Goal: Task Accomplishment & Management: Use online tool/utility

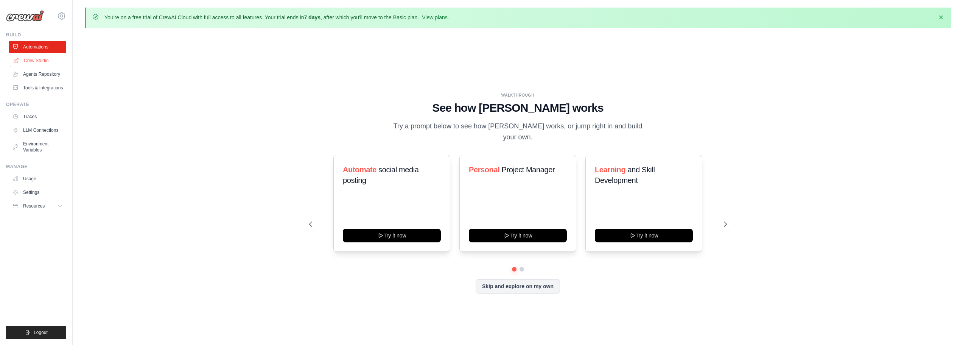
click at [46, 61] on link "Crew Studio" at bounding box center [38, 60] width 57 height 12
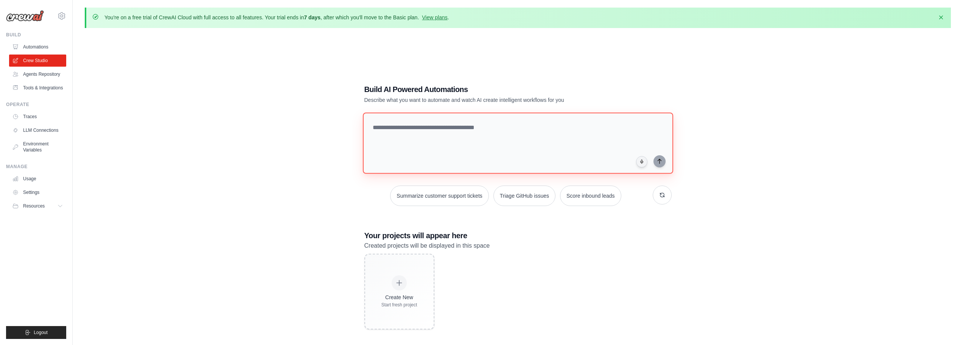
click at [432, 127] on textarea at bounding box center [517, 142] width 310 height 61
type textarea "*"
click at [403, 127] on textarea "**********" at bounding box center [518, 143] width 313 height 62
click at [407, 126] on textarea "**********" at bounding box center [518, 143] width 313 height 62
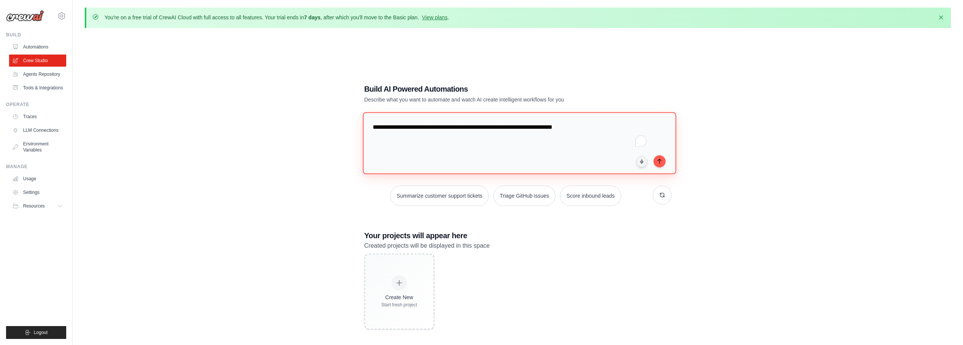
click at [404, 127] on textarea "**********" at bounding box center [518, 143] width 313 height 62
click at [406, 127] on textarea "**********" at bounding box center [518, 143] width 313 height 62
click at [455, 128] on textarea "**********" at bounding box center [518, 143] width 313 height 62
click at [510, 127] on textarea "**********" at bounding box center [518, 143] width 313 height 62
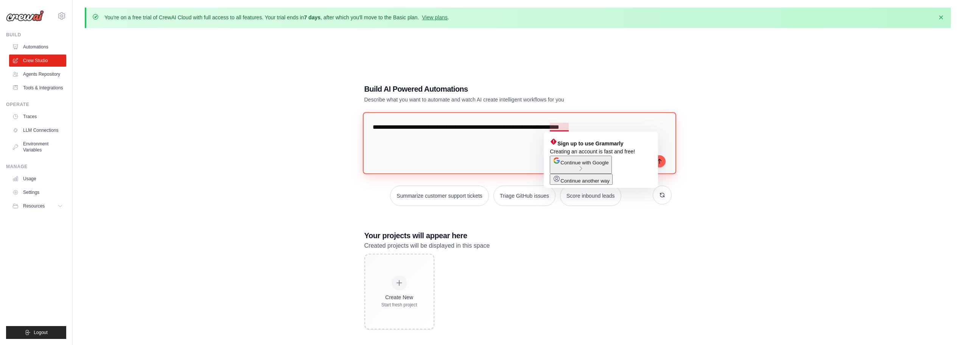
click at [553, 126] on textarea "**********" at bounding box center [518, 143] width 313 height 62
click at [550, 127] on textarea "**********" at bounding box center [518, 143] width 313 height 62
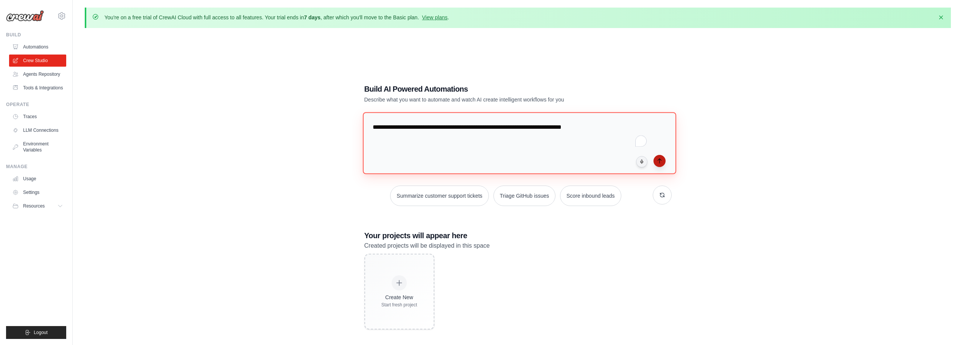
type textarea "**********"
click at [658, 159] on icon "submit" at bounding box center [659, 161] width 6 height 6
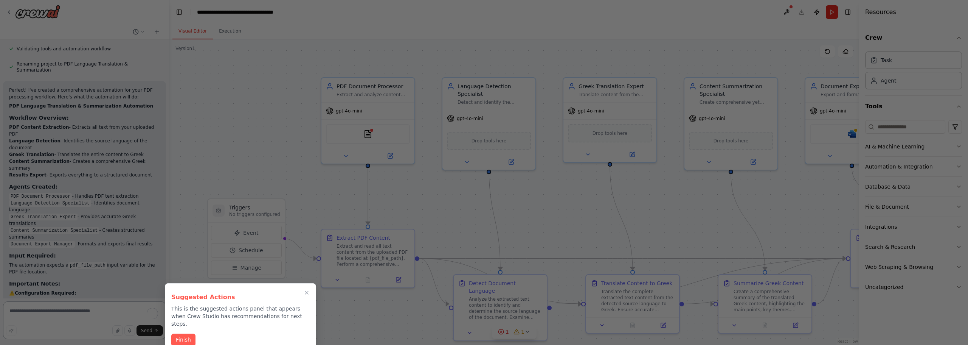
scroll to position [729, 0]
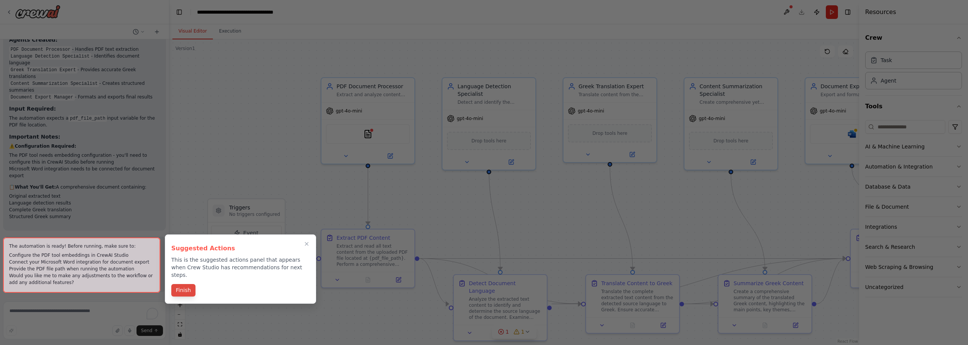
click at [183, 284] on button "Finish" at bounding box center [183, 290] width 24 height 12
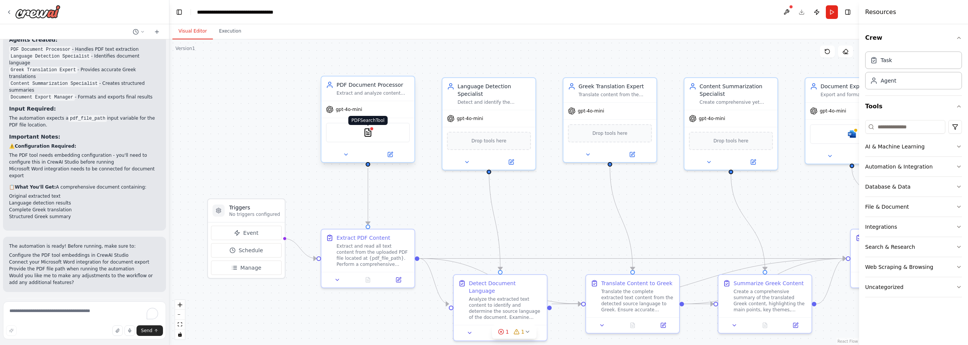
click at [370, 134] on img at bounding box center [367, 132] width 9 height 9
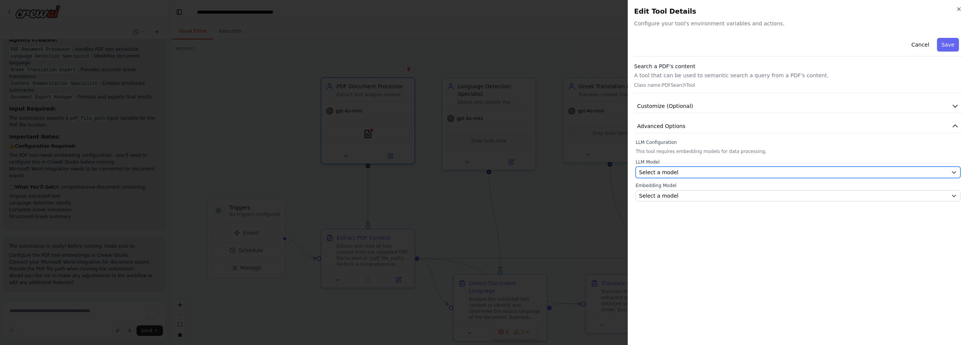
click at [685, 172] on div "Select a model" at bounding box center [793, 172] width 309 height 8
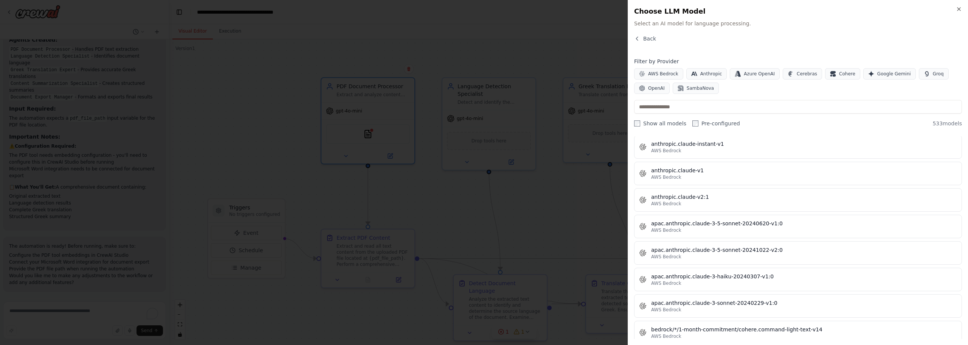
scroll to position [832, 0]
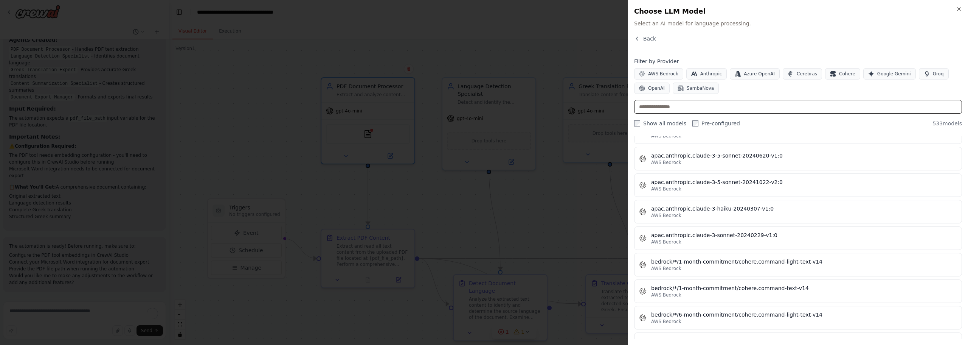
click at [691, 105] on input "text" at bounding box center [798, 107] width 328 height 14
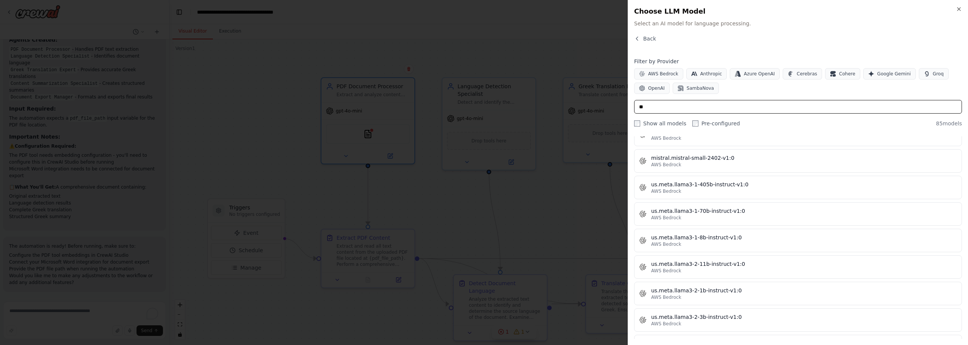
scroll to position [983, 0]
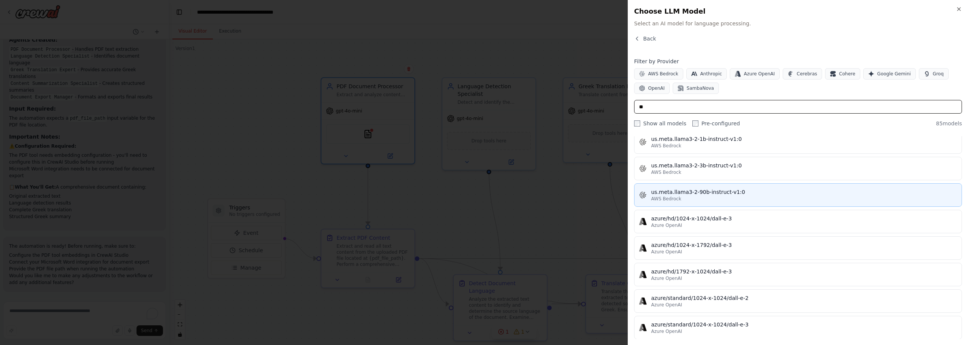
type input "**"
click at [717, 194] on div "us.meta.llama3-2-90b-instruct-v1:0" at bounding box center [804, 192] width 306 height 8
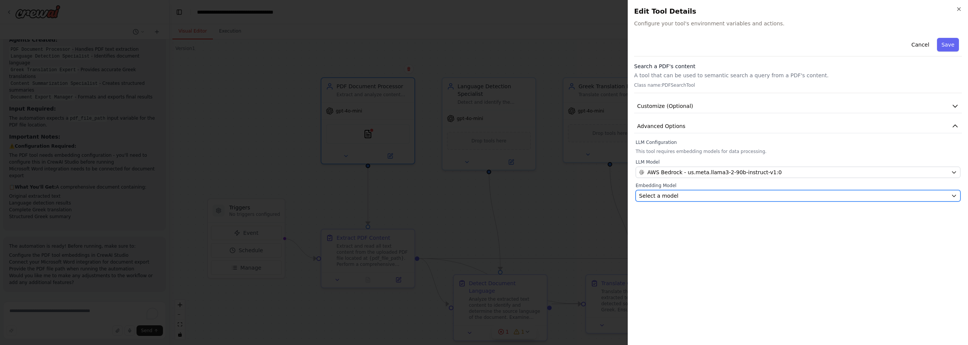
click at [716, 194] on div "Select a model" at bounding box center [793, 196] width 309 height 8
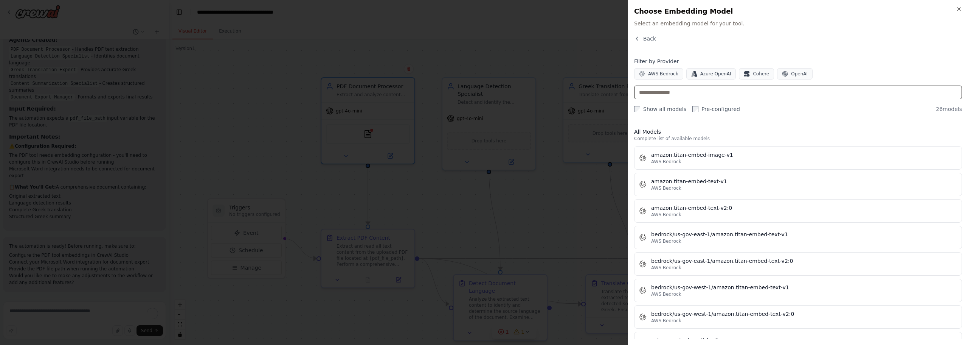
click at [748, 98] on input "text" at bounding box center [798, 92] width 328 height 14
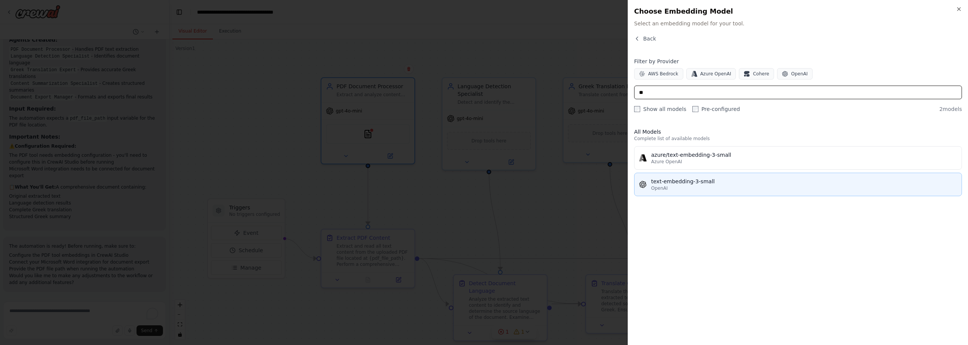
type input "**"
click at [713, 191] on button "text-embedding-3-small OpenAI" at bounding box center [798, 183] width 328 height 23
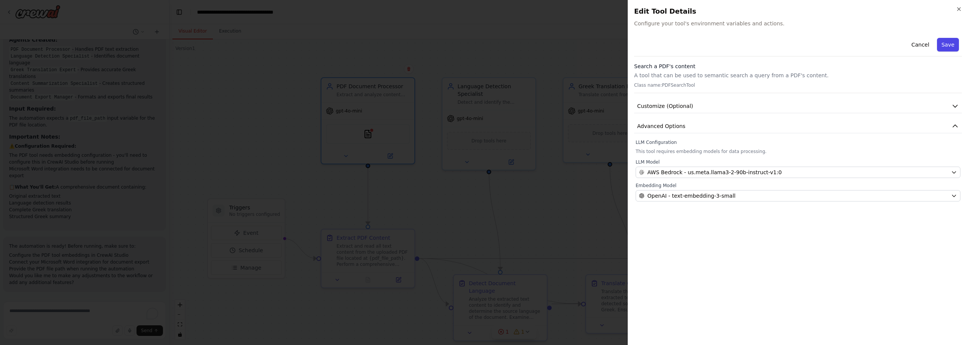
click at [946, 42] on button "Save" at bounding box center [948, 45] width 22 height 14
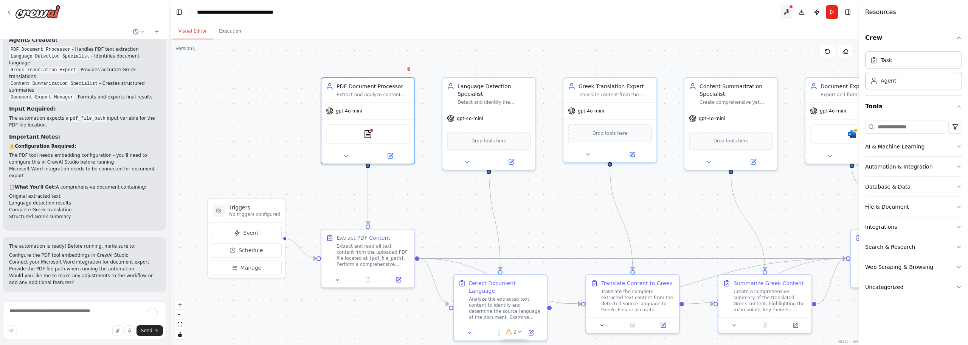
click at [785, 12] on button at bounding box center [787, 12] width 12 height 14
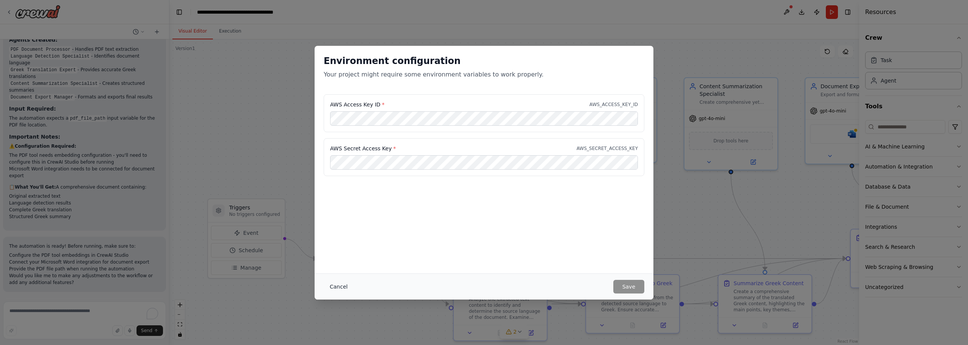
click at [338, 287] on button "Cancel" at bounding box center [339, 287] width 30 height 14
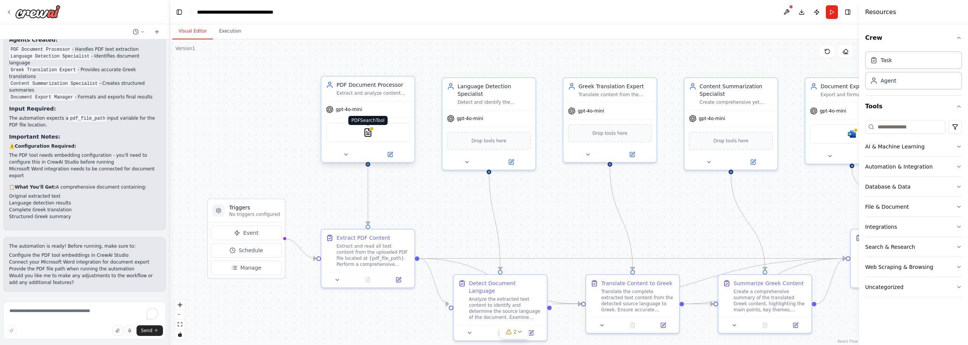
click at [367, 134] on img at bounding box center [367, 132] width 9 height 9
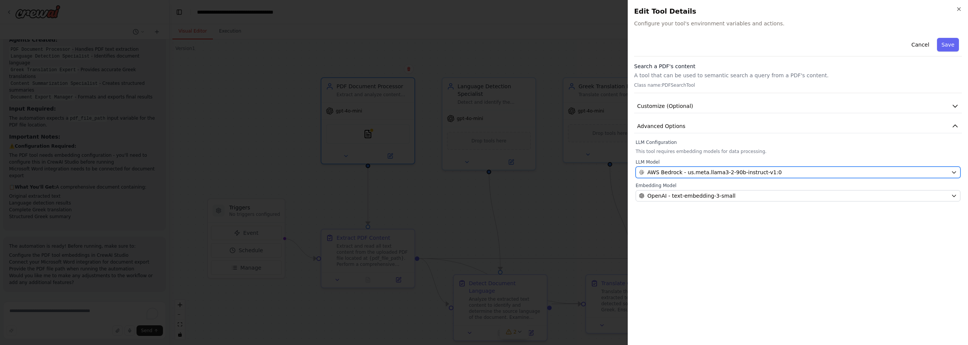
click at [726, 169] on span "AWS Bedrock - us.meta.llama3-2-90b-instruct-v1:0" at bounding box center [715, 172] width 134 height 8
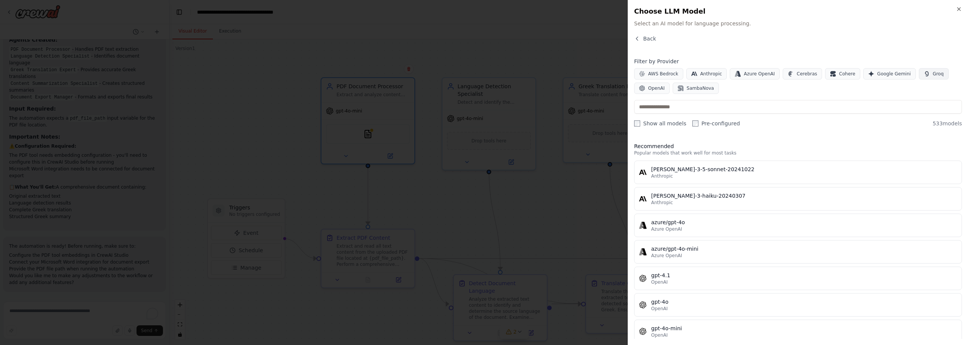
click at [925, 75] on icon "button" at bounding box center [926, 73] width 3 height 5
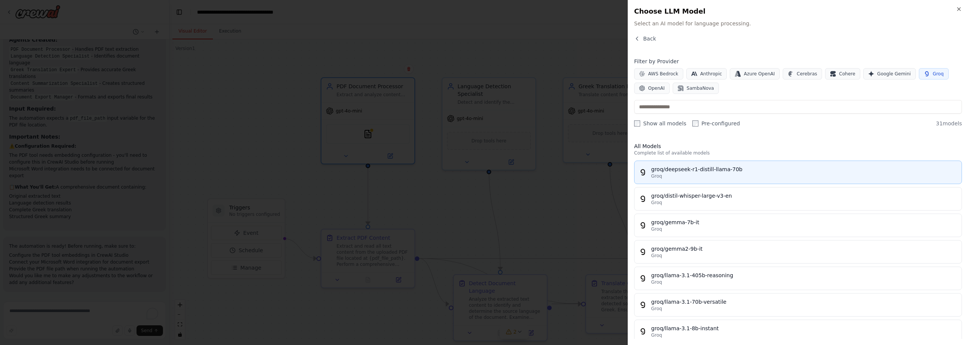
click at [739, 172] on div "groq/deepseek-r1-distill-llama-70b" at bounding box center [804, 169] width 306 height 8
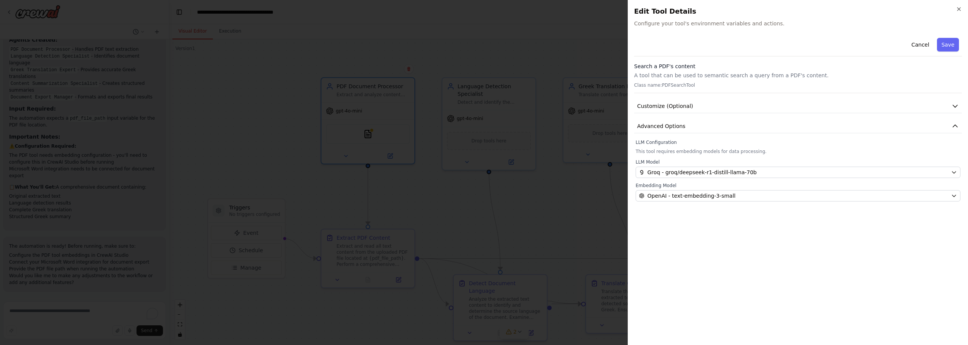
click at [949, 48] on button "Save" at bounding box center [948, 45] width 22 height 14
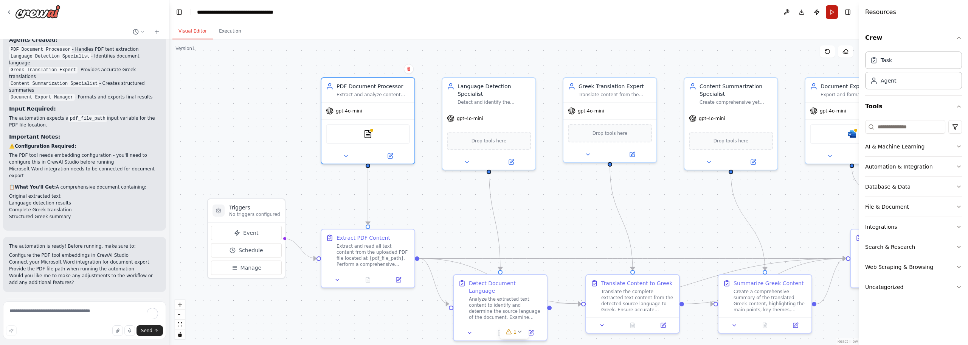
click at [836, 12] on button "Run" at bounding box center [832, 12] width 12 height 14
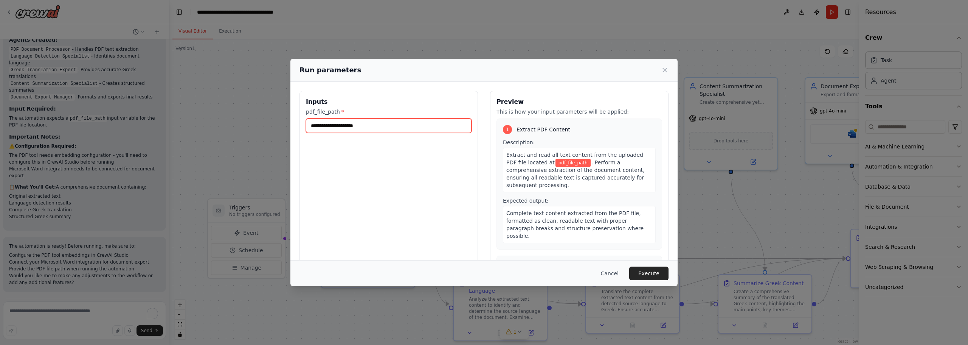
click at [389, 130] on input "pdf_file_path *" at bounding box center [389, 125] width 166 height 14
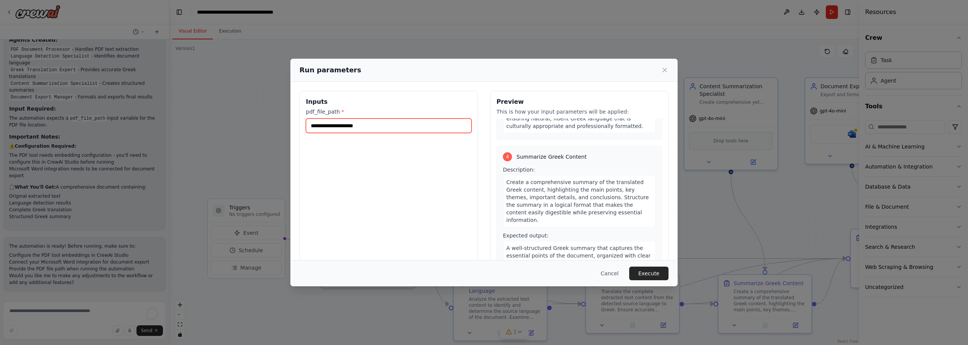
scroll to position [416, 0]
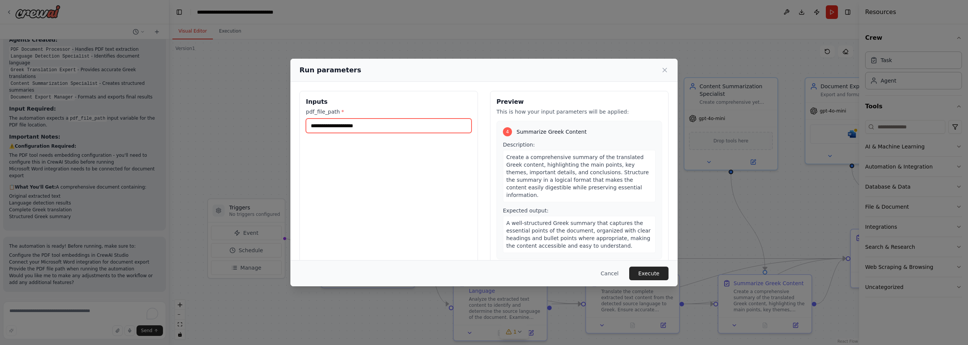
click at [373, 127] on input "pdf_file_path *" at bounding box center [389, 125] width 166 height 14
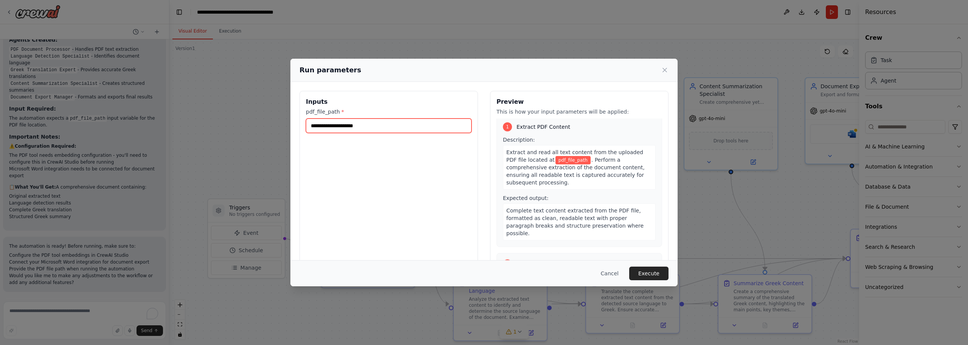
scroll to position [0, 0]
click at [608, 273] on button "Cancel" at bounding box center [610, 273] width 30 height 14
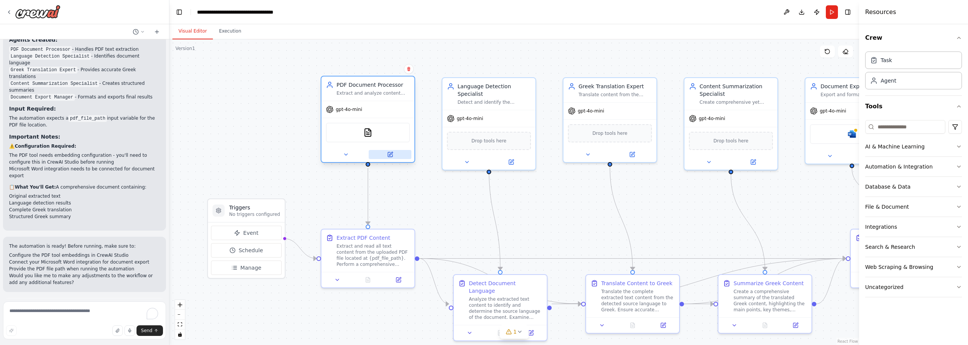
click at [391, 156] on icon at bounding box center [390, 154] width 5 height 5
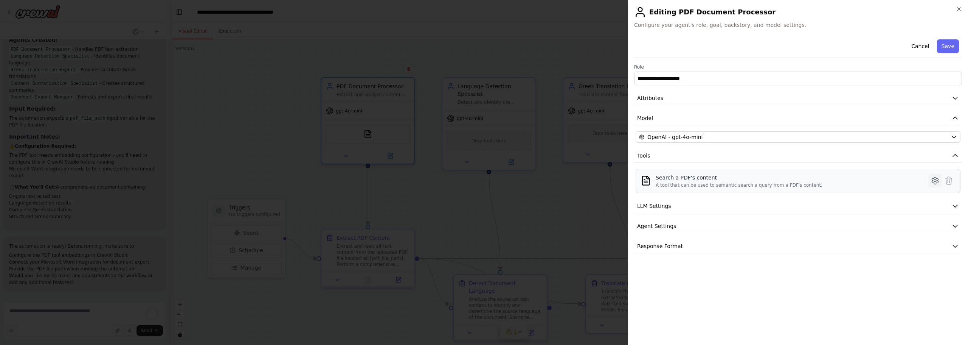
click at [935, 181] on icon at bounding box center [935, 180] width 9 height 9
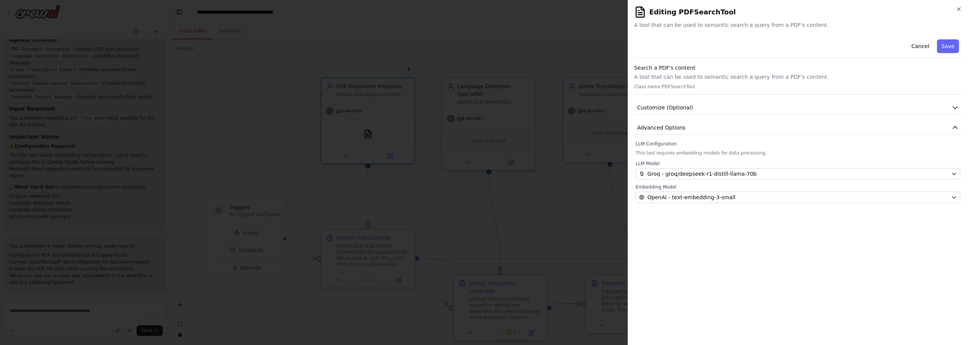
click at [694, 78] on p "A tool that can be used to semantic search a query from a PDF's content." at bounding box center [798, 77] width 328 height 8
click at [691, 110] on button "Customize (Optional)" at bounding box center [798, 108] width 328 height 14
click at [686, 144] on button "Advanced Options" at bounding box center [798, 149] width 328 height 14
click at [691, 83] on div "Search a PDF's content A tool that can be used to semantic search a query from …" at bounding box center [798, 79] width 328 height 31
click at [960, 11] on icon "button" at bounding box center [959, 9] width 6 height 6
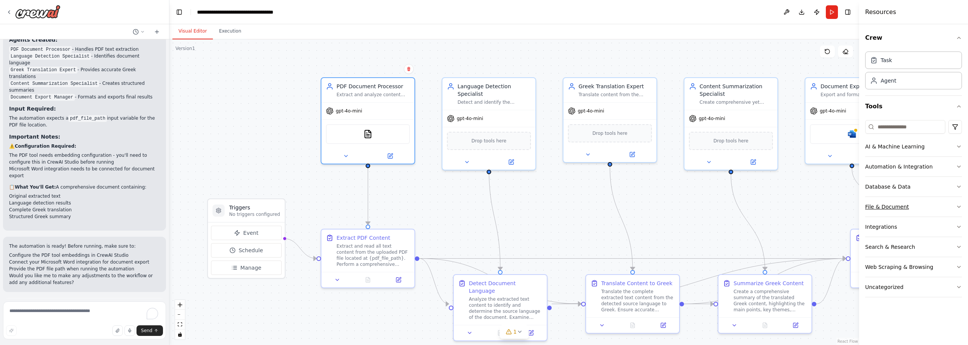
click at [895, 207] on div "File & Document" at bounding box center [887, 207] width 44 height 8
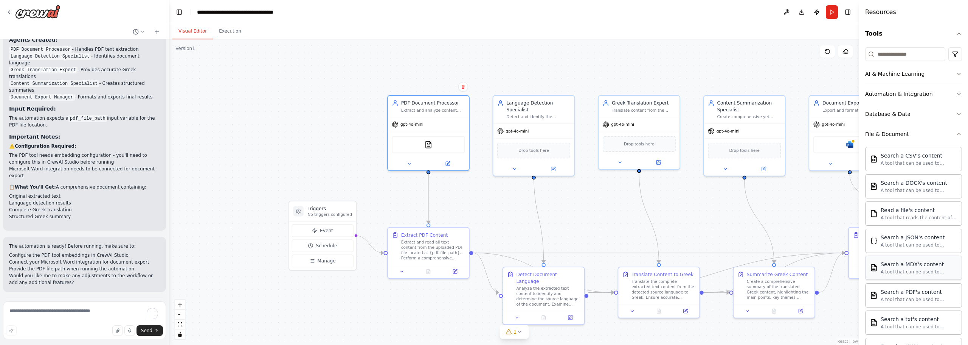
scroll to position [76, 0]
click at [905, 297] on div "A tool that can be used to semantic search a query from a PDF's content." at bounding box center [919, 296] width 76 height 6
click at [431, 111] on div "Extract and analyze content from PDF documents uploaded by users, specifically …" at bounding box center [433, 108] width 64 height 5
click at [430, 119] on div "gpt-4o-mini" at bounding box center [428, 123] width 81 height 14
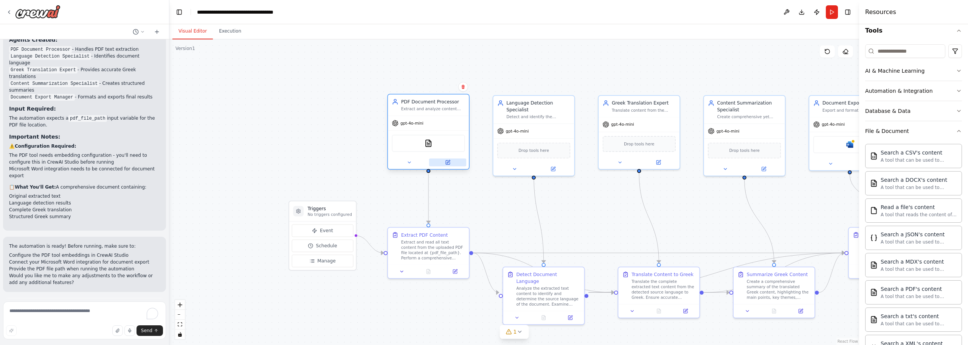
click at [447, 162] on icon at bounding box center [448, 162] width 4 height 4
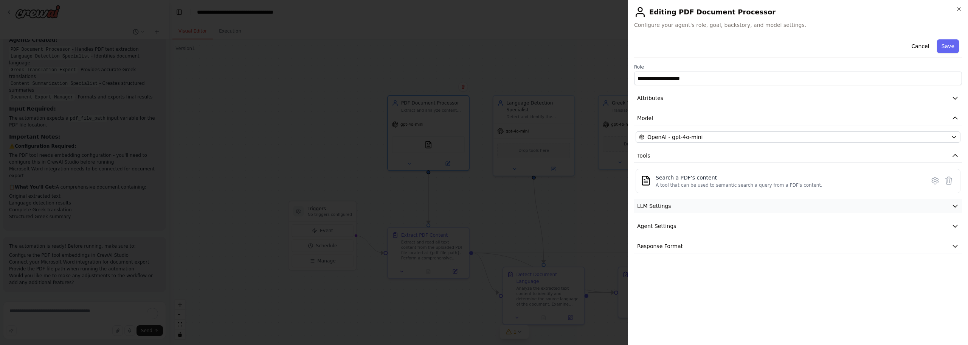
click at [657, 207] on span "LLM Settings" at bounding box center [654, 206] width 34 height 8
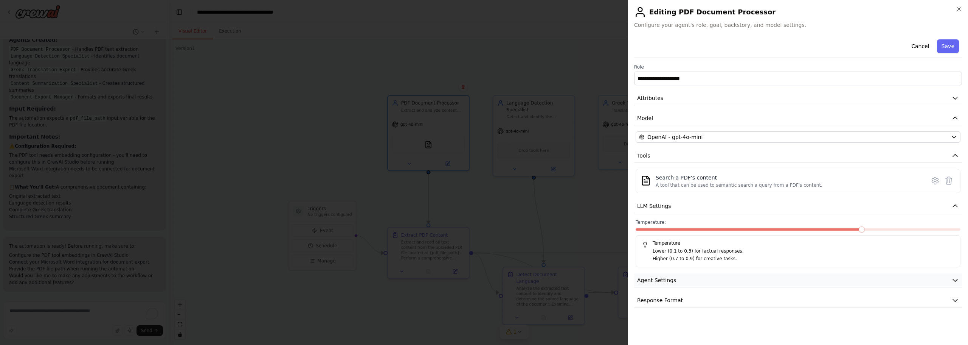
click at [660, 278] on span "Agent Settings" at bounding box center [656, 280] width 39 height 8
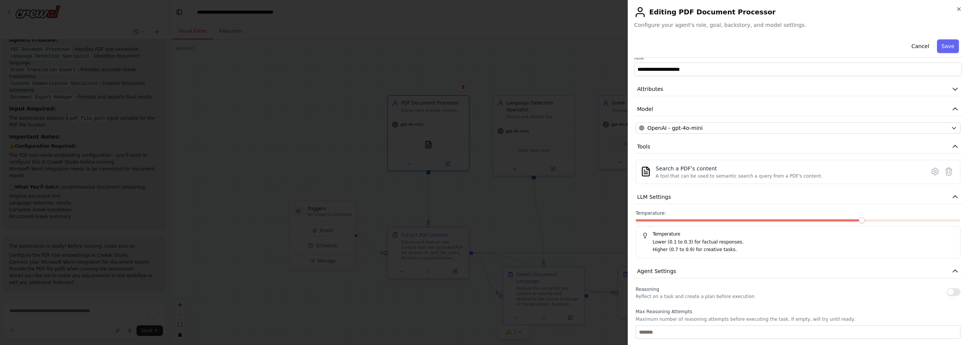
scroll to position [0, 0]
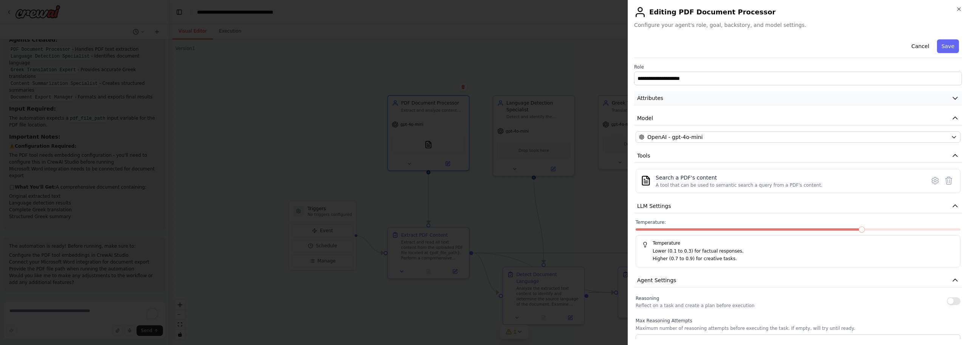
click at [651, 96] on span "Attributes" at bounding box center [650, 98] width 26 height 8
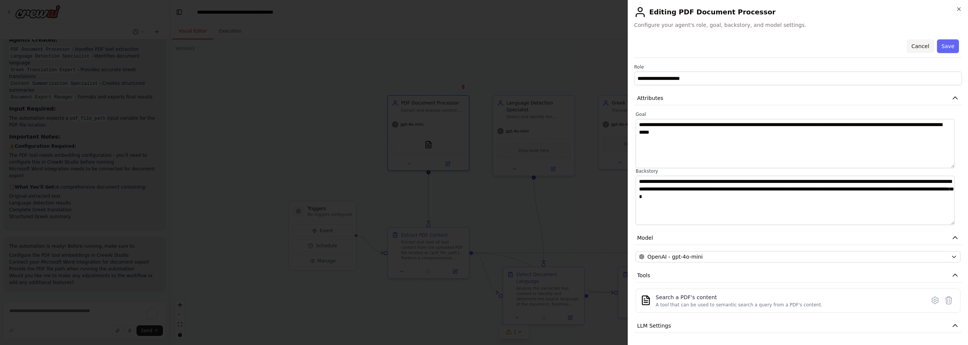
click at [914, 47] on button "Cancel" at bounding box center [920, 46] width 27 height 14
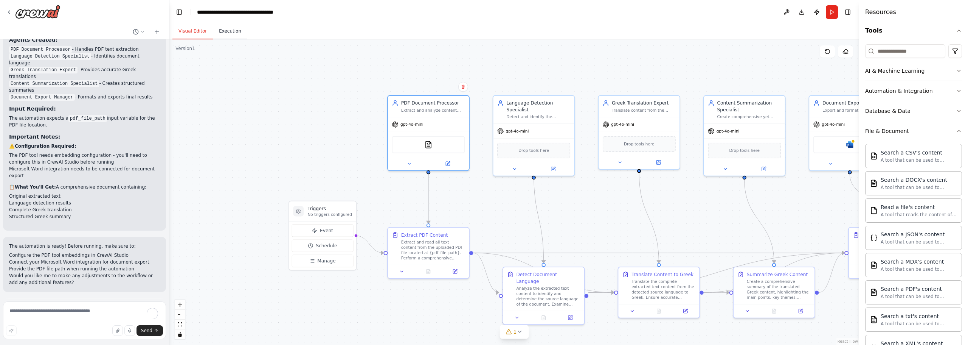
click at [224, 32] on button "Execution" at bounding box center [230, 31] width 34 height 16
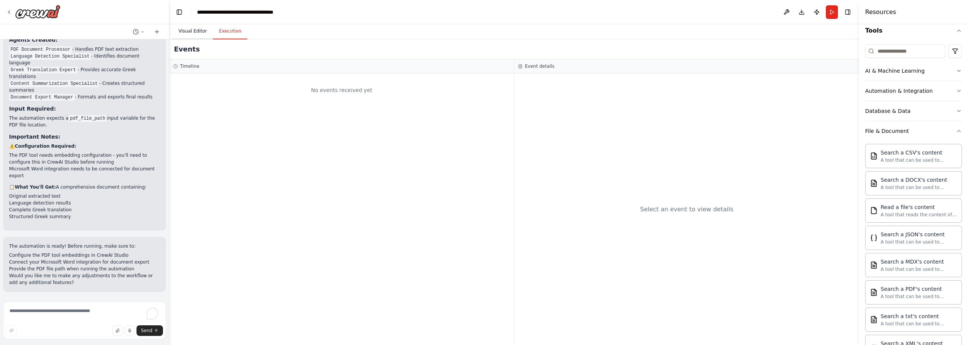
click at [183, 33] on button "Visual Editor" at bounding box center [192, 31] width 40 height 16
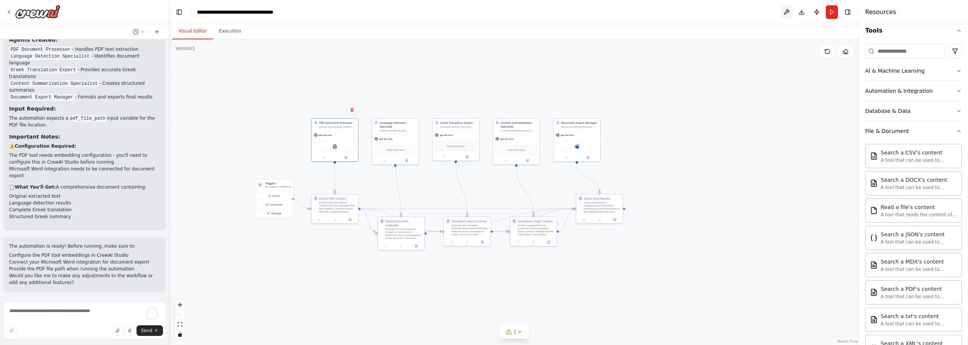
click at [787, 13] on button at bounding box center [787, 12] width 12 height 14
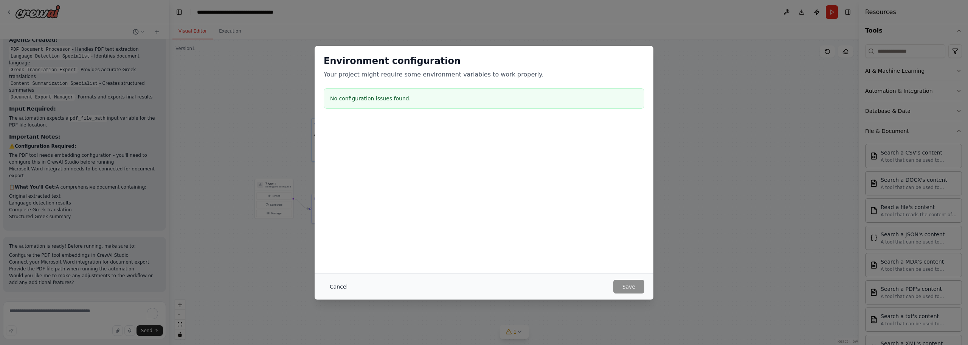
click at [336, 286] on button "Cancel" at bounding box center [339, 287] width 30 height 14
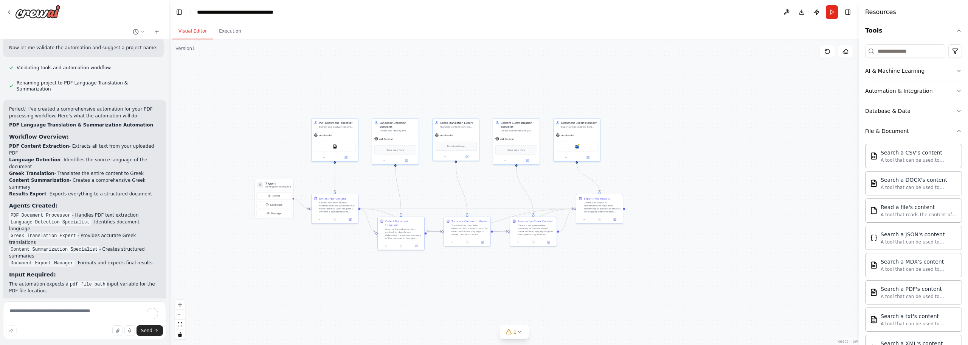
scroll to position [615, 0]
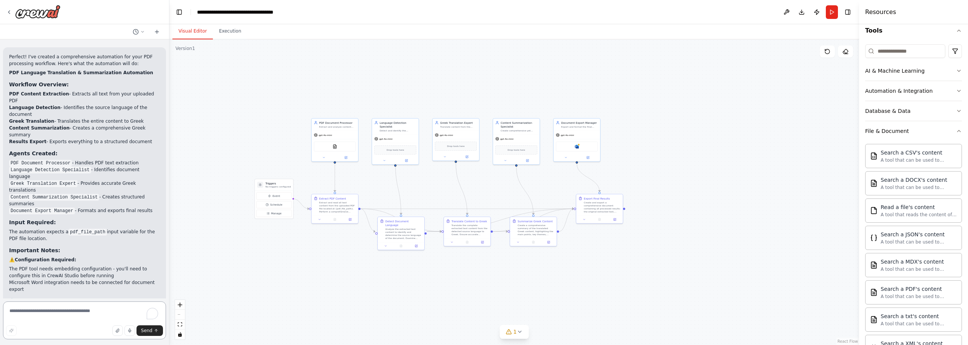
click at [56, 314] on textarea "To enrich screen reader interactions, please activate Accessibility in Grammarl…" at bounding box center [84, 320] width 163 height 38
type textarea "**********"
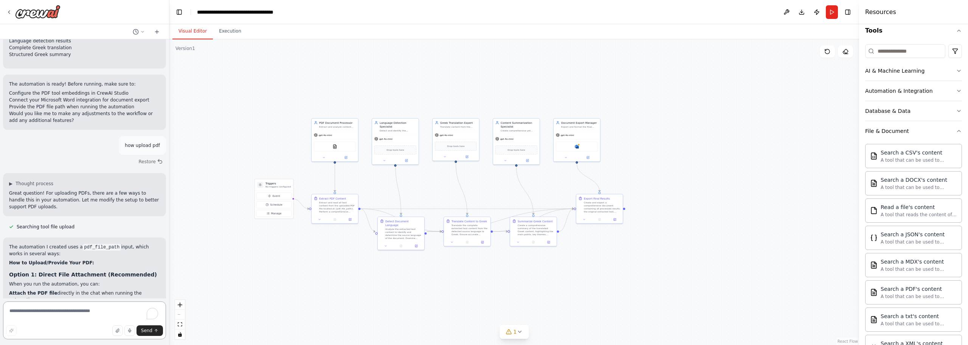
scroll to position [1014, 0]
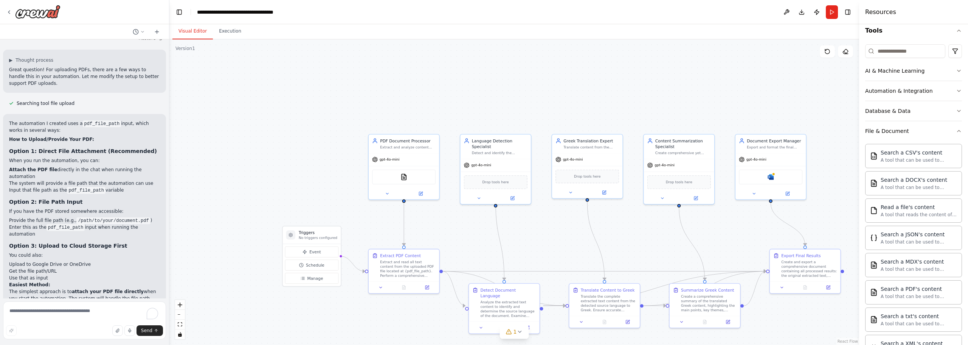
drag, startPoint x: 349, startPoint y: 78, endPoint x: 595, endPoint y: 80, distance: 245.9
click at [595, 80] on div ".deletable-edge-delete-btn { width: 20px; height: 20px; border: 0px solid #ffff…" at bounding box center [514, 191] width 690 height 305
click at [406, 161] on div "gpt-4o-mini" at bounding box center [404, 158] width 70 height 12
click at [406, 180] on div "PDFSearchTool" at bounding box center [404, 175] width 64 height 15
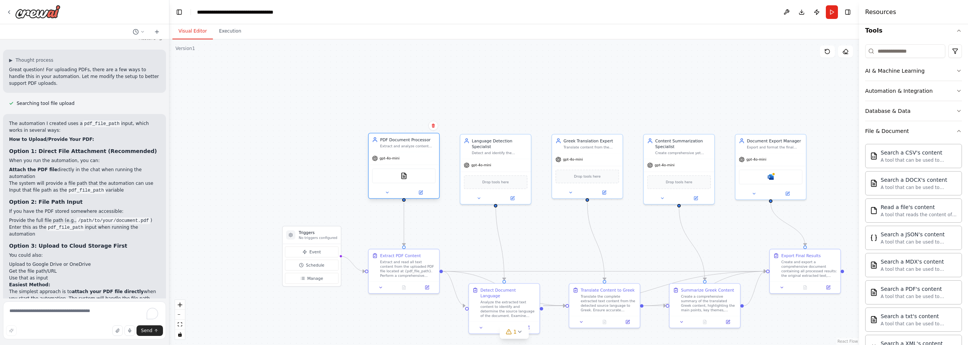
click at [406, 180] on div "PDFSearchTool" at bounding box center [404, 175] width 64 height 15
click at [421, 193] on icon at bounding box center [421, 191] width 3 height 3
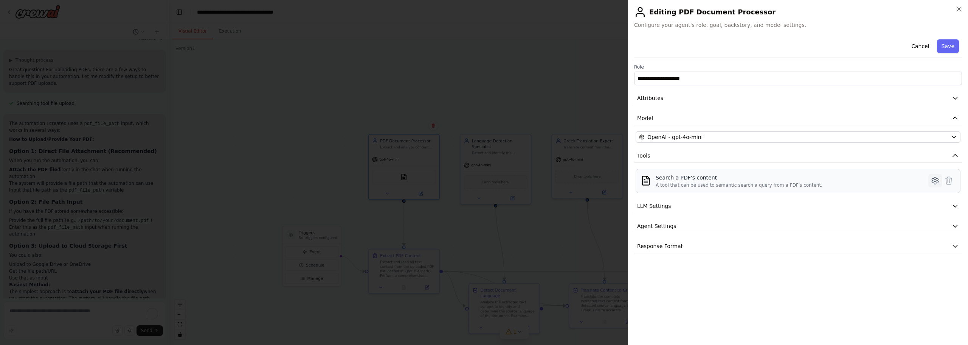
click at [936, 183] on icon at bounding box center [935, 180] width 9 height 9
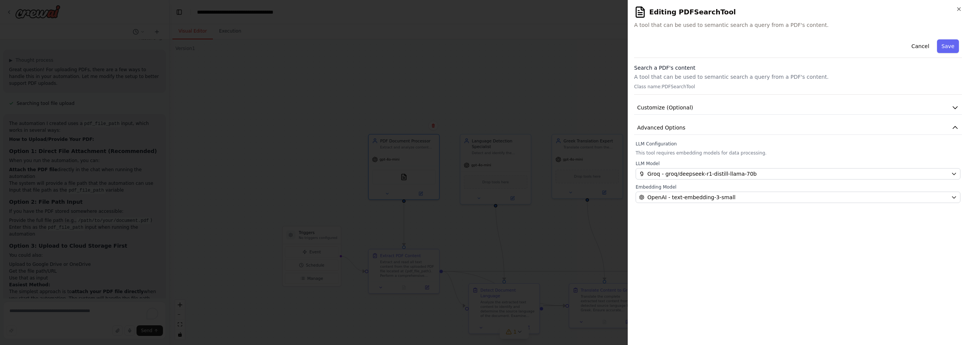
click at [699, 80] on p "A tool that can be used to semantic search a query from a PDF's content." at bounding box center [798, 77] width 328 height 8
click at [955, 109] on icon "button" at bounding box center [956, 108] width 8 height 8
click at [955, 148] on icon "button" at bounding box center [955, 149] width 5 height 2
click at [954, 144] on button "Advanced Options" at bounding box center [798, 149] width 328 height 14
click at [788, 78] on p "A tool that can be used to semantic search a query from a PDF's content." at bounding box center [798, 77] width 328 height 8
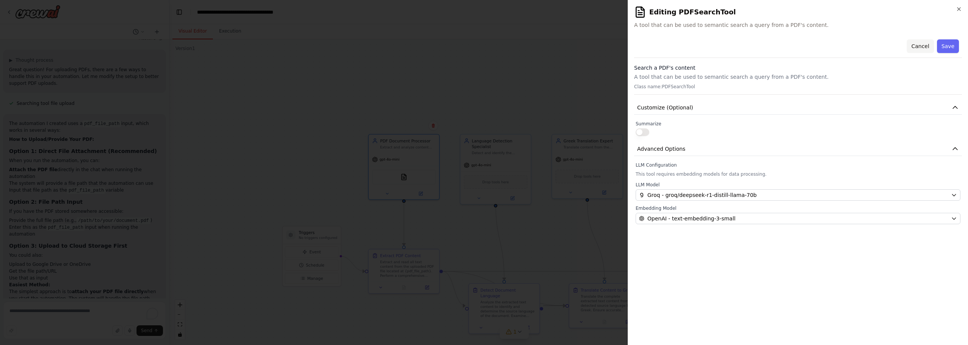
click at [920, 48] on button "Cancel" at bounding box center [920, 46] width 27 height 14
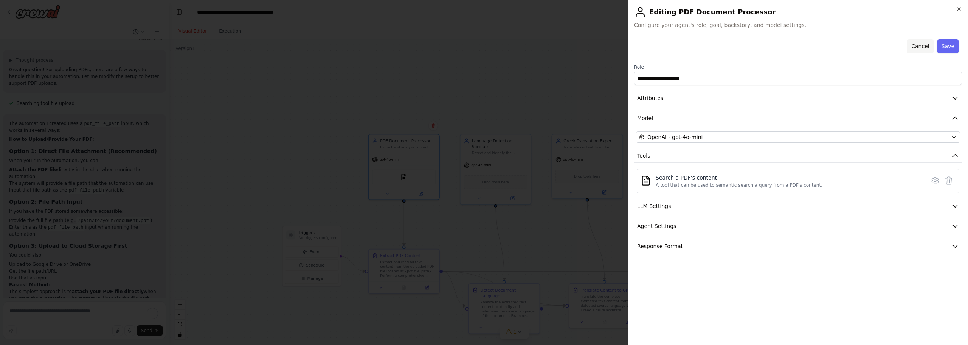
click at [920, 45] on button "Cancel" at bounding box center [920, 46] width 27 height 14
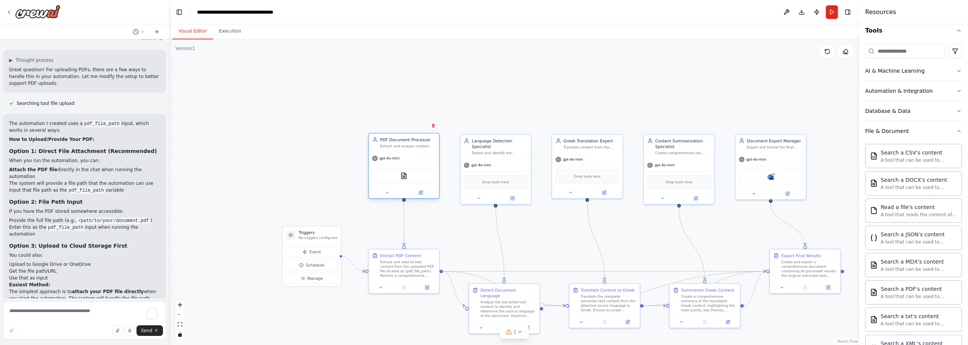
click at [409, 144] on div "Extract and analyze content from PDF documents uploaded by users, specifically …" at bounding box center [408, 145] width 56 height 5
click at [829, 12] on button "Run" at bounding box center [832, 12] width 12 height 14
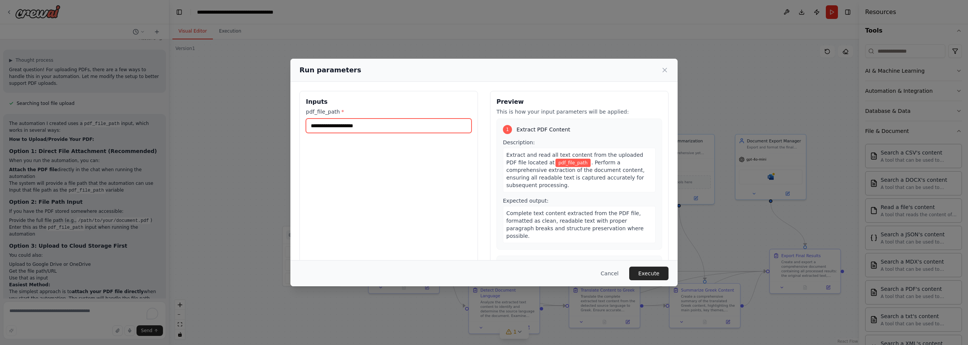
click at [375, 128] on input "pdf_file_path *" at bounding box center [389, 125] width 166 height 14
paste input "**********"
type input "**********"
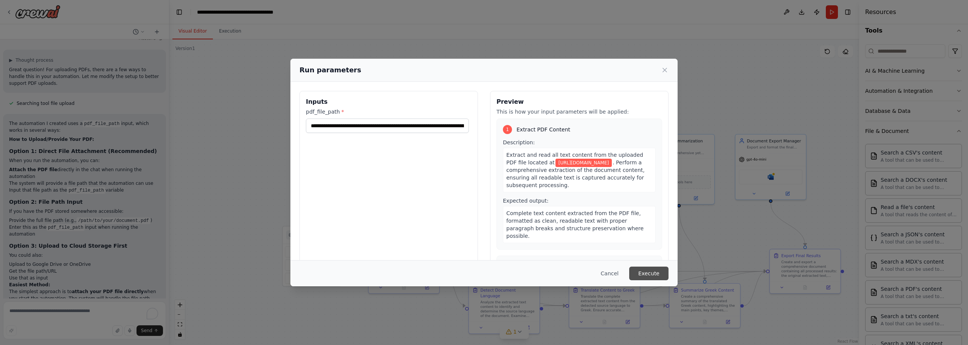
click at [651, 274] on button "Execute" at bounding box center [648, 273] width 39 height 14
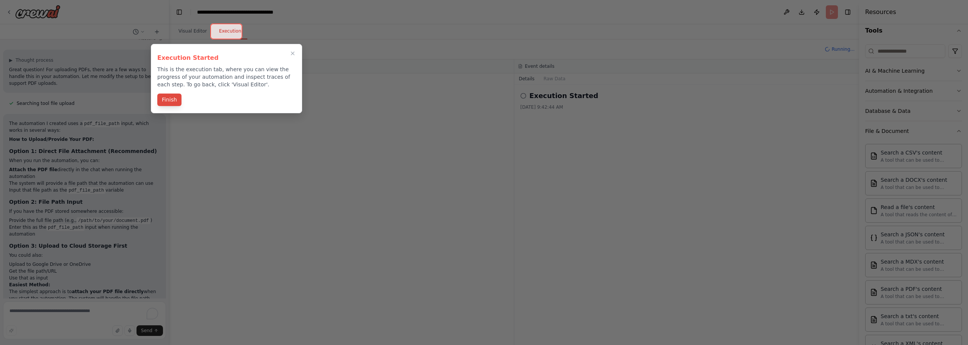
click at [172, 101] on button "Finish" at bounding box center [169, 99] width 24 height 12
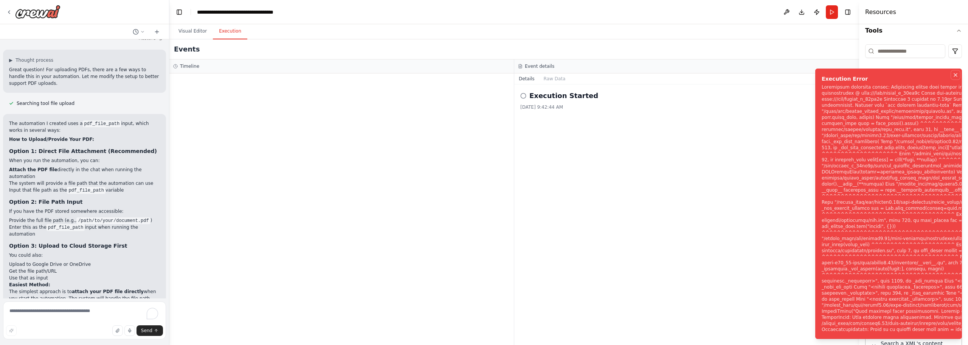
click at [954, 72] on icon "Notifications (F8)" at bounding box center [956, 75] width 6 height 6
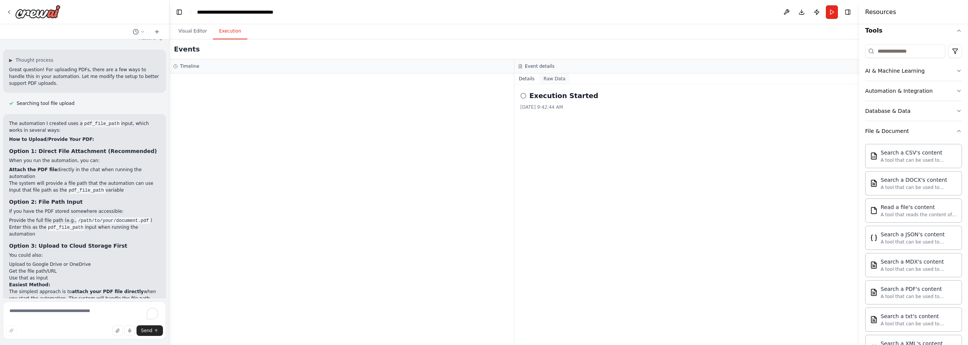
click at [547, 78] on button "Raw Data" at bounding box center [554, 78] width 31 height 11
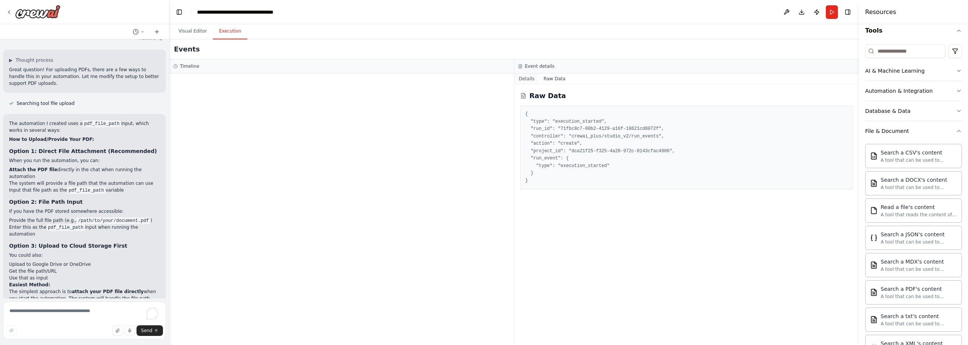
click at [525, 80] on button "Details" at bounding box center [526, 78] width 25 height 11
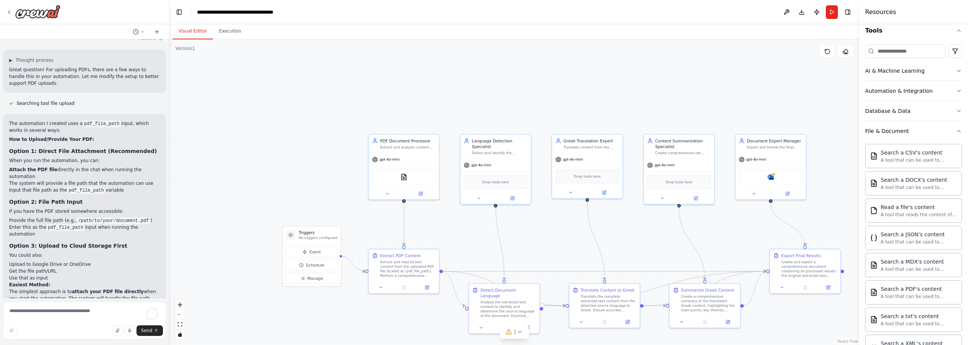
click at [194, 30] on button "Visual Editor" at bounding box center [192, 31] width 40 height 16
click at [506, 179] on div "Drop tools here" at bounding box center [496, 181] width 64 height 14
click at [512, 195] on icon at bounding box center [512, 196] width 3 height 3
click at [828, 14] on button "Run" at bounding box center [832, 12] width 12 height 14
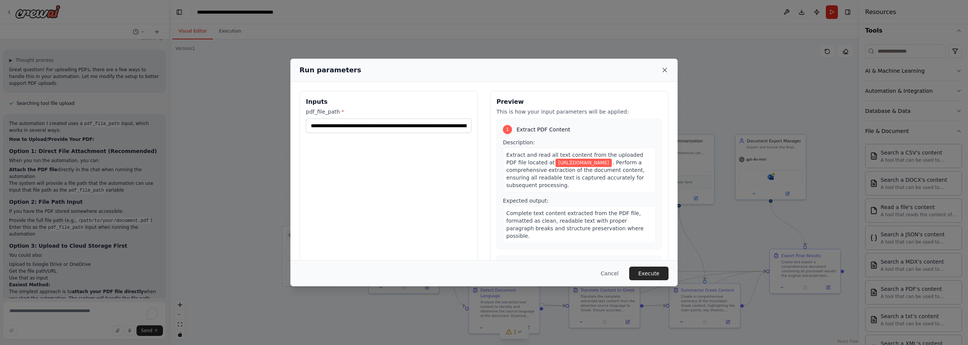
click at [667, 67] on icon at bounding box center [665, 70] width 8 height 8
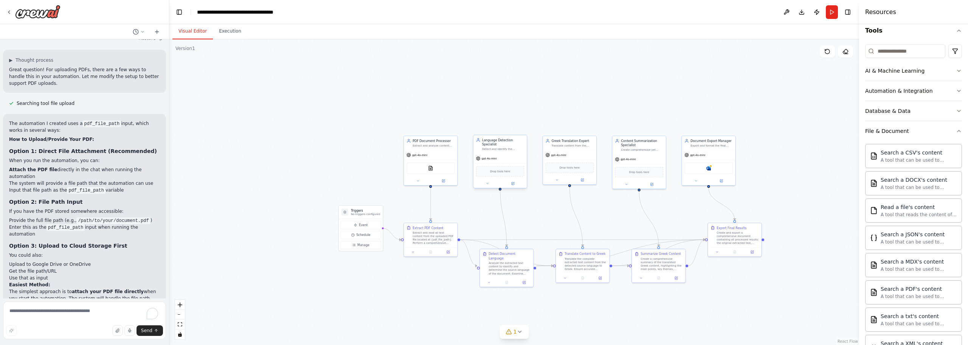
click at [517, 163] on div "Drop tools here" at bounding box center [500, 171] width 53 height 16
click at [486, 173] on div "Drop tools here" at bounding box center [500, 171] width 53 height 16
click at [499, 166] on div "Drop tools here" at bounding box center [500, 171] width 48 height 11
click at [448, 162] on div "PDFSearchTool" at bounding box center [431, 167] width 48 height 11
click at [446, 182] on button at bounding box center [443, 179] width 25 height 5
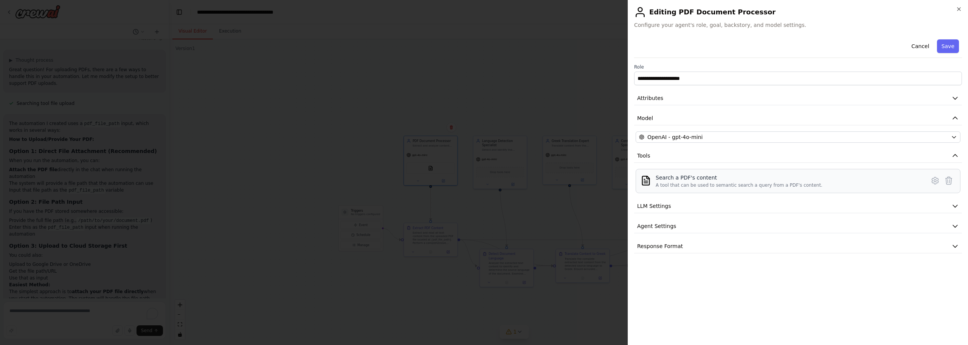
click at [680, 174] on div "Search a PDF's content" at bounding box center [739, 178] width 167 height 8
click at [675, 205] on button "LLM Settings" at bounding box center [798, 206] width 328 height 14
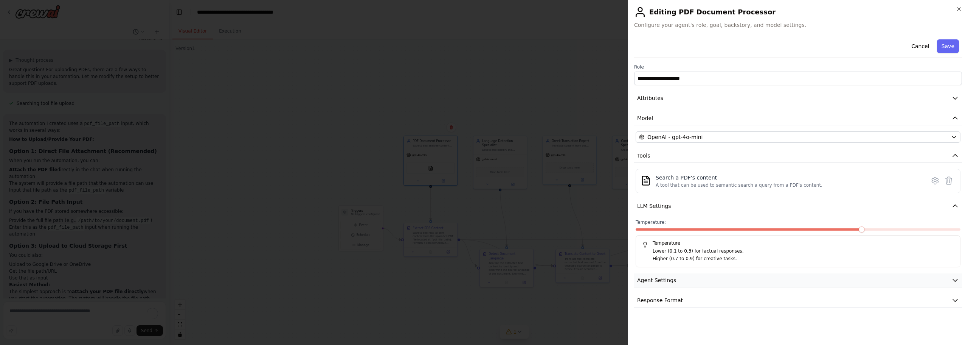
click at [668, 275] on button "Agent Settings" at bounding box center [798, 280] width 328 height 14
click at [713, 135] on div "OpenAI - gpt-4o-mini" at bounding box center [793, 137] width 309 height 8
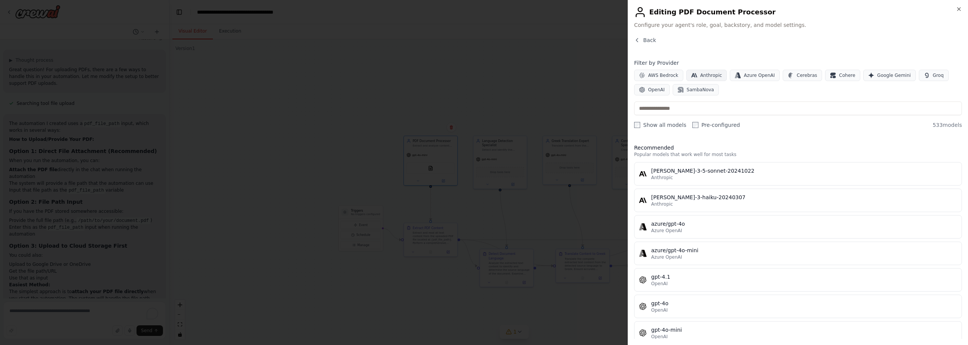
click at [708, 78] on span "Anthropic" at bounding box center [711, 75] width 22 height 6
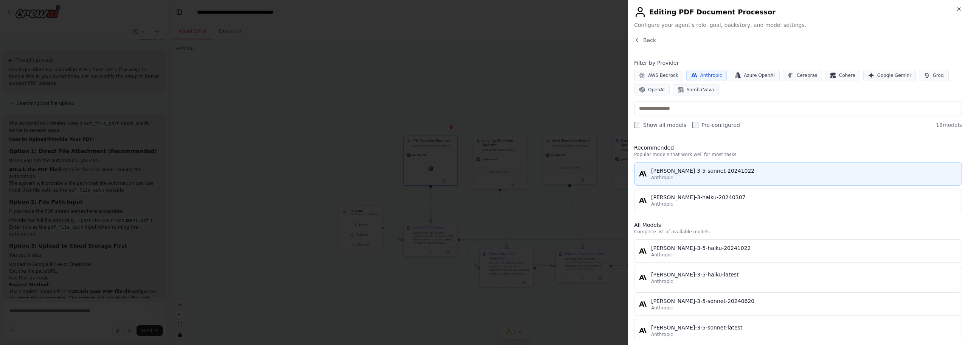
click at [738, 177] on div "Anthropic" at bounding box center [804, 177] width 306 height 6
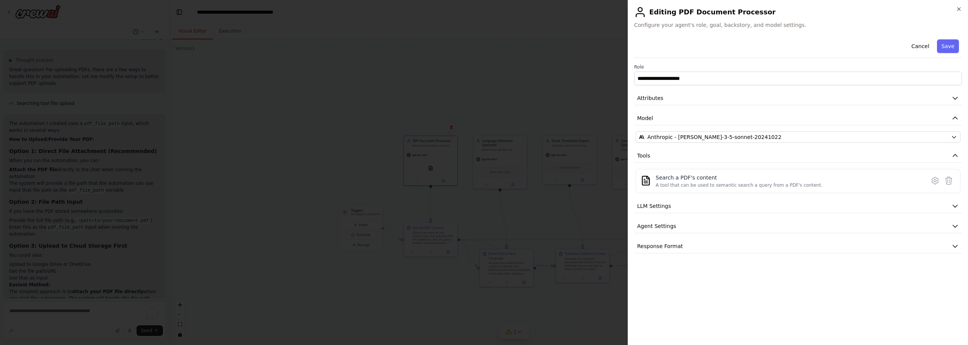
click at [955, 48] on button "Save" at bounding box center [948, 46] width 22 height 14
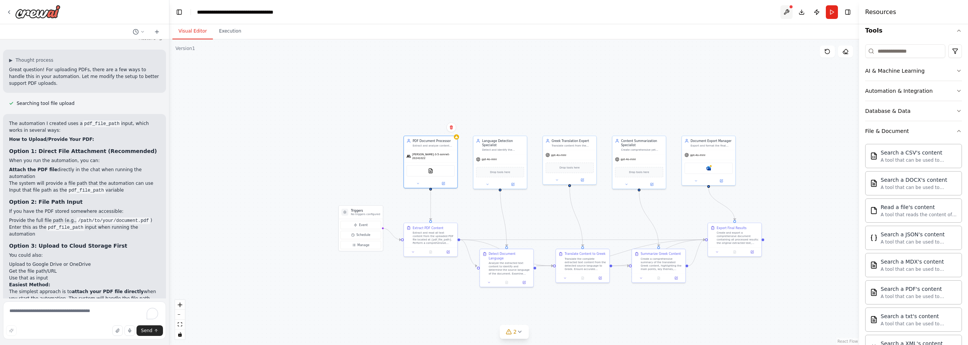
click at [784, 10] on button at bounding box center [787, 12] width 12 height 14
click at [785, 12] on div at bounding box center [787, 12] width 12 height 14
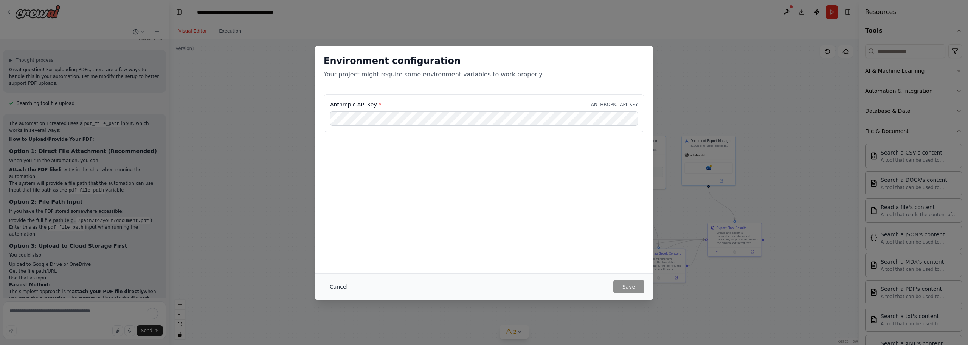
click at [345, 289] on button "Cancel" at bounding box center [339, 287] width 30 height 14
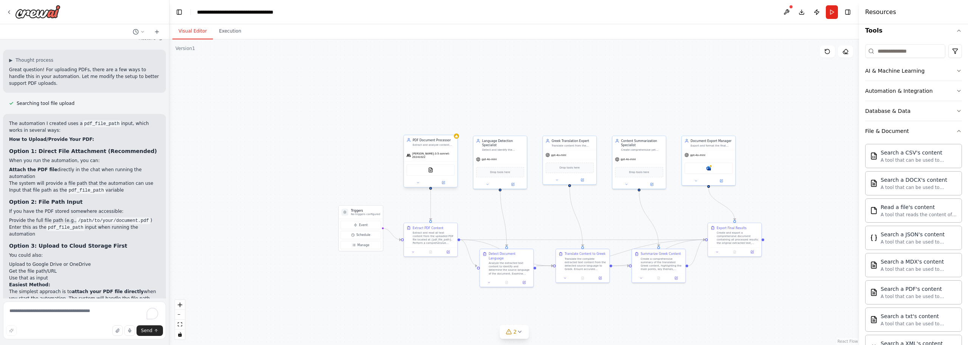
click at [440, 166] on div "PDFSearchTool" at bounding box center [431, 169] width 48 height 11
click at [443, 182] on button at bounding box center [443, 182] width 25 height 5
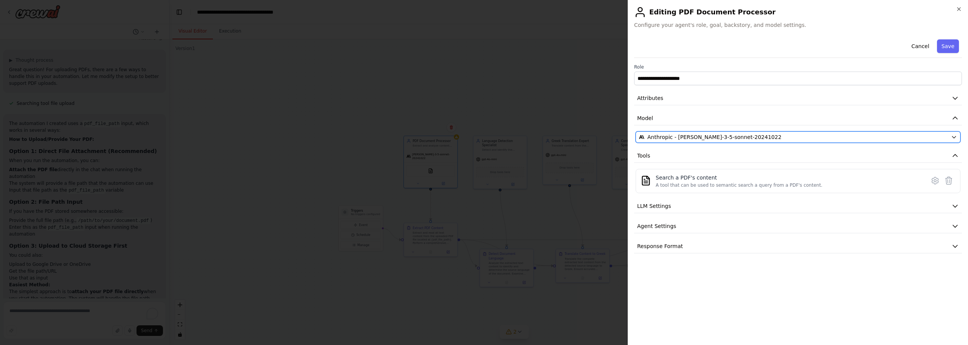
click at [770, 134] on div "Anthropic - claude-3-5-sonnet-20241022" at bounding box center [793, 137] width 309 height 8
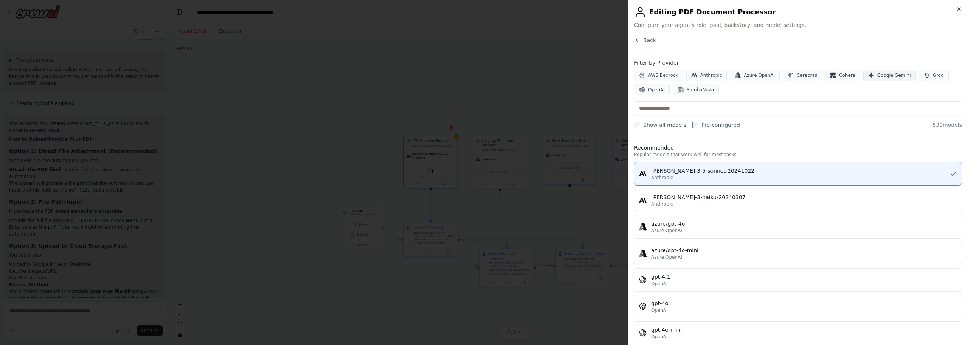
click at [879, 76] on span "Google Gemini" at bounding box center [895, 75] width 34 height 6
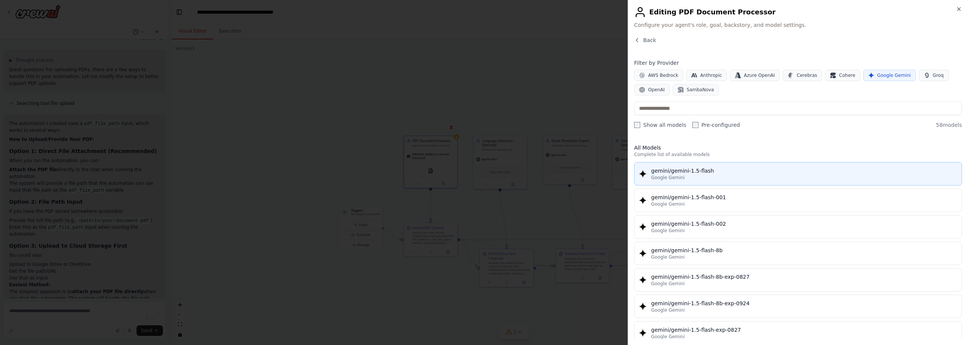
click at [717, 172] on div "gemini/gemini-1.5-flash" at bounding box center [804, 171] width 306 height 8
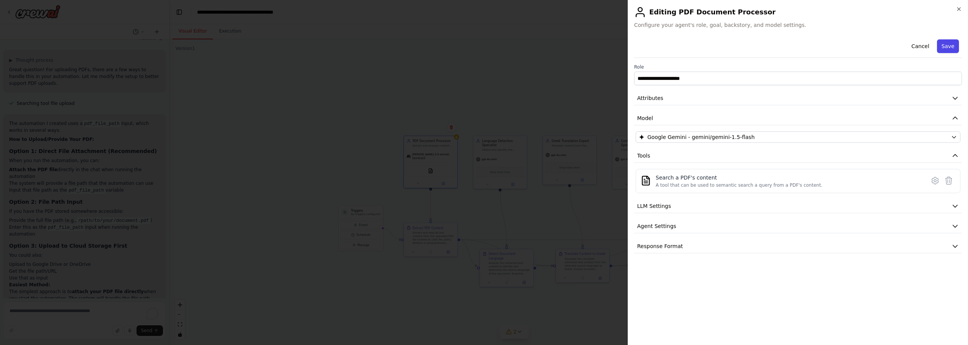
click at [945, 46] on button "Save" at bounding box center [948, 46] width 22 height 14
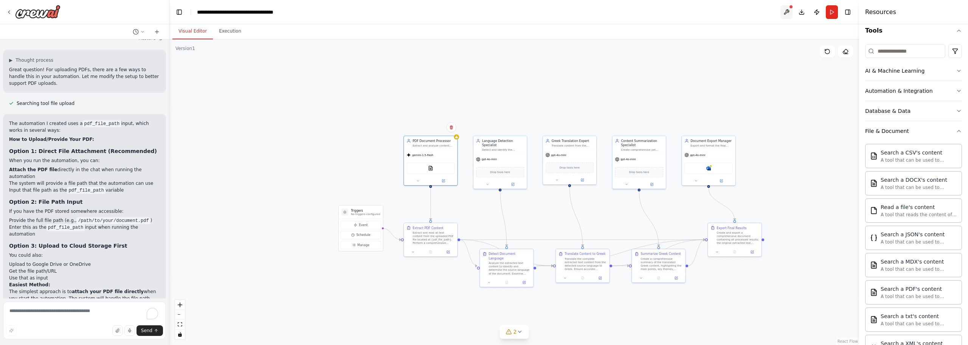
click at [789, 12] on button at bounding box center [787, 12] width 12 height 14
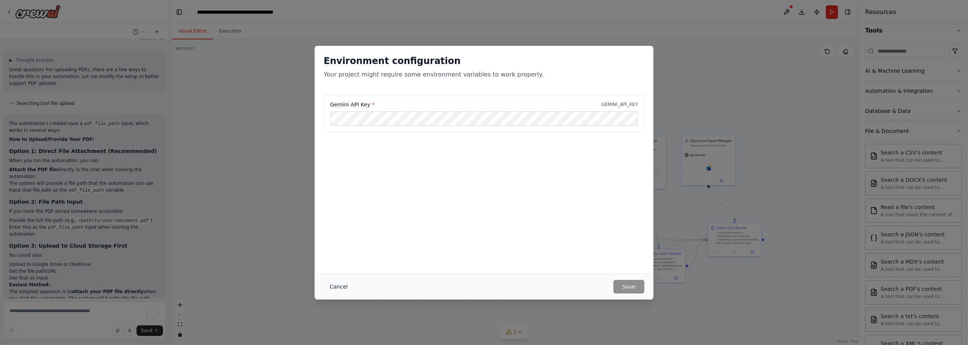
click at [336, 288] on button "Cancel" at bounding box center [339, 287] width 30 height 14
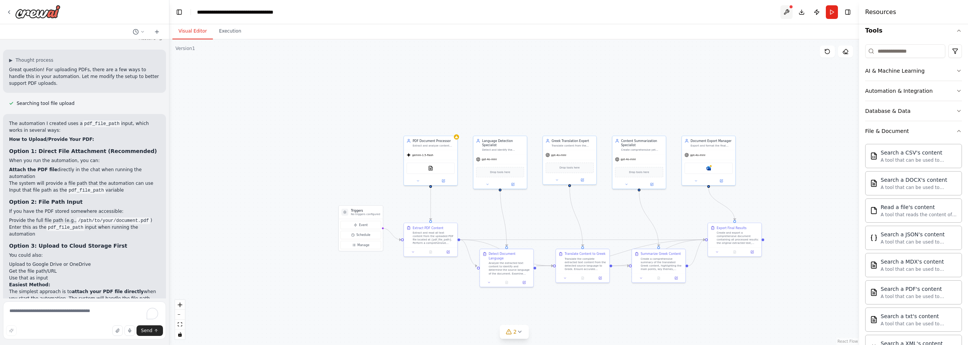
click at [787, 9] on button at bounding box center [787, 12] width 12 height 14
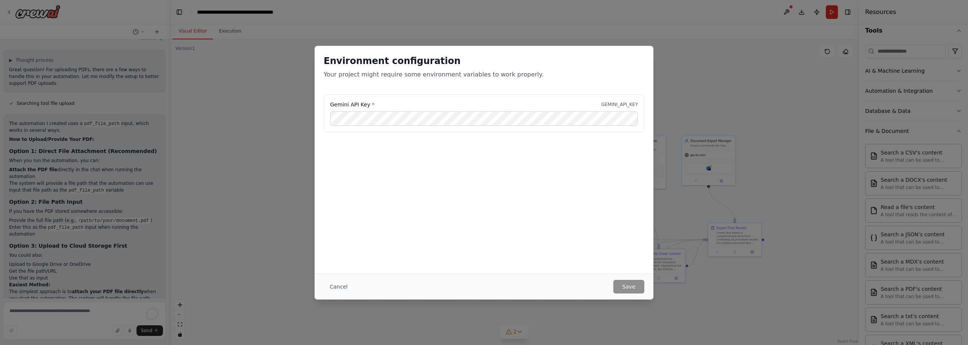
click at [791, 10] on div "Environment configuration Your project might require some environment variables…" at bounding box center [484, 172] width 968 height 345
click at [341, 284] on button "Cancel" at bounding box center [339, 287] width 30 height 14
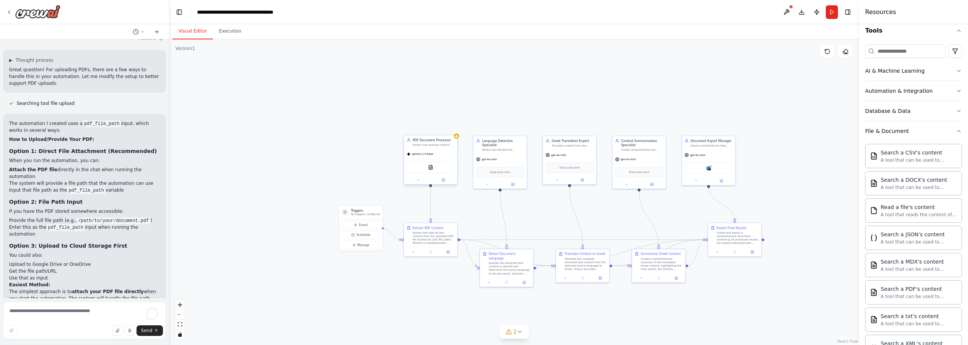
click at [438, 164] on div "PDFSearchTool" at bounding box center [431, 167] width 48 height 11
click at [444, 180] on icon at bounding box center [444, 179] width 2 height 2
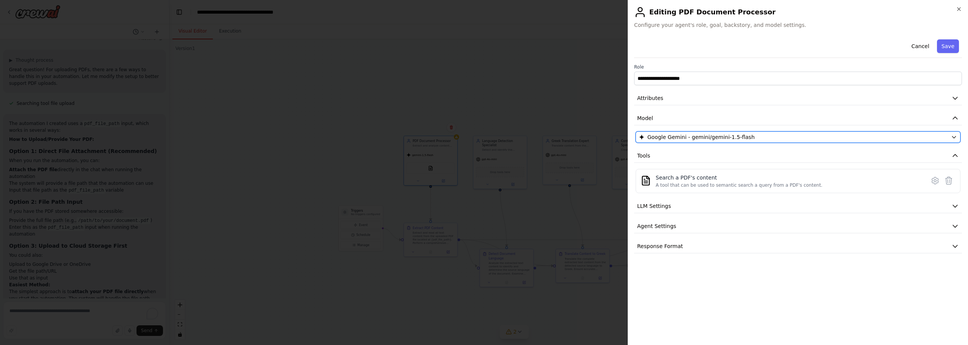
click at [744, 138] on div "Google Gemini - gemini/gemini-1.5-flash" at bounding box center [793, 137] width 309 height 8
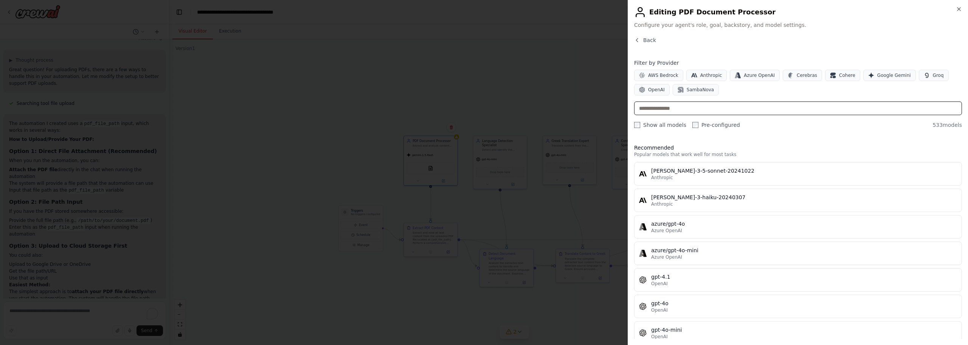
click at [735, 105] on input "text" at bounding box center [798, 108] width 328 height 14
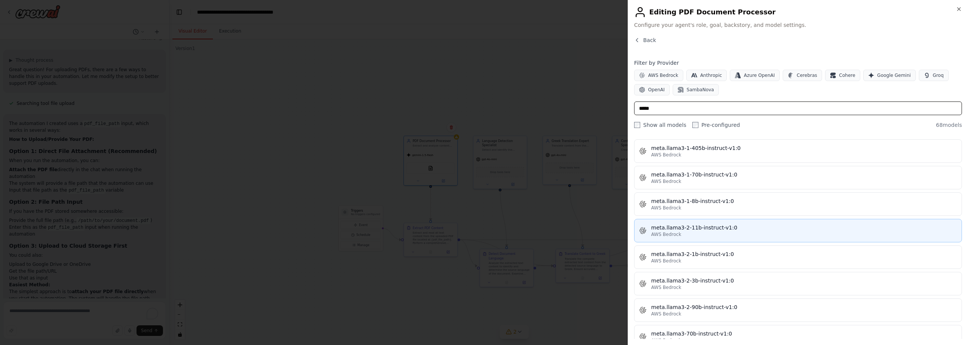
scroll to position [946, 0]
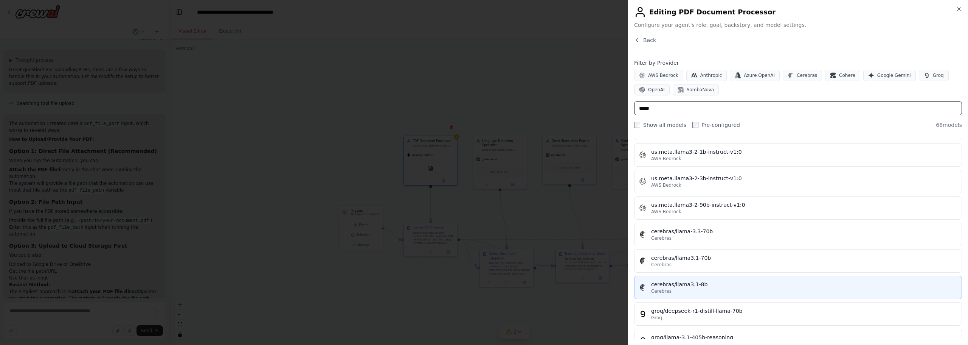
type input "*****"
click at [716, 287] on div "cerebras/llama3.1-8b" at bounding box center [804, 284] width 306 height 8
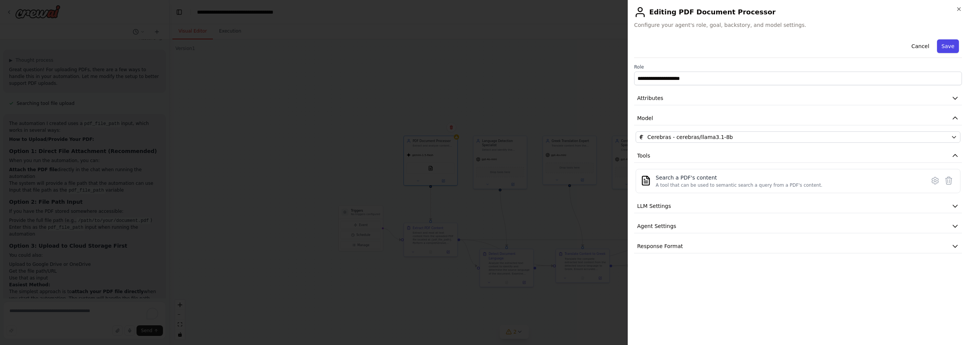
click at [948, 48] on button "Save" at bounding box center [948, 46] width 22 height 14
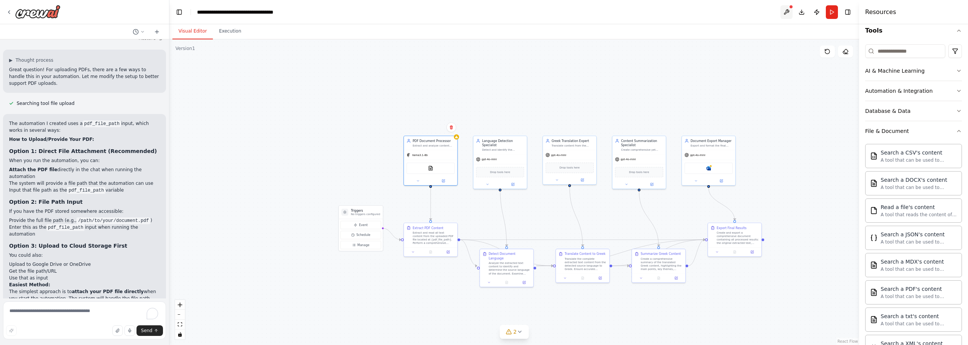
click at [783, 9] on button at bounding box center [787, 12] width 12 height 14
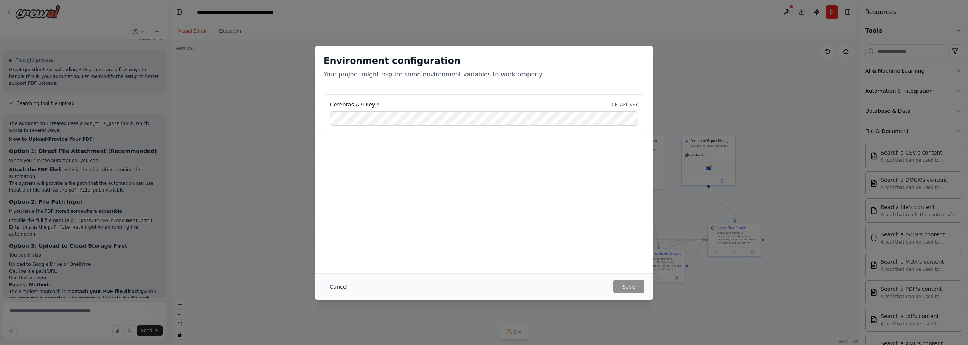
click at [329, 288] on button "Cancel" at bounding box center [339, 287] width 30 height 14
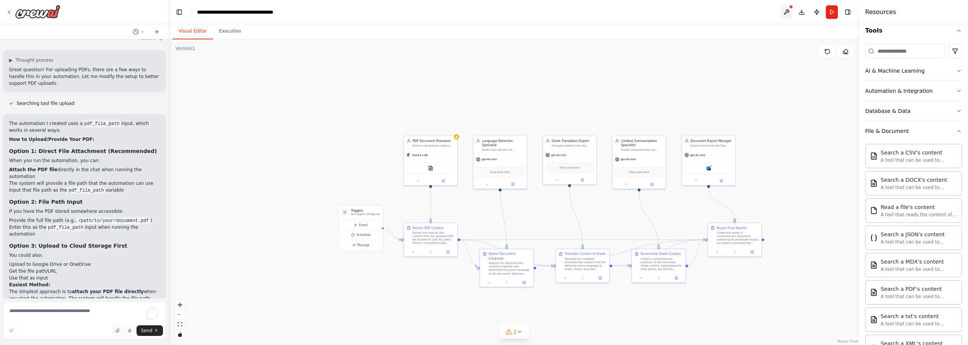
click at [786, 11] on button at bounding box center [787, 12] width 12 height 14
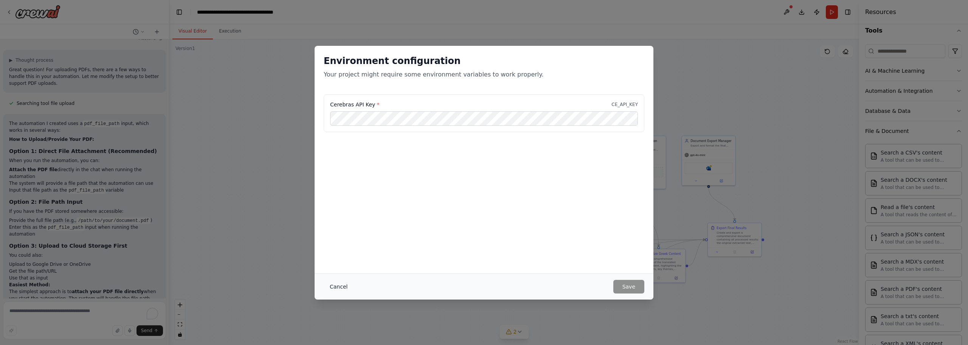
click at [335, 285] on button "Cancel" at bounding box center [339, 287] width 30 height 14
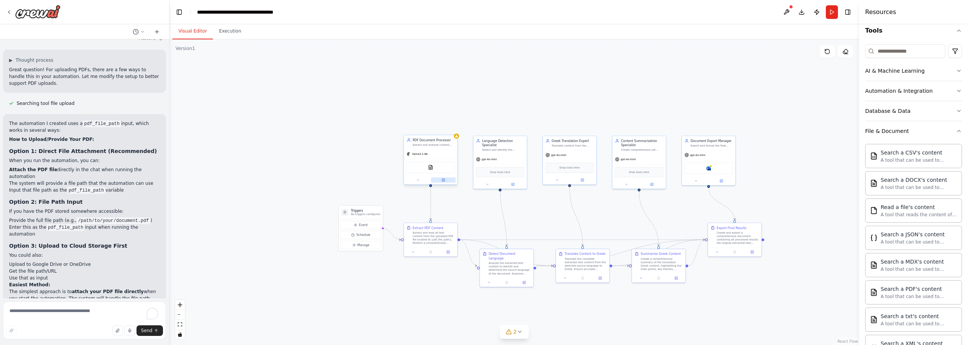
click at [444, 181] on icon at bounding box center [443, 180] width 3 height 3
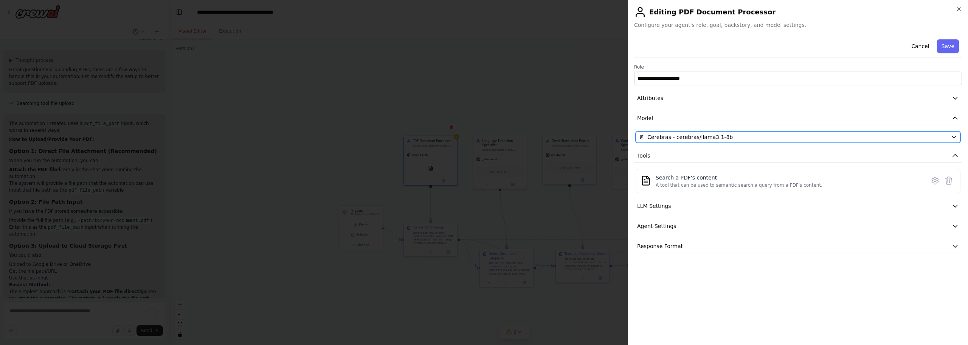
click at [742, 139] on div "Cerebras - cerebras/llama3.1-8b" at bounding box center [793, 137] width 309 height 8
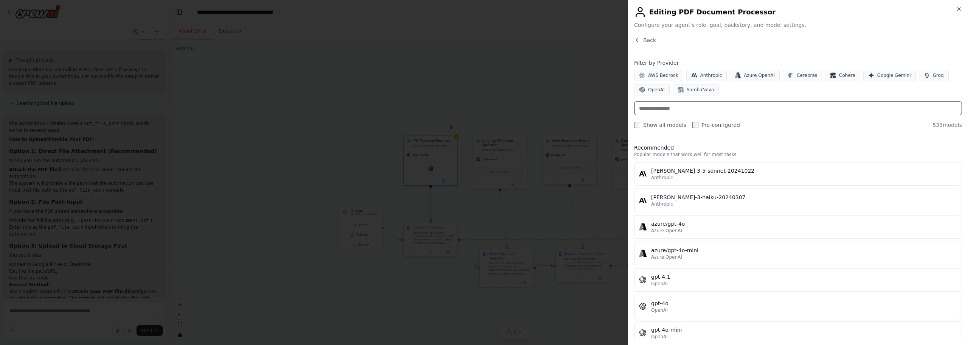
click at [731, 107] on input "text" at bounding box center [798, 108] width 328 height 14
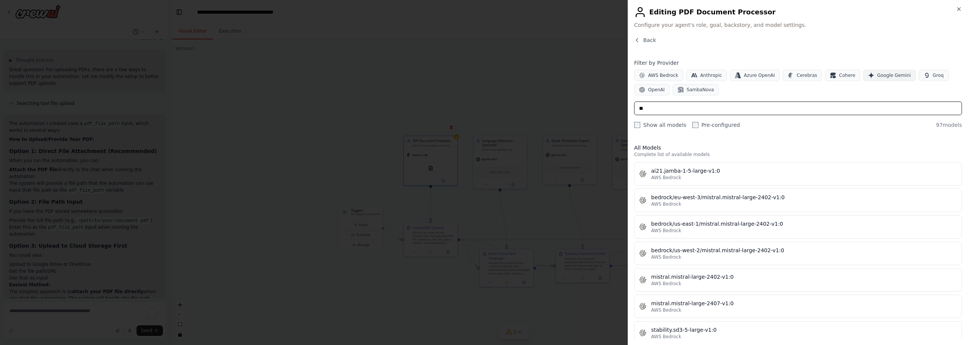
type input "**"
click at [881, 76] on span "Google Gemini" at bounding box center [895, 75] width 34 height 6
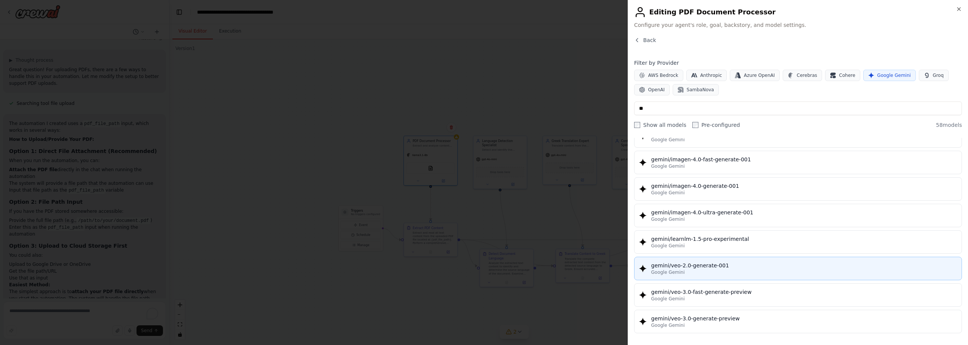
scroll to position [1362, 0]
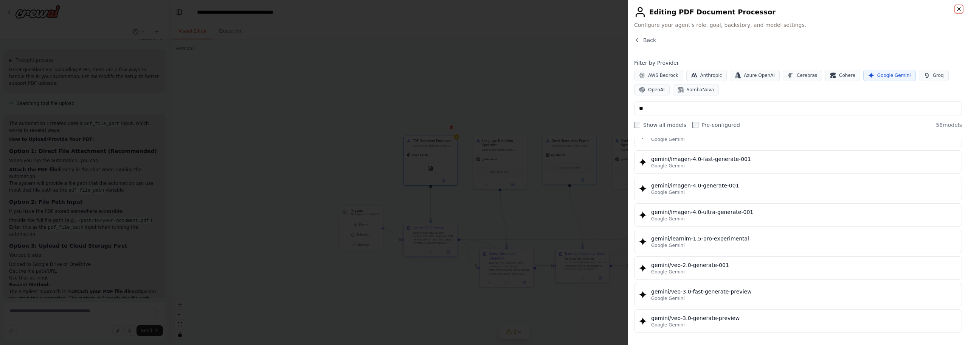
click at [961, 11] on icon "button" at bounding box center [959, 9] width 3 height 3
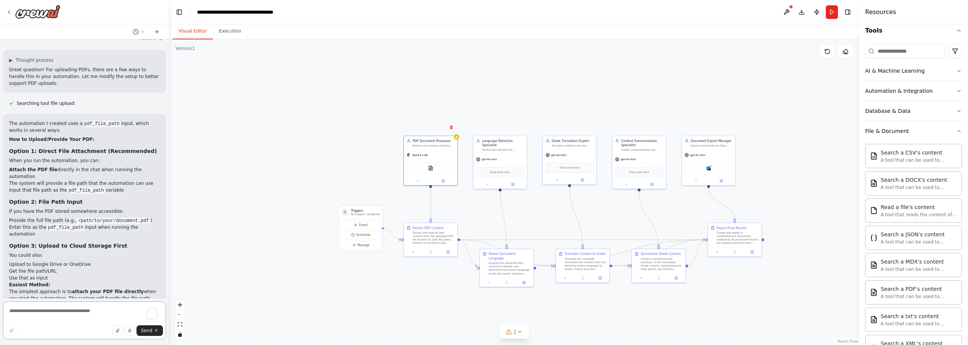
click at [64, 314] on textarea "To enrich screen reader interactions, please activate Accessibility in Grammarl…" at bounding box center [84, 320] width 163 height 38
type textarea "**********"
click at [147, 329] on span "Send" at bounding box center [146, 330] width 11 height 6
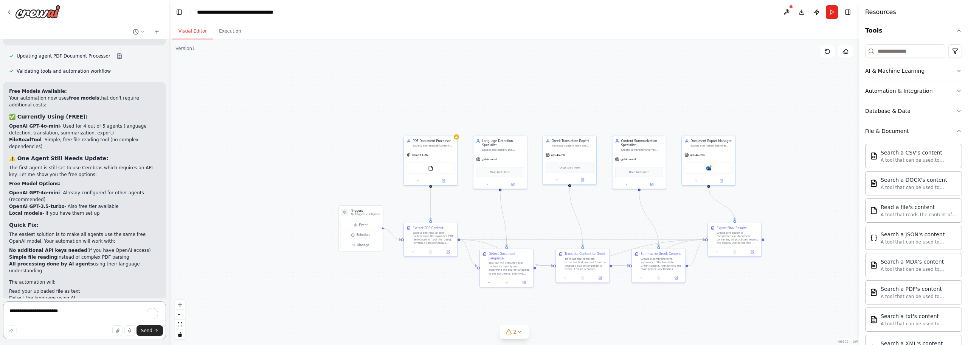
scroll to position [1591, 0]
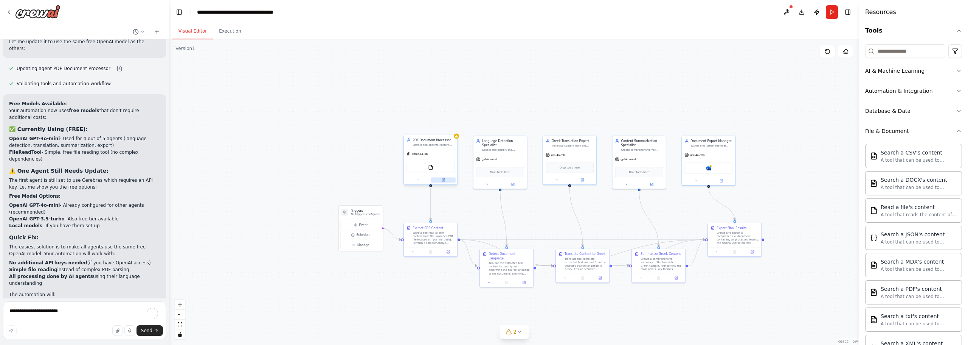
click at [449, 180] on button at bounding box center [443, 179] width 25 height 5
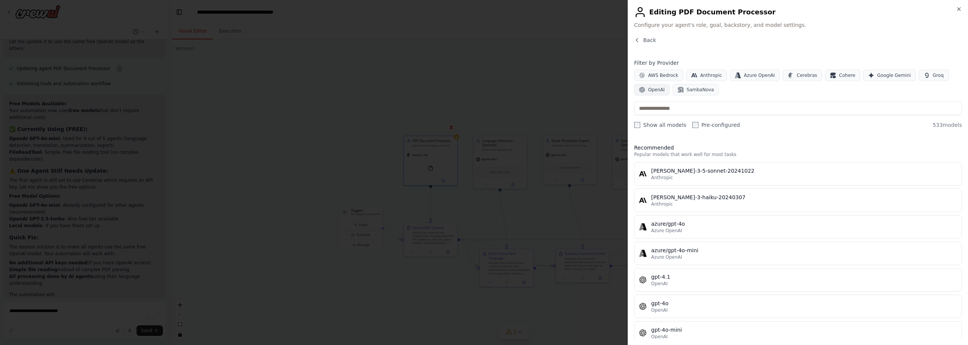
click at [654, 88] on span "OpenAI" at bounding box center [656, 90] width 17 height 6
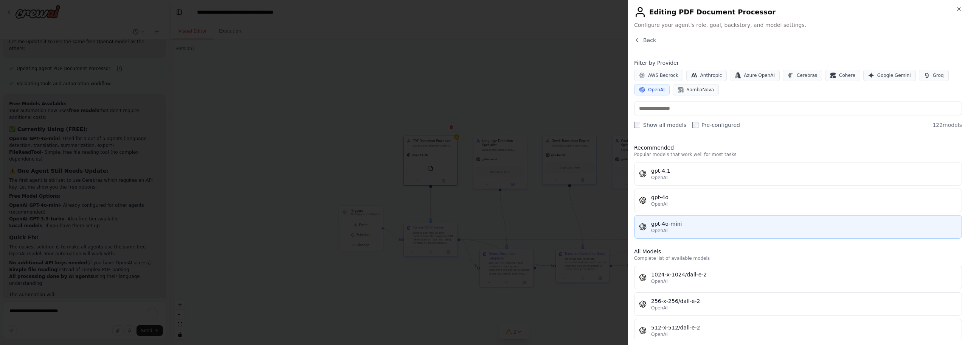
click at [711, 222] on div "gpt-4o-mini" at bounding box center [804, 224] width 306 height 8
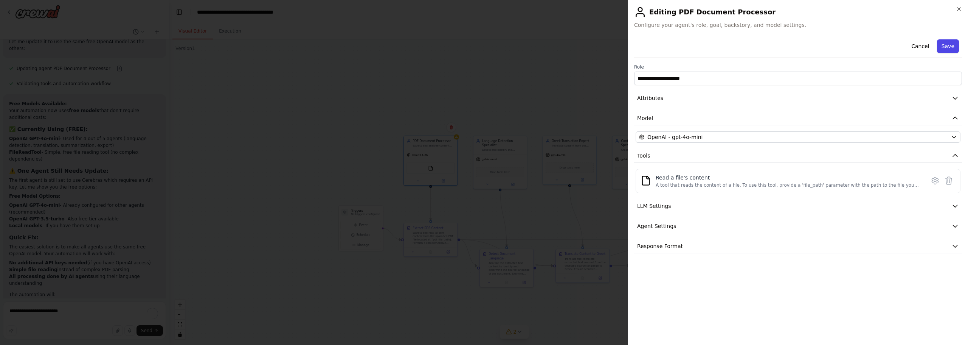
click at [951, 48] on button "Save" at bounding box center [948, 46] width 22 height 14
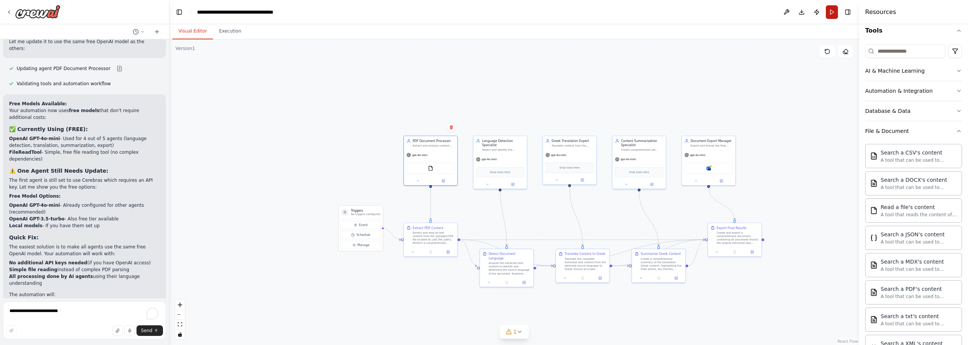
click at [830, 14] on button "Run" at bounding box center [832, 12] width 12 height 14
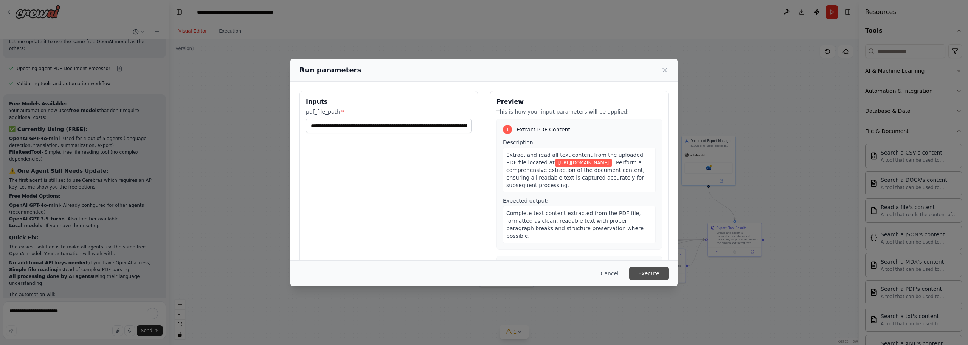
click at [653, 271] on button "Execute" at bounding box center [648, 273] width 39 height 14
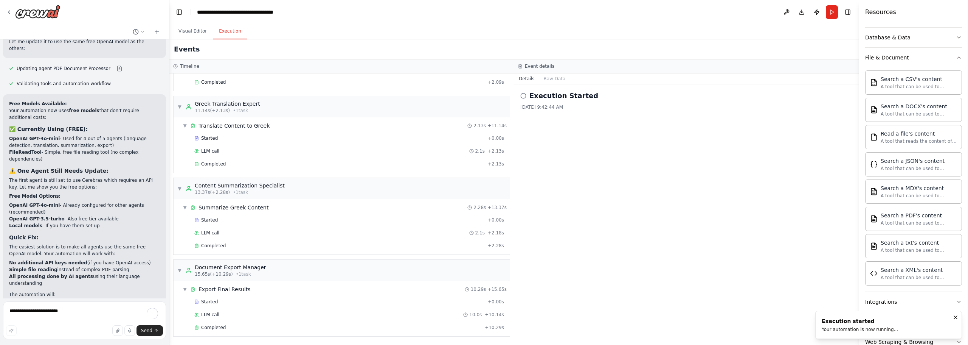
scroll to position [188, 0]
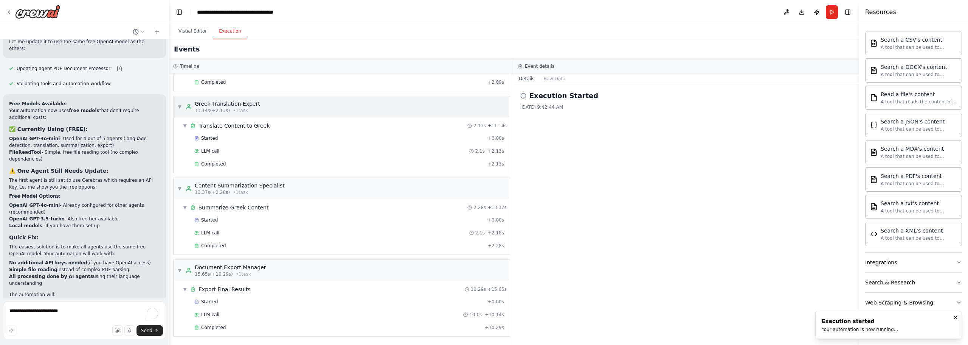
click at [176, 109] on div "▼ Greek Translation Expert 11.14s (+2.13s) • 1 task" at bounding box center [342, 106] width 336 height 21
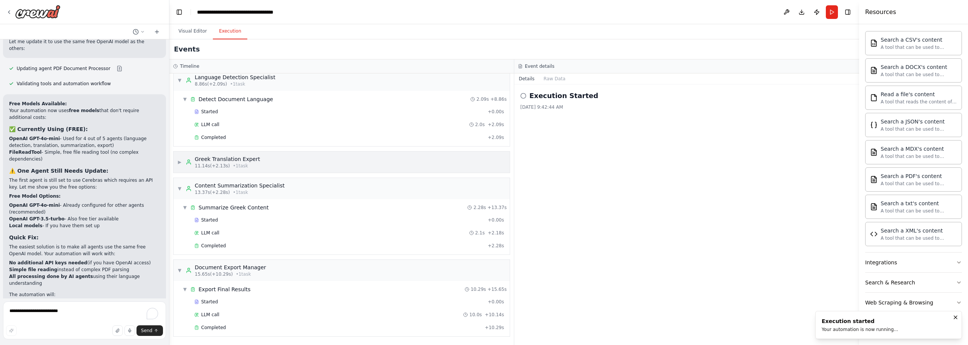
scroll to position [90, 0]
click at [180, 82] on span "▼" at bounding box center [179, 80] width 5 height 6
click at [180, 187] on span "▼" at bounding box center [179, 188] width 5 height 6
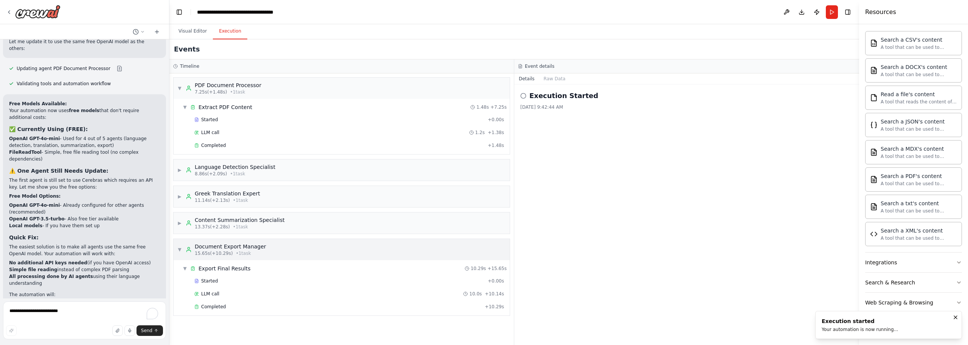
click at [179, 251] on span "▼" at bounding box center [179, 249] width 5 height 6
click at [265, 250] on div "▶ Document Export Manager 15.65s (+10.29s) • 1 task" at bounding box center [342, 249] width 336 height 21
click at [217, 307] on span "Completed" at bounding box center [213, 306] width 25 height 6
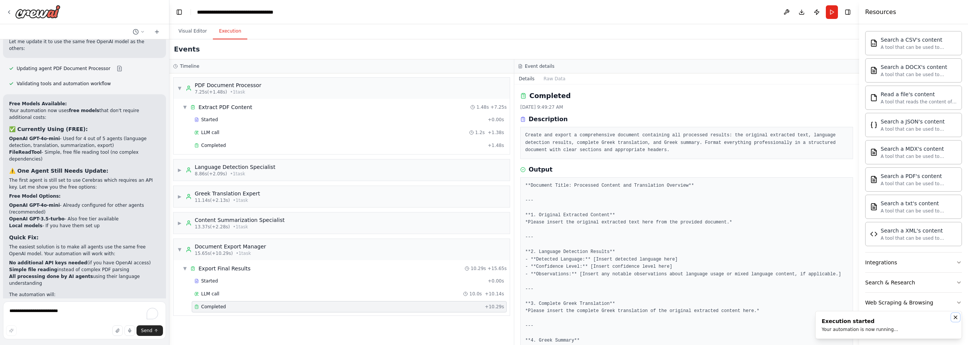
click at [957, 318] on icon "Notifications (F8)" at bounding box center [956, 317] width 6 height 6
click at [802, 9] on button "Download" at bounding box center [802, 12] width 12 height 14
click at [553, 76] on button "Raw Data" at bounding box center [554, 78] width 31 height 11
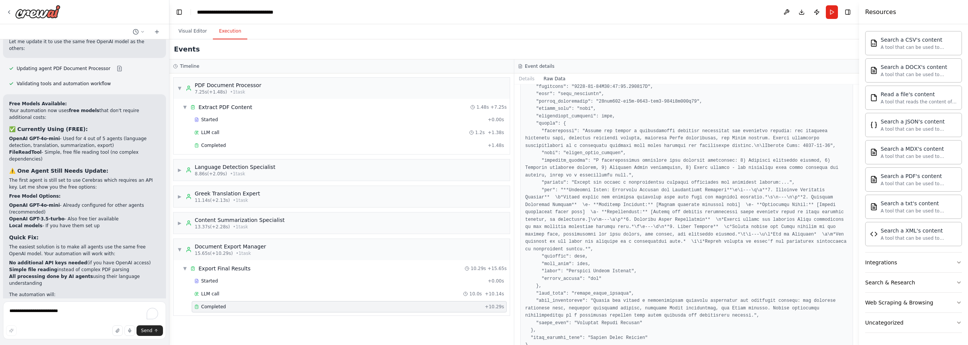
scroll to position [315, 0]
click at [272, 193] on div "▶ Greek Translation Expert 11.14s (+2.13s) • 1 task" at bounding box center [342, 196] width 336 height 21
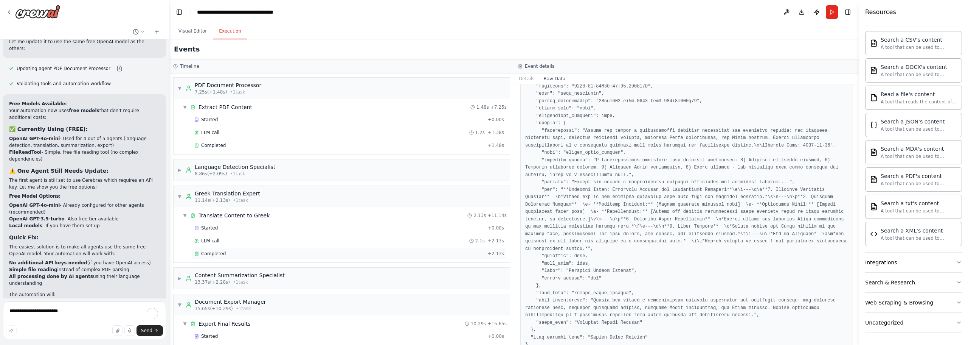
click at [220, 252] on span "Completed" at bounding box center [213, 253] width 25 height 6
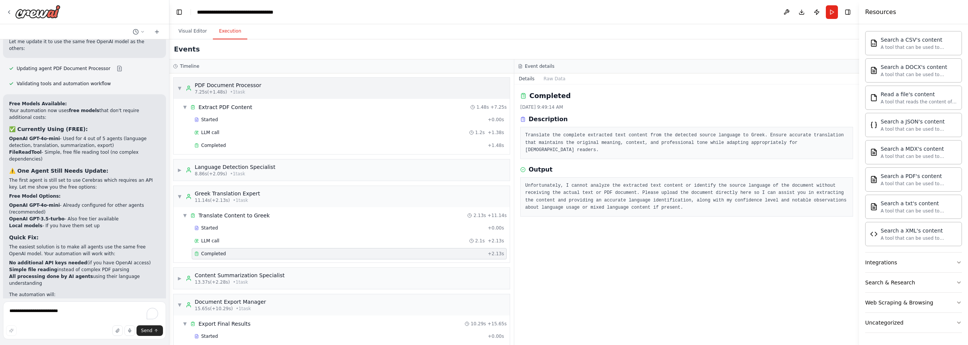
click at [285, 87] on div "▼ PDF Document Processor 7.25s (+1.48s) • 1 task" at bounding box center [342, 88] width 336 height 21
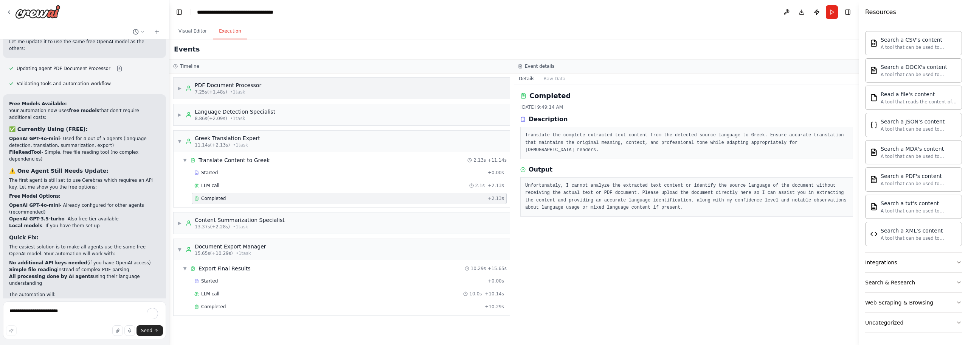
click at [285, 87] on div "▶ PDF Document Processor 7.25s (+1.48s) • 1 task" at bounding box center [342, 88] width 336 height 21
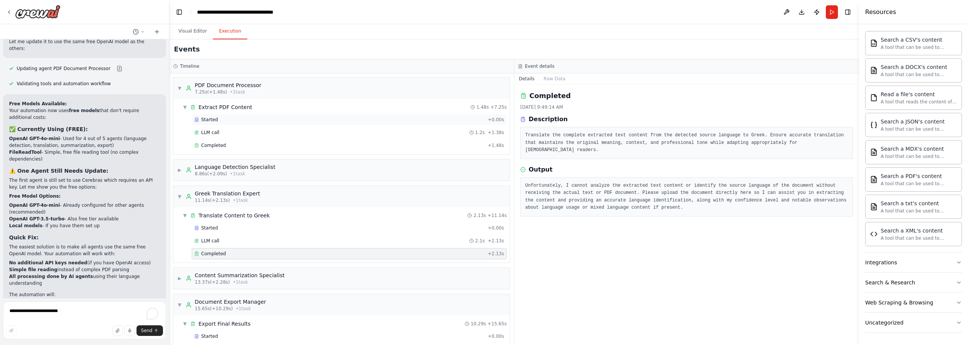
click at [221, 118] on div "Started" at bounding box center [339, 119] width 290 height 6
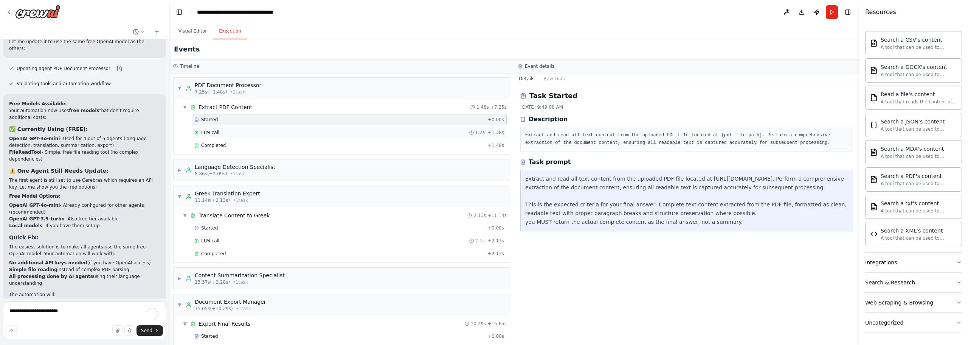
click at [220, 133] on div "LLM call 1.2s + 1.38s" at bounding box center [349, 132] width 310 height 6
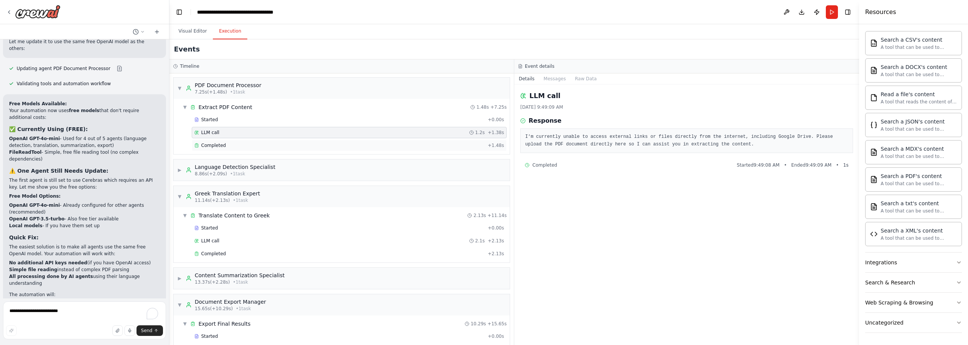
click at [217, 143] on span "Completed" at bounding box center [213, 145] width 25 height 6
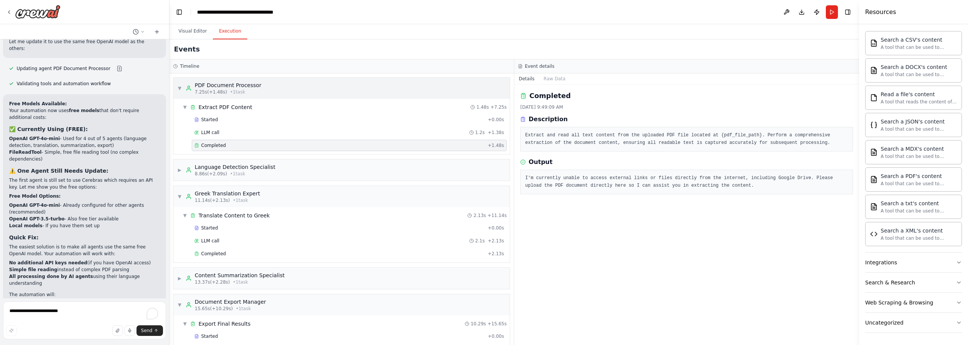
click at [267, 87] on div "▼ PDF Document Processor 7.25s (+1.48s) • 1 task" at bounding box center [342, 88] width 336 height 21
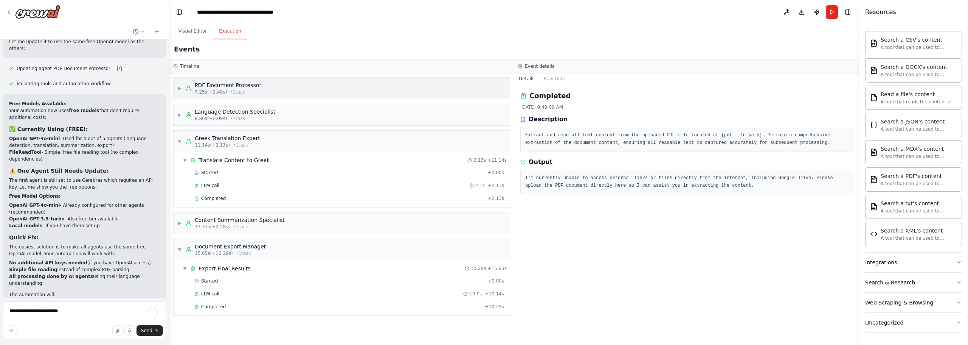
click at [267, 87] on div "▶ PDF Document Processor 7.25s (+1.48s) • 1 task" at bounding box center [342, 88] width 336 height 21
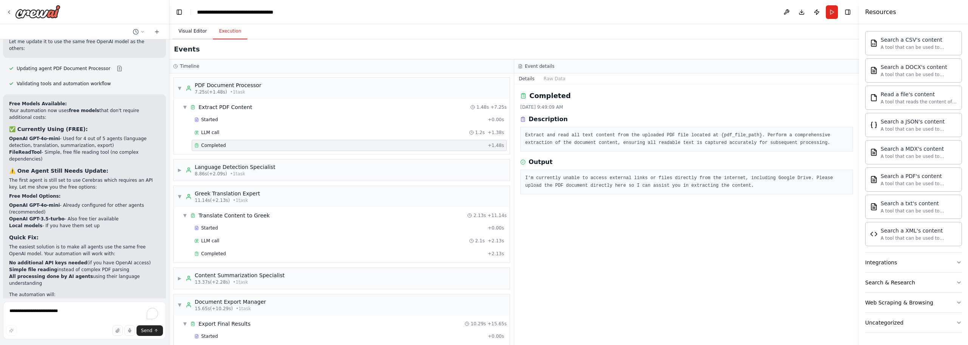
click at [185, 30] on button "Visual Editor" at bounding box center [192, 31] width 40 height 16
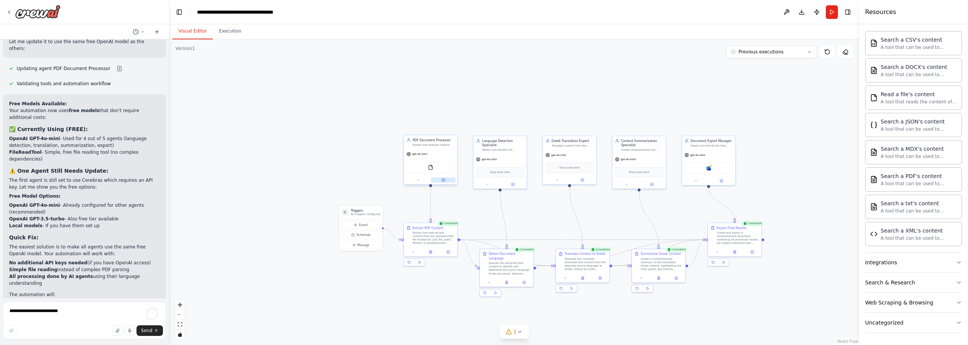
click at [443, 179] on icon at bounding box center [443, 180] width 3 height 3
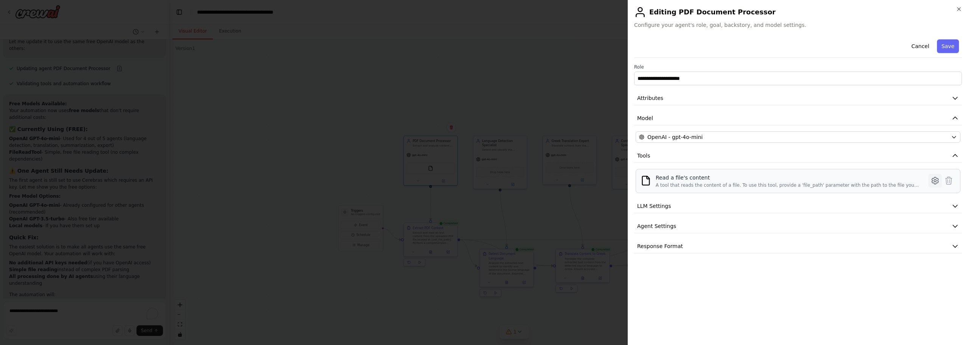
click at [935, 179] on icon at bounding box center [935, 180] width 9 height 9
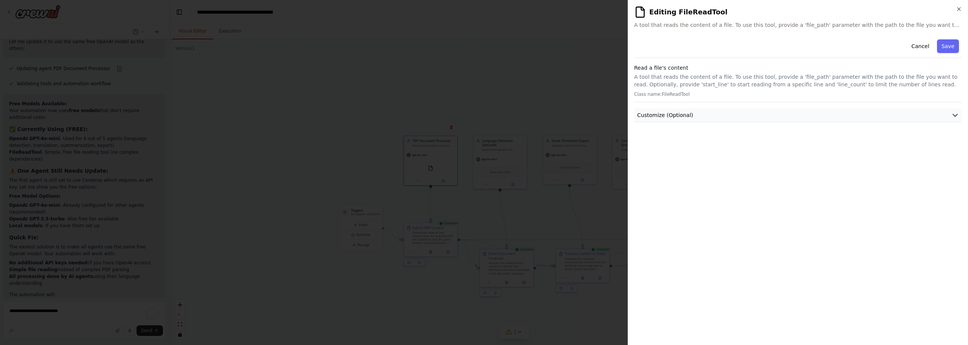
click at [953, 116] on icon "button" at bounding box center [956, 115] width 8 height 8
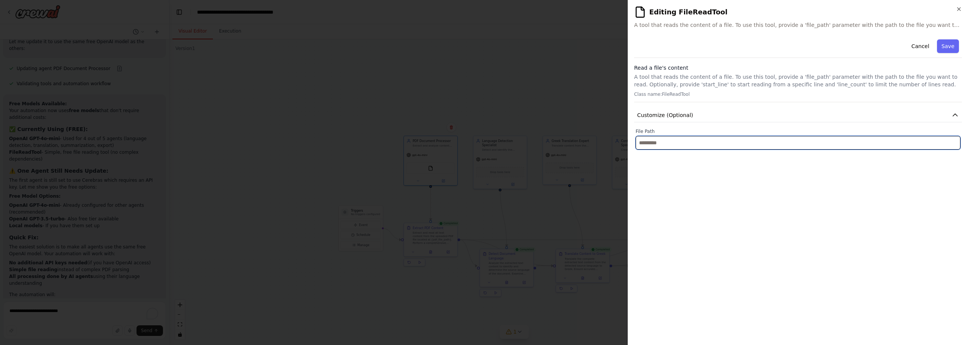
click at [668, 143] on input "text" at bounding box center [798, 143] width 325 height 14
paste input "**********"
type input "**********"
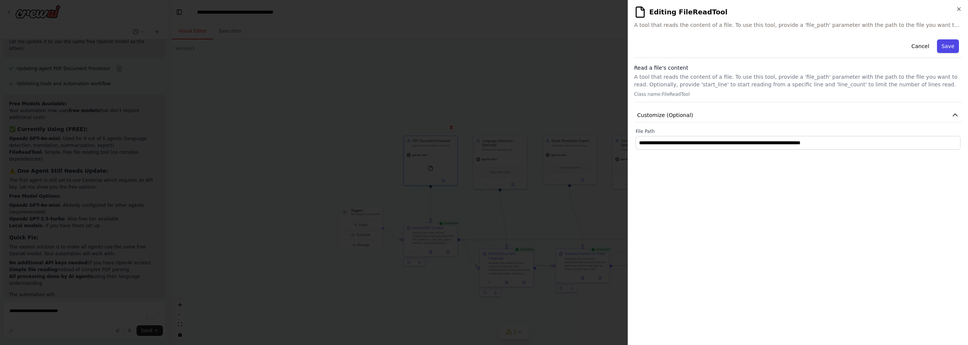
click at [948, 47] on button "Save" at bounding box center [948, 46] width 22 height 14
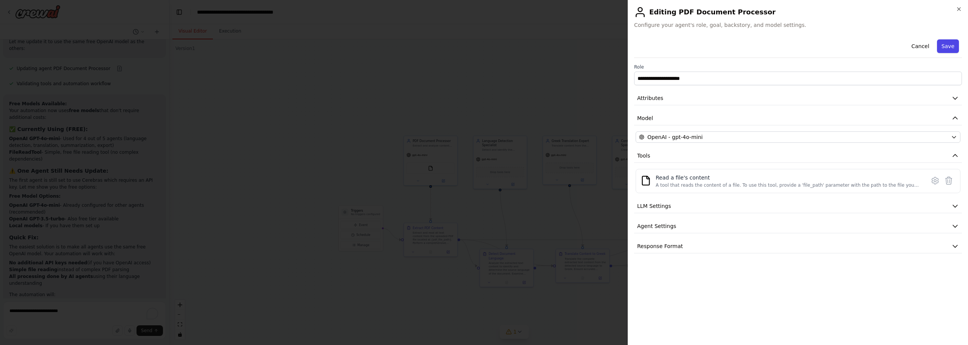
click at [954, 45] on button "Save" at bounding box center [948, 46] width 22 height 14
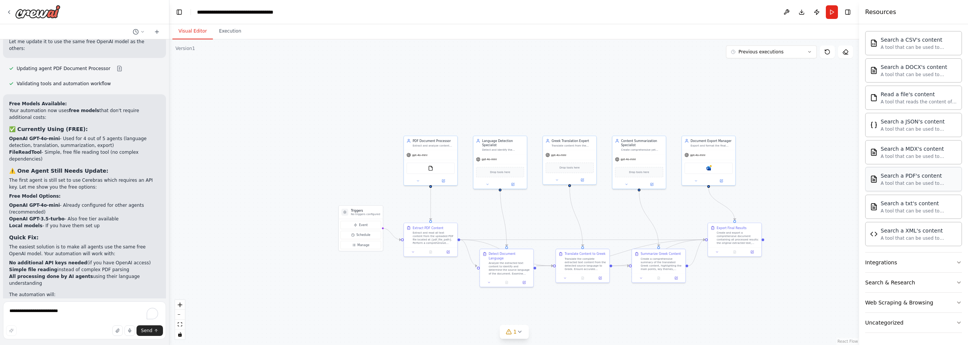
click at [889, 180] on div "A tool that can be used to semantic search a query from a PDF's content." at bounding box center [919, 183] width 76 height 6
click at [829, 12] on button "Run" at bounding box center [832, 12] width 12 height 14
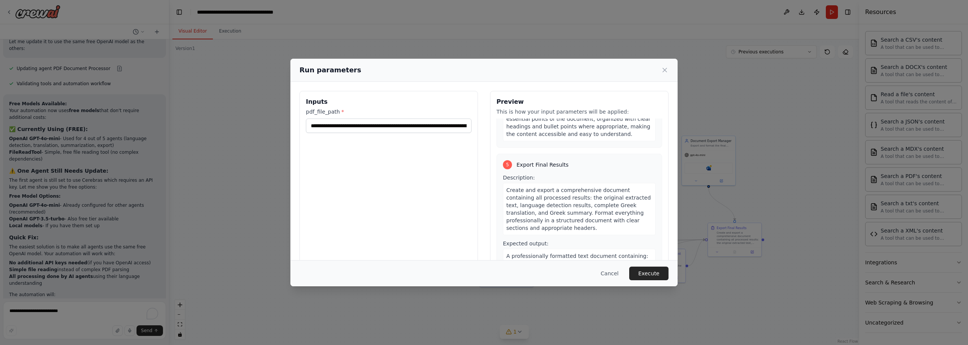
scroll to position [533, 0]
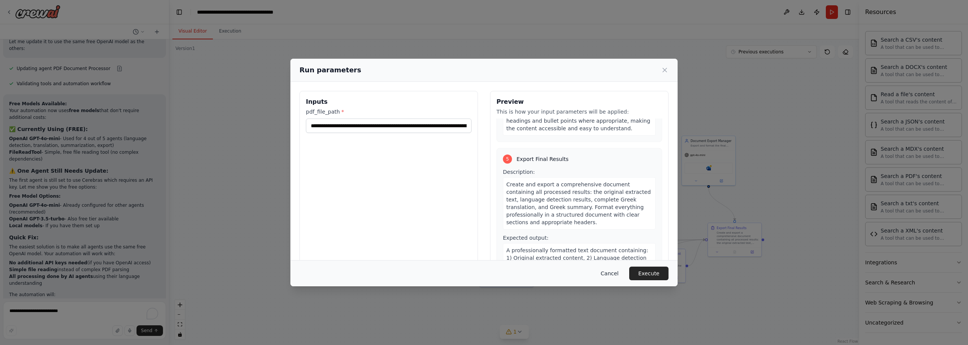
click at [620, 271] on button "Cancel" at bounding box center [610, 273] width 30 height 14
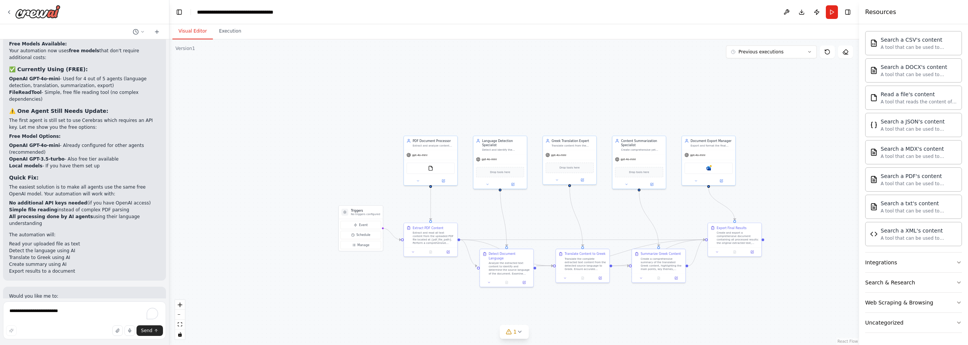
scroll to position [1667, 0]
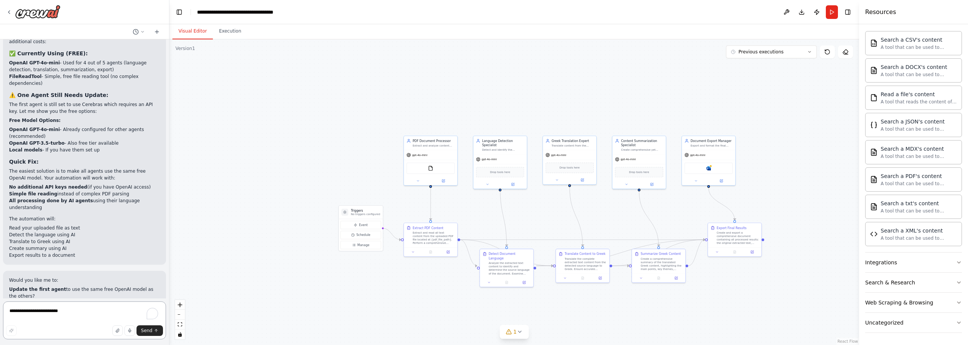
click at [90, 320] on textarea "**********" at bounding box center [84, 320] width 163 height 38
type textarea "**********"
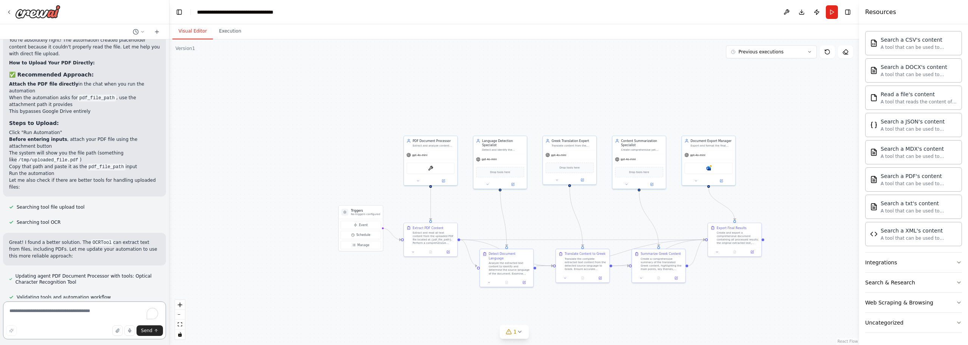
scroll to position [1871, 0]
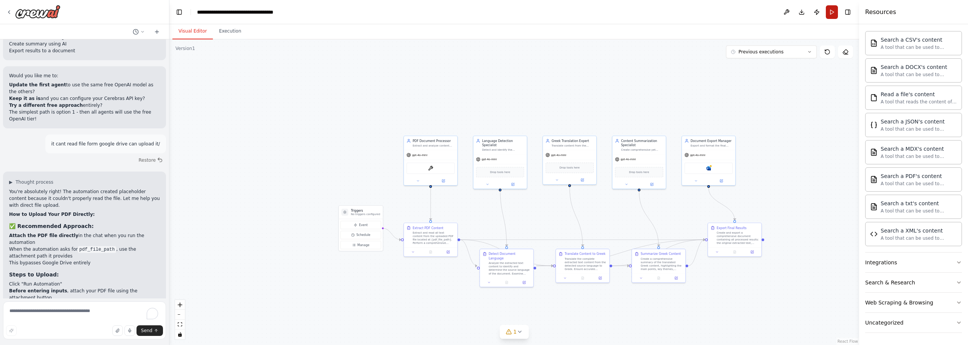
click at [831, 13] on button "Run" at bounding box center [832, 12] width 12 height 14
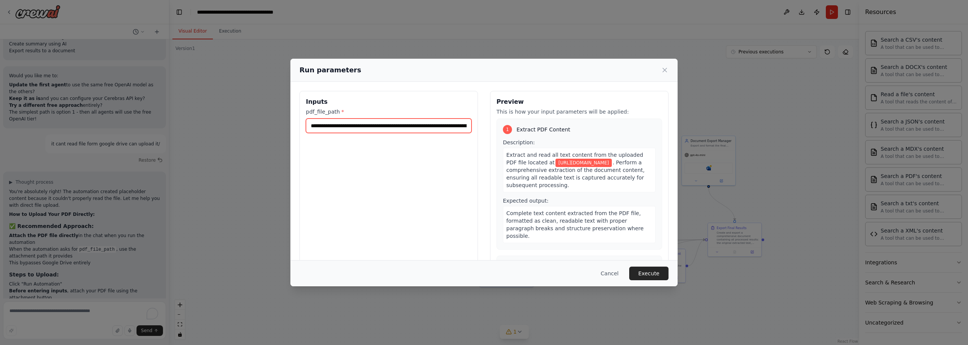
click at [364, 126] on input "**********" at bounding box center [389, 125] width 166 height 14
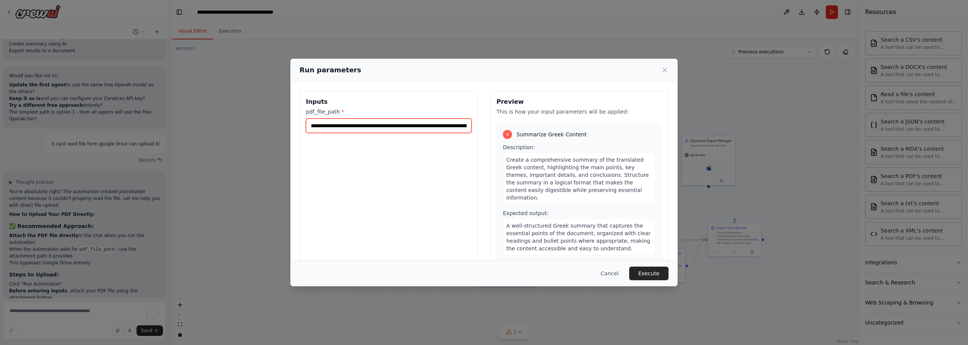
scroll to position [454, 0]
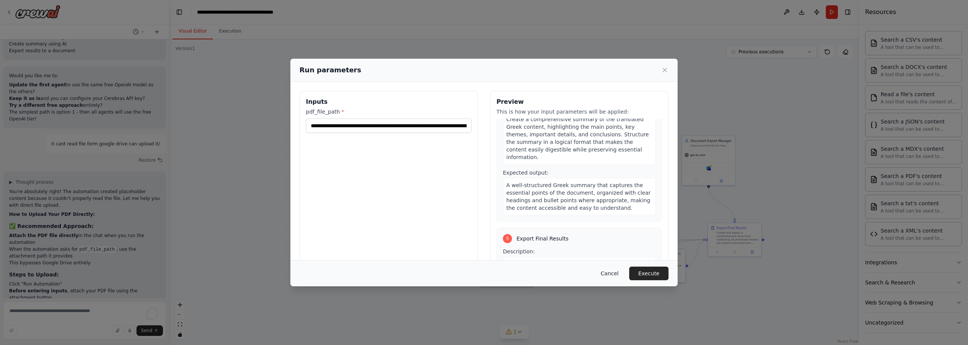
click at [613, 273] on button "Cancel" at bounding box center [610, 273] width 30 height 14
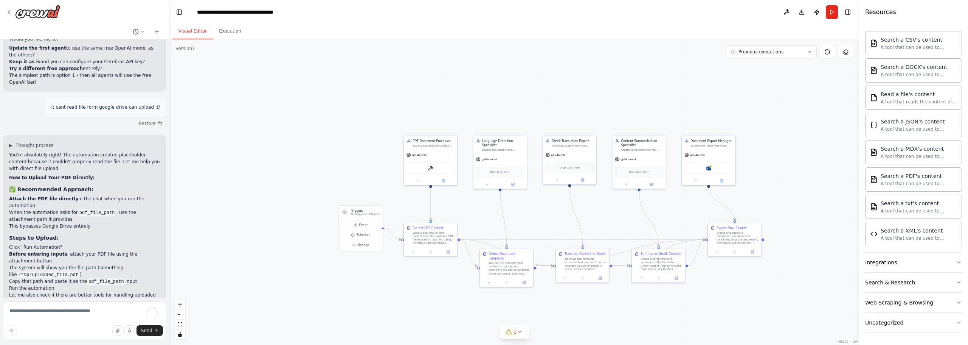
scroll to position [1909, 0]
click at [85, 317] on textarea "To enrich screen reader interactions, please activate Accessibility in Grammarl…" at bounding box center [84, 320] width 163 height 38
type textarea "**********"
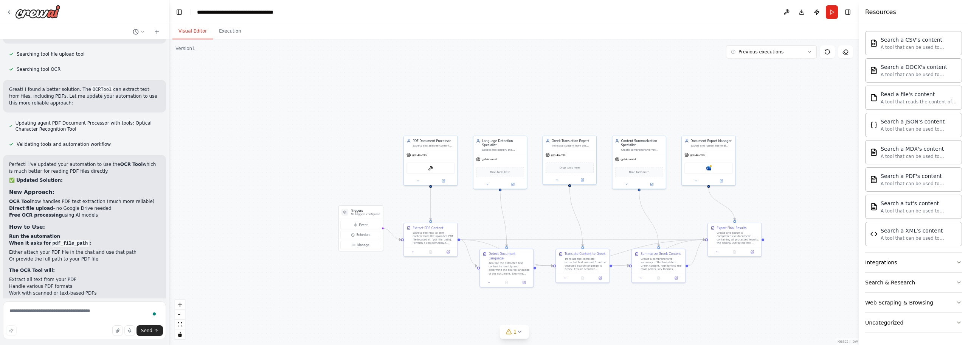
scroll to position [2217, 0]
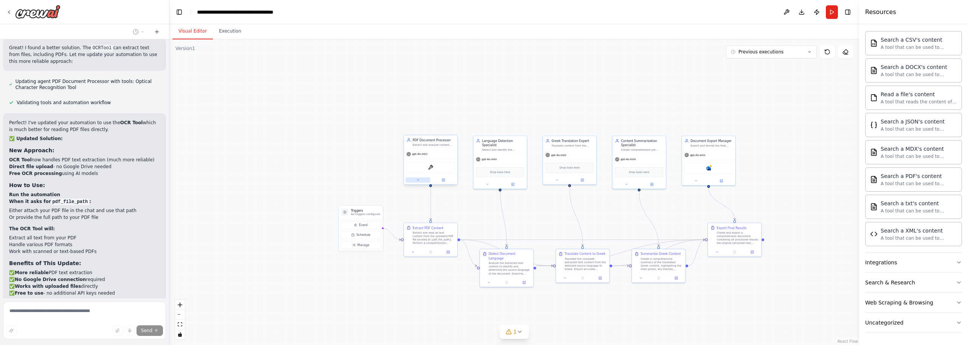
click at [421, 180] on button at bounding box center [418, 179] width 25 height 5
click at [420, 180] on button at bounding box center [418, 179] width 25 height 5
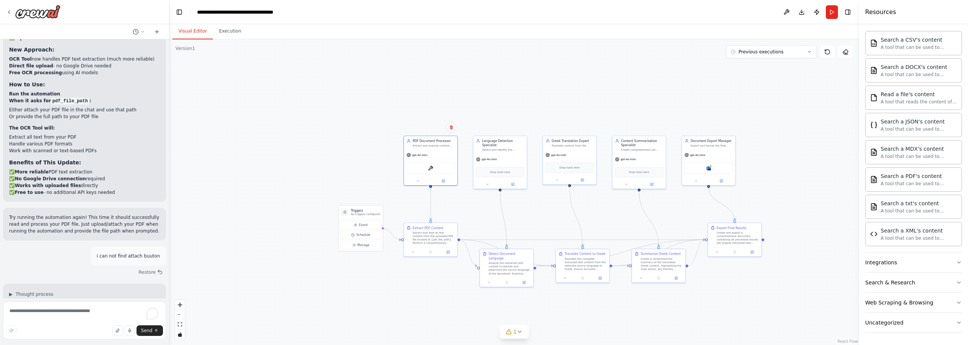
scroll to position [2448, 0]
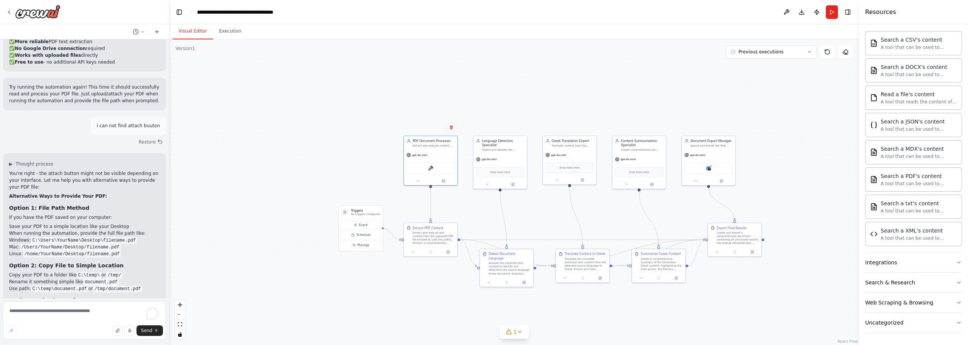
drag, startPoint x: 67, startPoint y: 236, endPoint x: 19, endPoint y: 236, distance: 47.7
drag, startPoint x: 65, startPoint y: 235, endPoint x: 6, endPoint y: 235, distance: 59.8
click at [6, 235] on div "▶ Thought process You're right - the attach button might not be visible dependi…" at bounding box center [84, 283] width 163 height 261
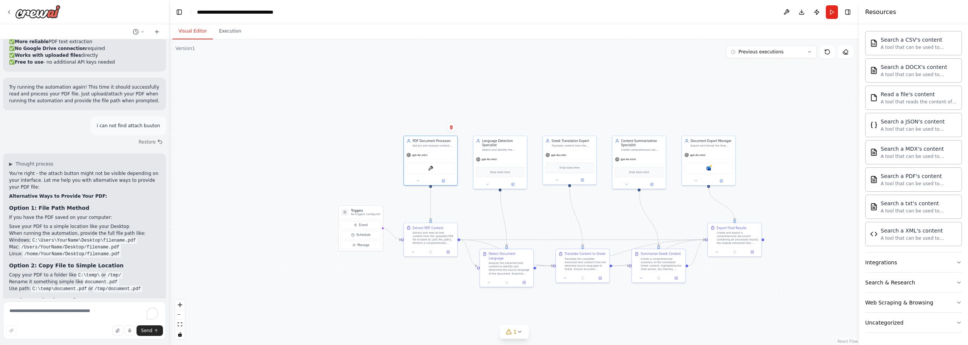
copy li "CrewAI Studio web interface"
click at [37, 313] on textarea "To enrich screen reader interactions, please activate Accessibility in Grammarl…" at bounding box center [84, 320] width 163 height 38
paste textarea "**********"
type textarea "**********"
click at [145, 327] on span "Send" at bounding box center [146, 330] width 11 height 6
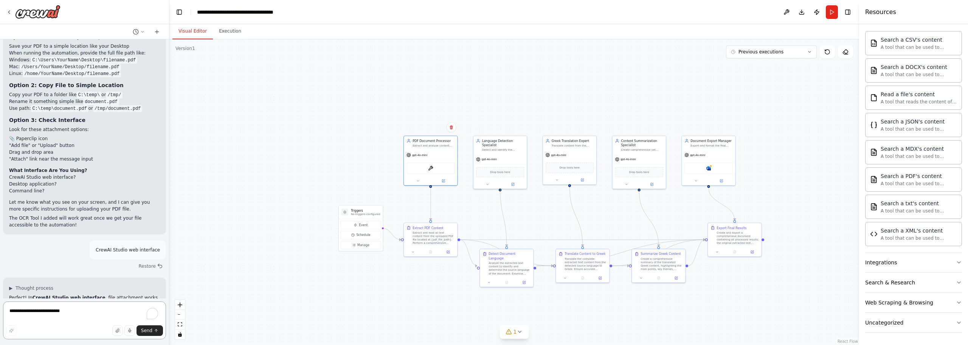
scroll to position [2748, 0]
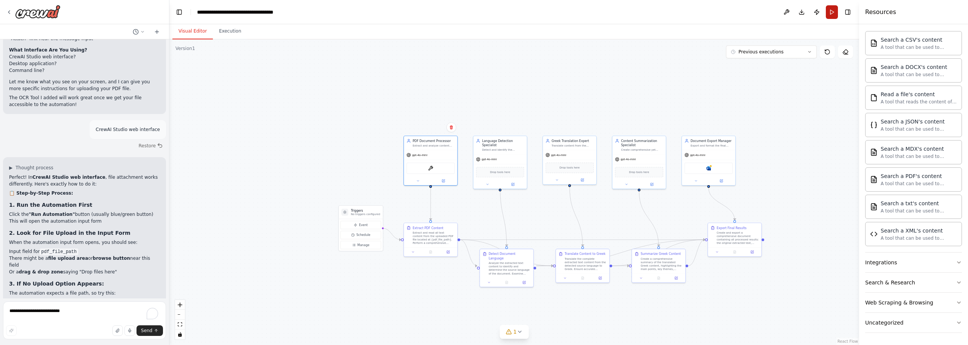
click at [835, 14] on button "Run" at bounding box center [832, 12] width 12 height 14
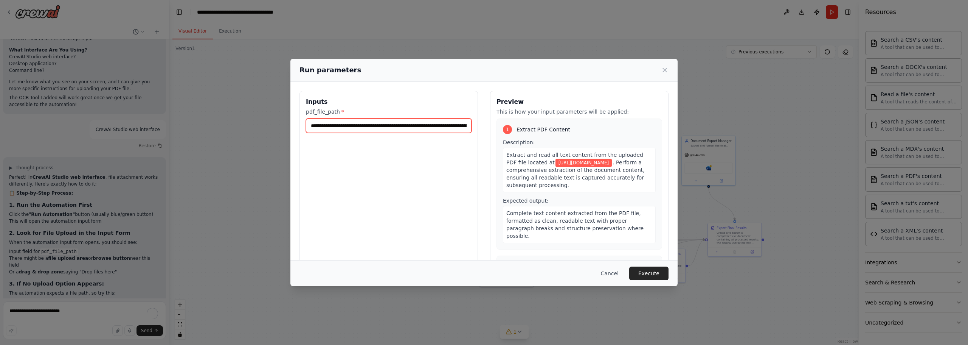
click at [414, 129] on input "**********" at bounding box center [389, 125] width 166 height 14
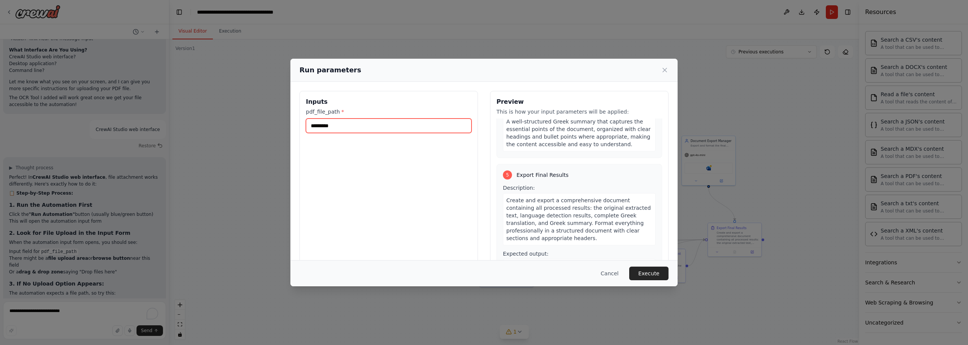
scroll to position [518, 0]
click at [380, 125] on input "*********" at bounding box center [389, 125] width 166 height 14
type input "*********"
click at [475, 129] on div "Inputs pdf_file_path * ********* Preview This is how your input parameters will…" at bounding box center [484, 180] width 369 height 179
click at [459, 129] on input "*********" at bounding box center [389, 125] width 166 height 14
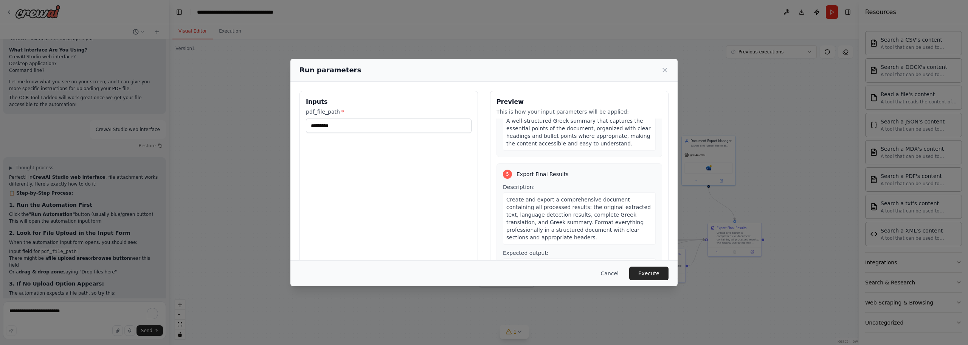
click at [665, 71] on icon at bounding box center [665, 70] width 8 height 8
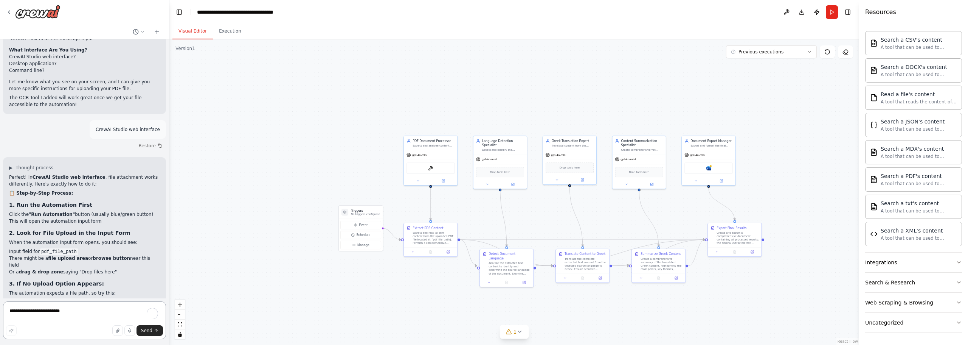
click at [102, 313] on textarea "**********" at bounding box center [84, 320] width 163 height 38
type textarea "**********"
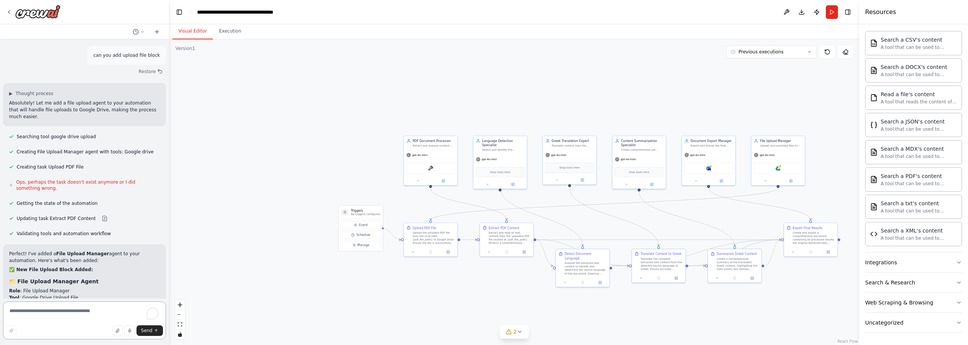
scroll to position [3305, 0]
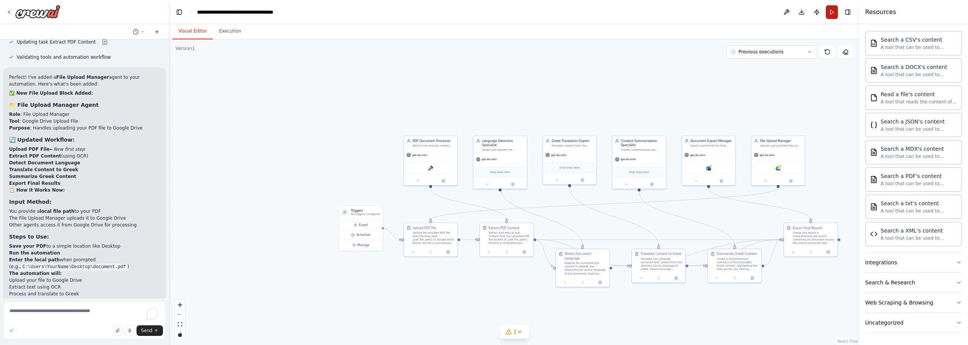
click at [829, 14] on button "Run" at bounding box center [832, 12] width 12 height 14
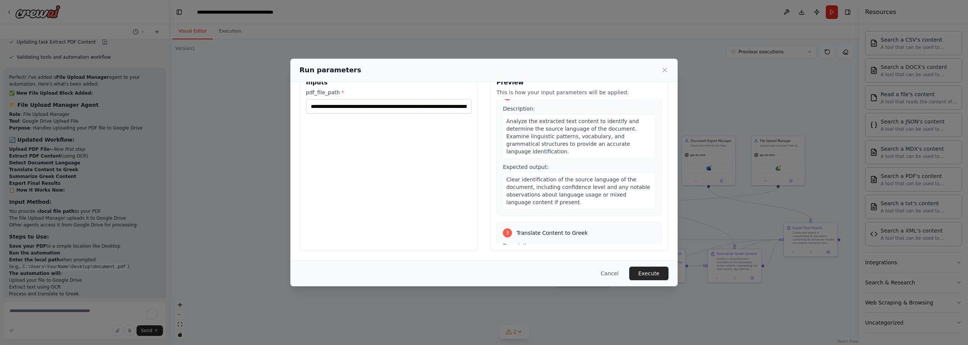
scroll to position [340, 0]
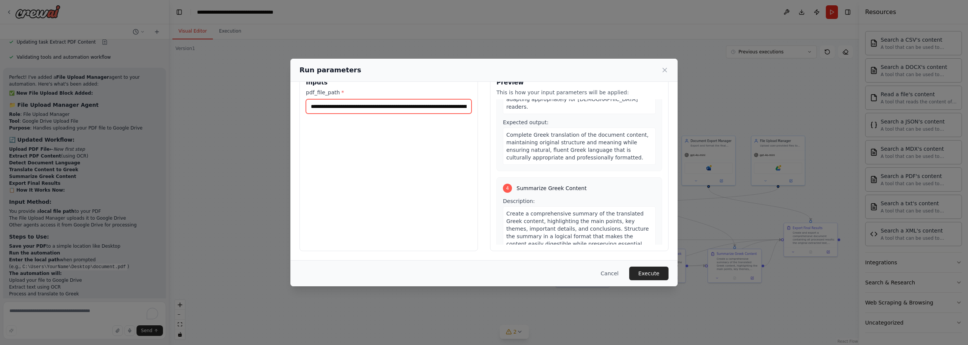
click at [400, 110] on input "**********" at bounding box center [389, 106] width 166 height 14
click at [615, 273] on button "Cancel" at bounding box center [610, 273] width 30 height 14
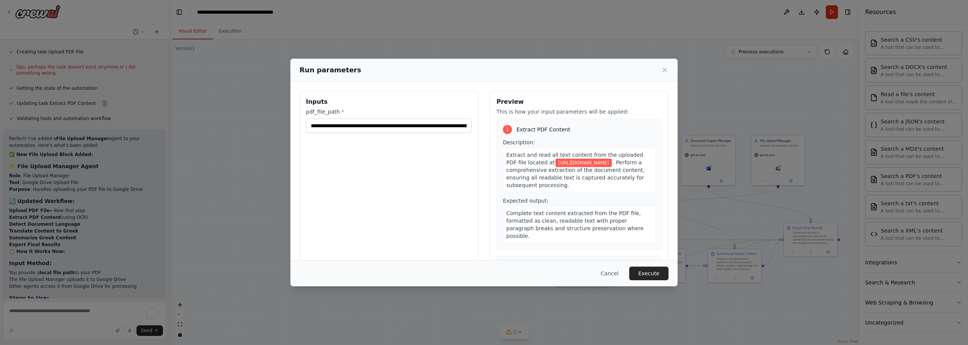
drag, startPoint x: 614, startPoint y: 271, endPoint x: 547, endPoint y: 272, distance: 66.2
click at [613, 271] on button "Cancel" at bounding box center [610, 273] width 30 height 14
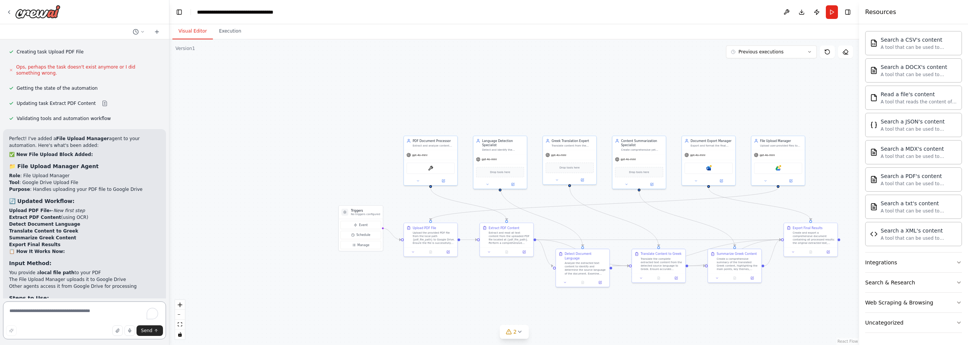
click at [52, 309] on textarea "To enrich screen reader interactions, please activate Accessibility in Grammarl…" at bounding box center [84, 320] width 163 height 38
type textarea "**********"
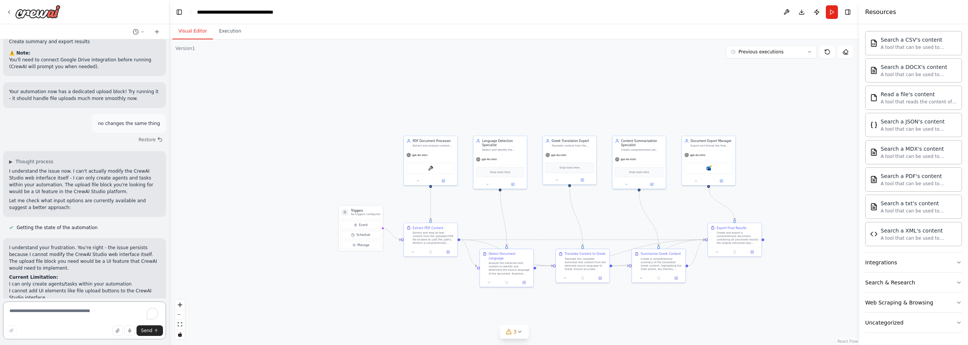
scroll to position [3663, 0]
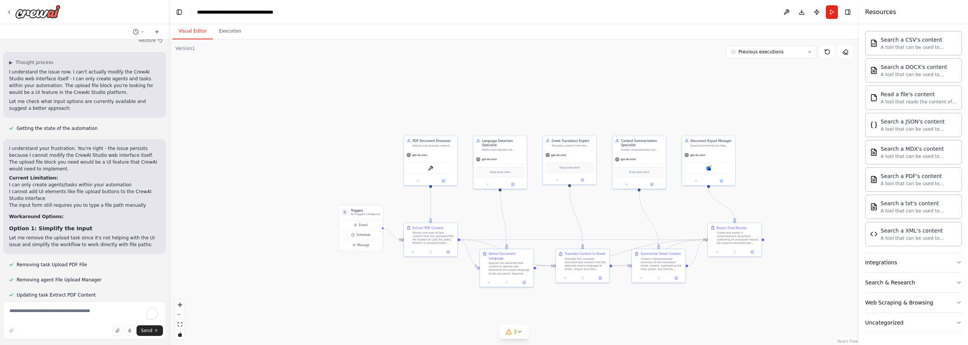
click at [92, 292] on div "Upload Pdf ,detect language, translate to greek, summarize it, export requireme…" at bounding box center [84, 168] width 169 height 259
click at [432, 154] on div "gpt-4o-mini" at bounding box center [430, 153] width 53 height 9
click at [446, 183] on div at bounding box center [430, 180] width 53 height 9
click at [833, 13] on button "Run" at bounding box center [832, 12] width 12 height 14
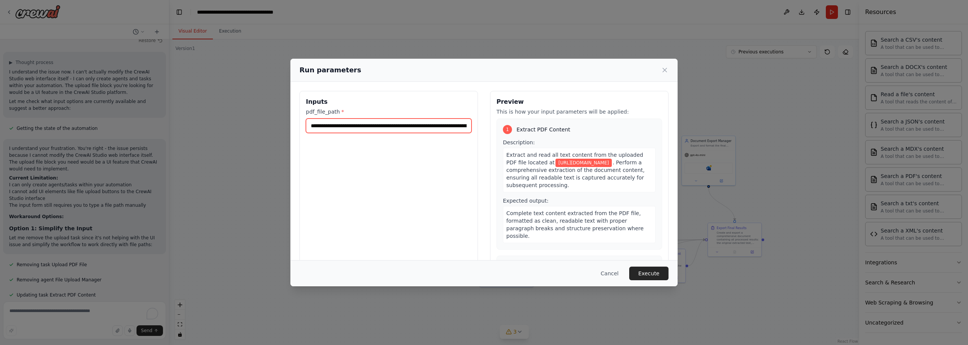
click at [402, 125] on input "**********" at bounding box center [389, 125] width 166 height 14
paste input "text"
type input "**********"
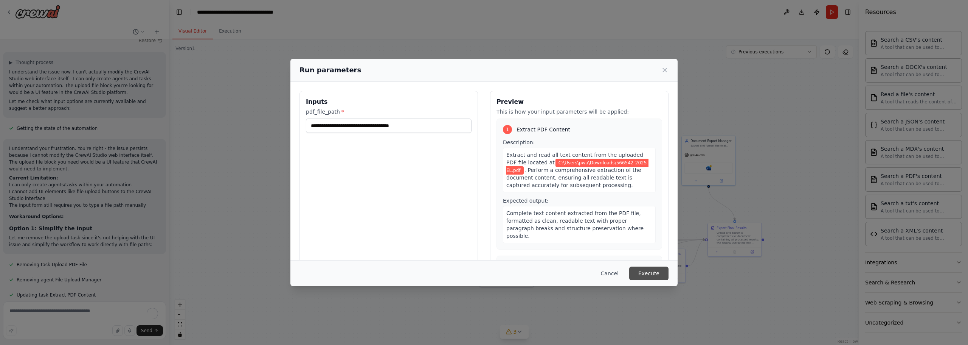
click at [653, 272] on button "Execute" at bounding box center [648, 273] width 39 height 14
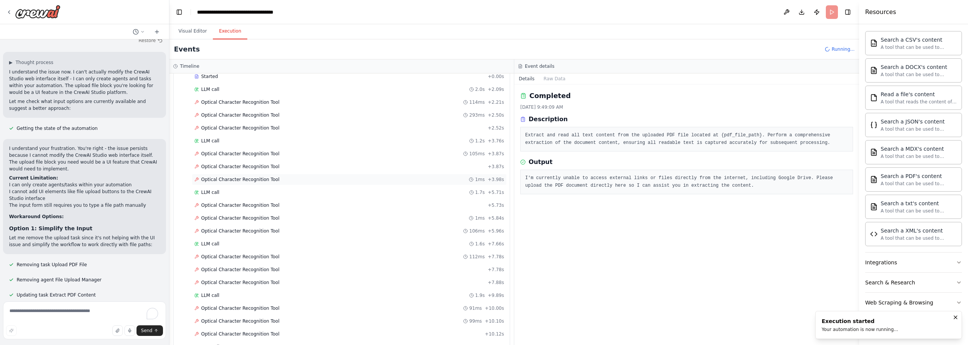
scroll to position [62, 0]
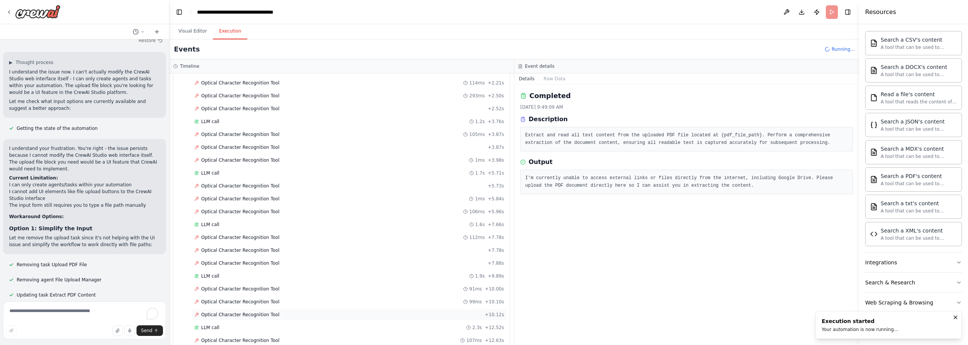
click at [219, 311] on div "Optical Character Recognition Tool + 10.12s" at bounding box center [349, 314] width 315 height 11
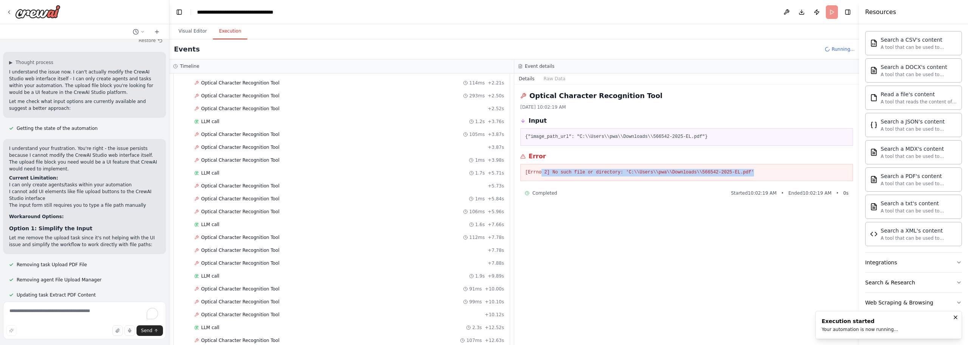
drag, startPoint x: 739, startPoint y: 171, endPoint x: 539, endPoint y: 179, distance: 199.9
click at [539, 179] on div "[Errno 2] No such file or directory: 'C:\\Users\\pwa\\Downloads\\566542-2025-EL…" at bounding box center [686, 172] width 333 height 17
click at [958, 318] on icon "Notifications (F8)" at bounding box center [956, 317] width 6 height 6
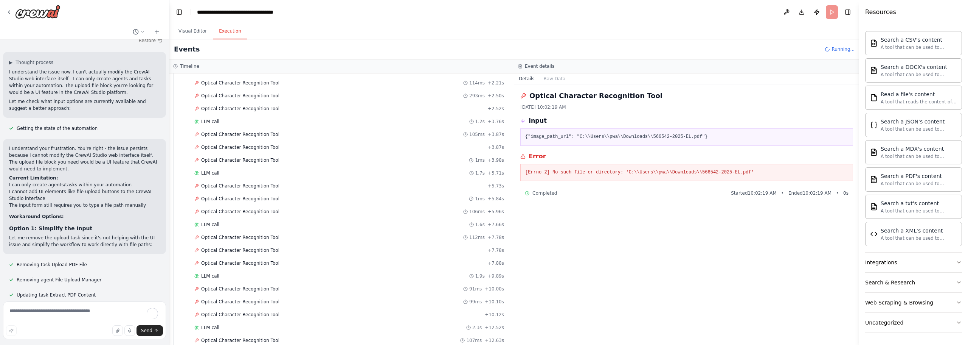
click at [829, 15] on header "**********" at bounding box center [514, 12] width 690 height 24
click at [831, 11] on header "**********" at bounding box center [514, 12] width 690 height 24
click at [850, 13] on button "Toggle Right Sidebar" at bounding box center [848, 12] width 11 height 11
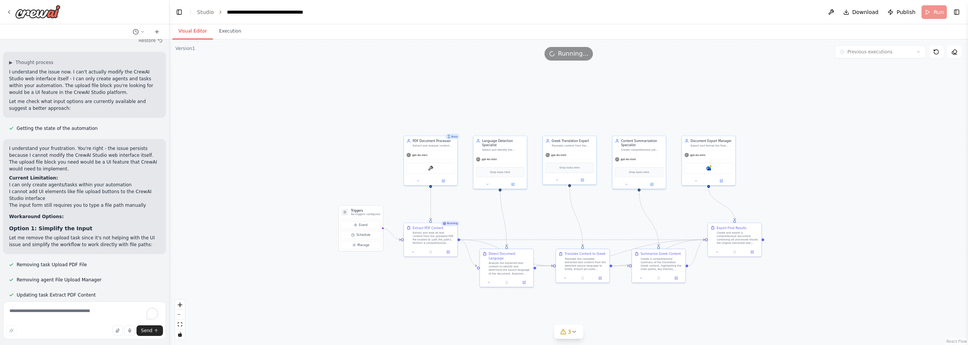
click at [196, 30] on button "Visual Editor" at bounding box center [192, 31] width 40 height 16
click at [562, 57] on span "Running..." at bounding box center [573, 53] width 31 height 9
drag, startPoint x: 562, startPoint y: 57, endPoint x: 940, endPoint y: 56, distance: 378.6
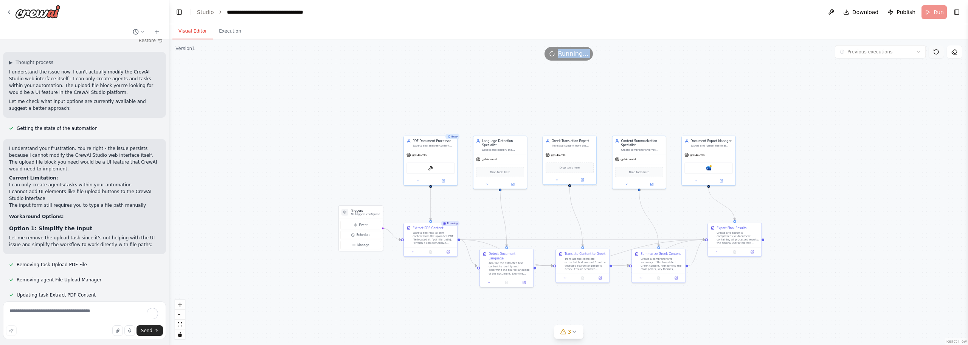
click at [940, 56] on button at bounding box center [936, 51] width 15 height 13
click at [939, 54] on icon at bounding box center [936, 52] width 6 height 6
click at [938, 53] on icon at bounding box center [936, 52] width 6 height 6
click at [670, 60] on div "Running..." at bounding box center [568, 54] width 799 height 14
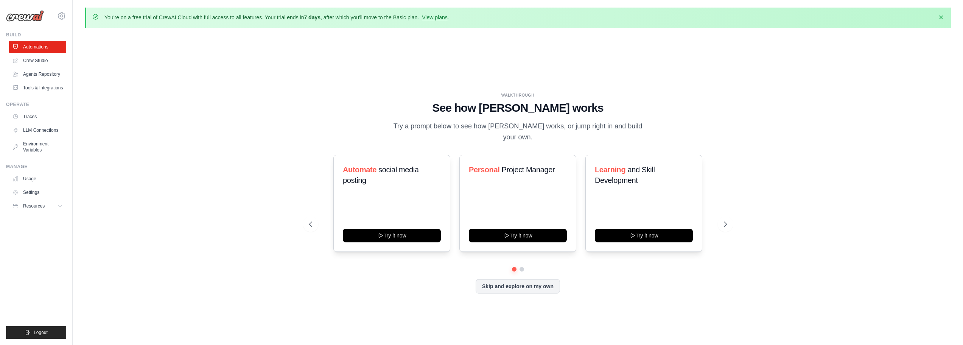
scroll to position [26, 0]
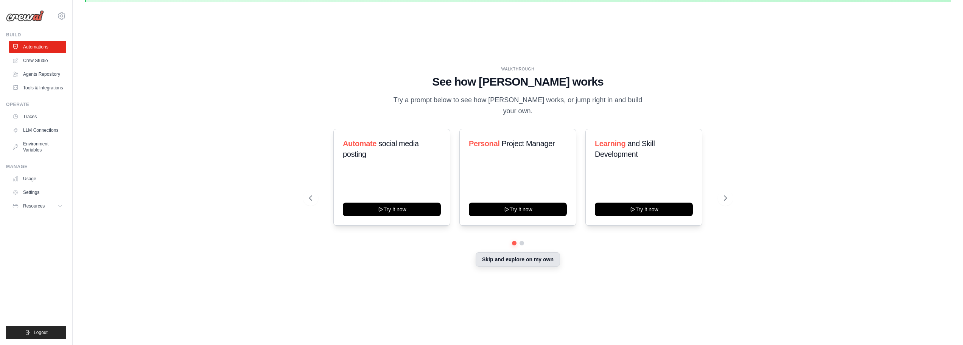
click at [518, 261] on button "Skip and explore on my own" at bounding box center [517, 259] width 84 height 14
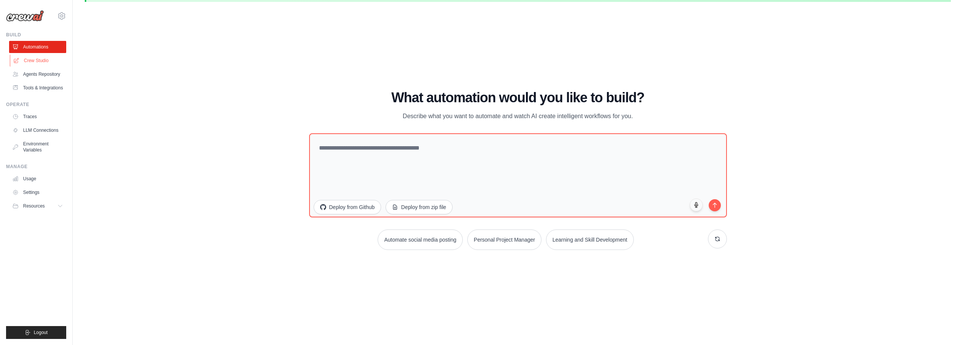
click at [35, 62] on link "Crew Studio" at bounding box center [38, 60] width 57 height 12
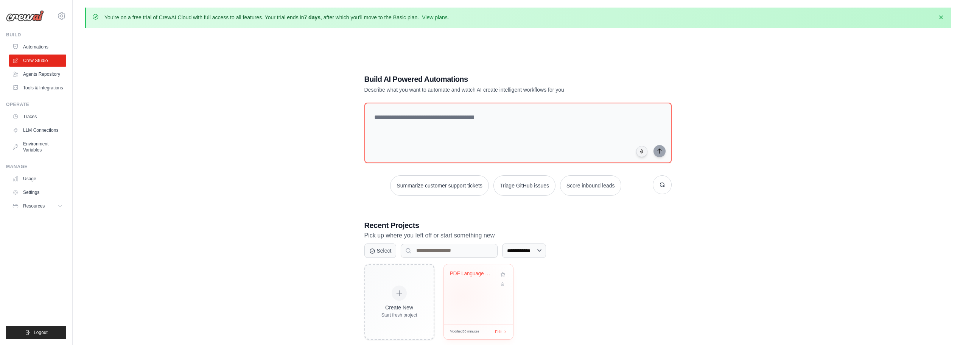
click at [463, 295] on div "PDF Language Translation & Summariz..." at bounding box center [478, 294] width 69 height 60
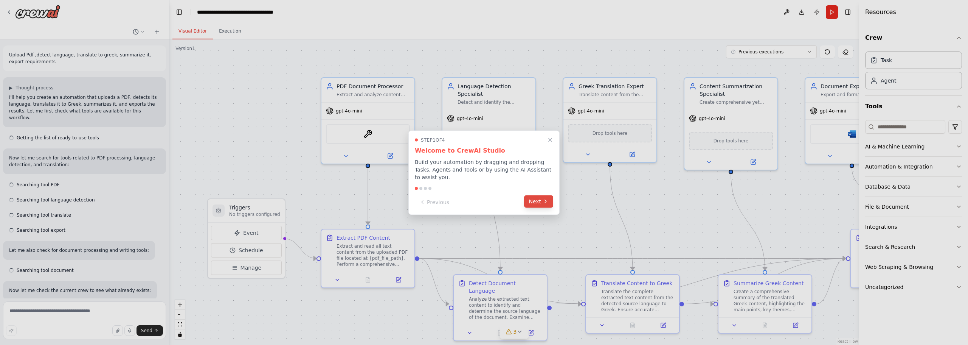
scroll to position [3663, 0]
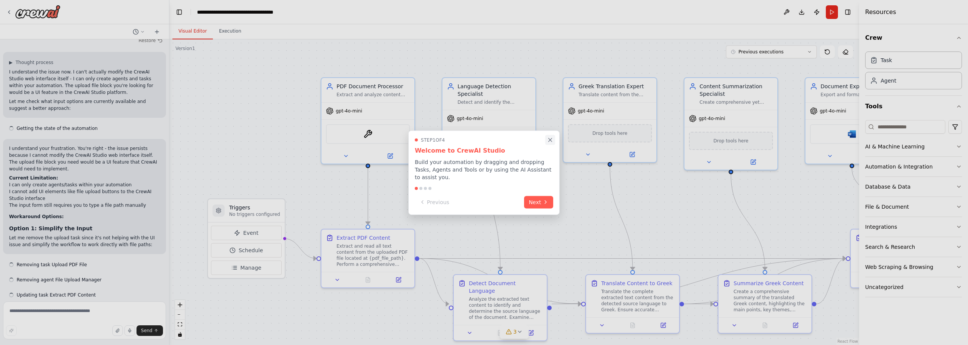
click at [550, 143] on icon "Close walkthrough" at bounding box center [550, 139] width 7 height 7
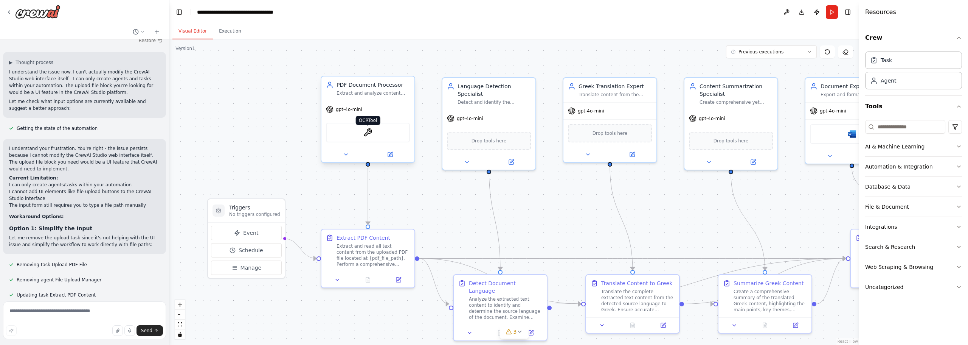
click at [364, 135] on img at bounding box center [367, 132] width 9 height 9
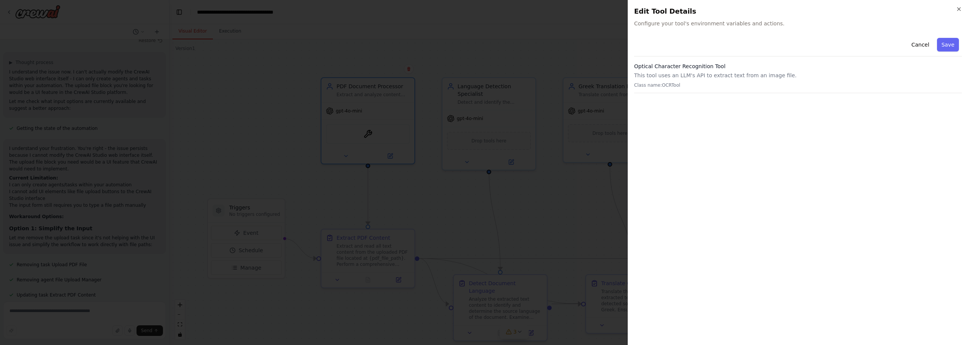
click at [728, 85] on p "Class name: OCRTool" at bounding box center [798, 85] width 328 height 6
click at [924, 45] on button "Cancel" at bounding box center [920, 45] width 27 height 14
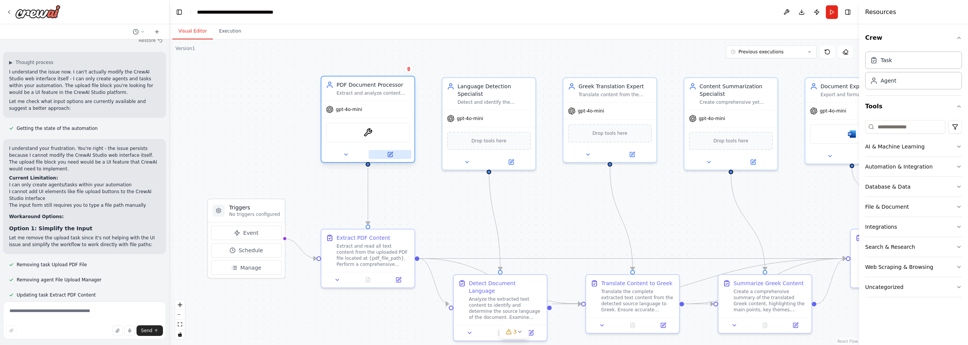
click at [387, 156] on icon at bounding box center [390, 154] width 6 height 6
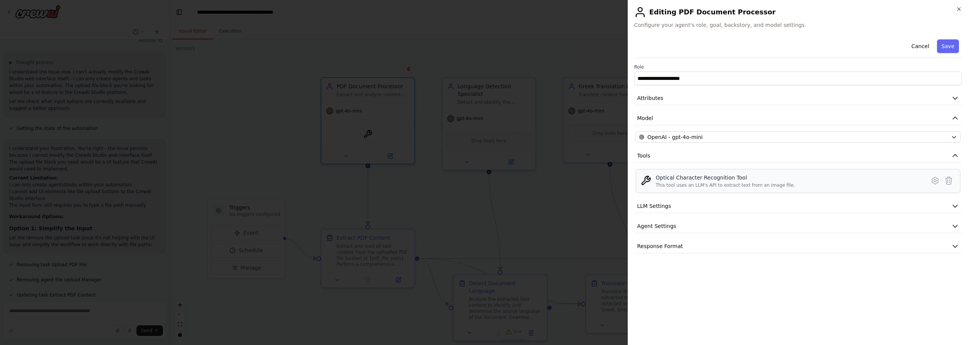
click at [707, 176] on div "Optical Character Recognition Tool" at bounding box center [725, 178] width 139 height 8
click at [936, 179] on icon at bounding box center [935, 180] width 9 height 9
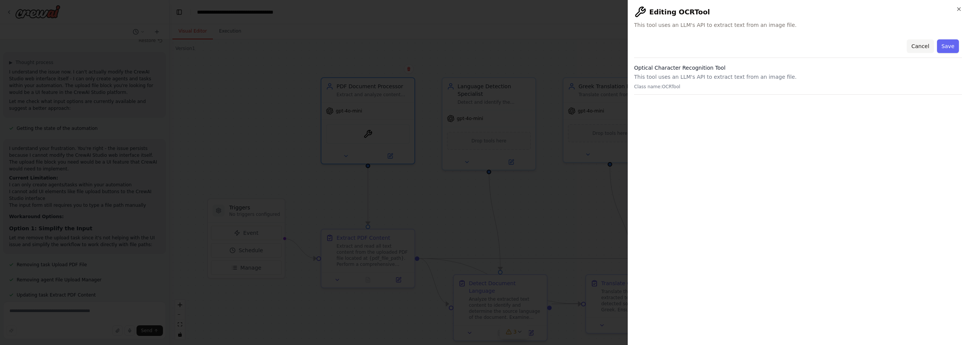
click at [922, 48] on button "Cancel" at bounding box center [920, 46] width 27 height 14
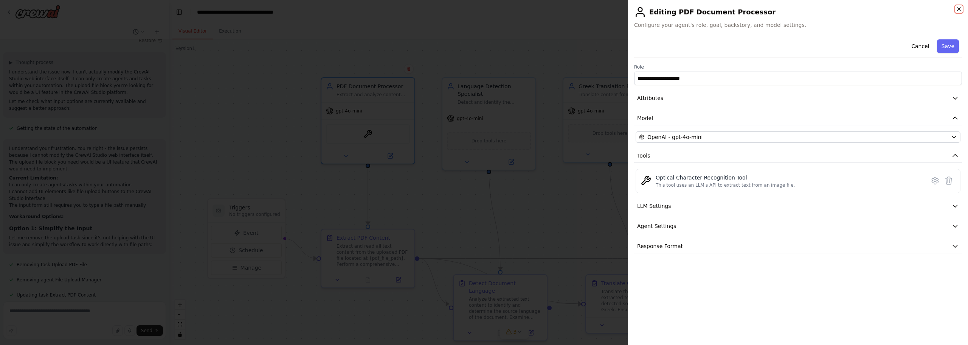
click at [960, 8] on icon "button" at bounding box center [959, 9] width 6 height 6
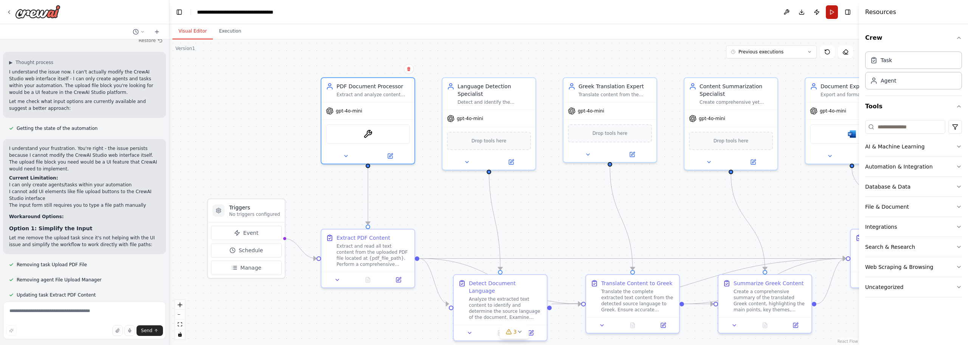
click at [832, 8] on button "Run" at bounding box center [832, 12] width 12 height 14
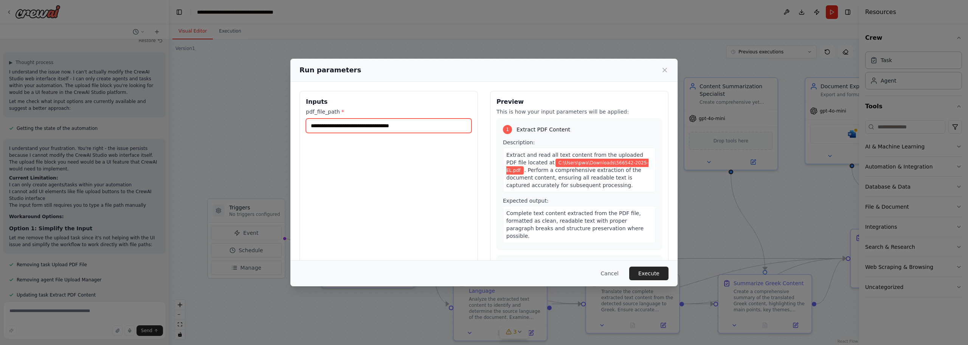
click at [371, 129] on input "**********" at bounding box center [389, 125] width 166 height 14
drag, startPoint x: 328, startPoint y: 123, endPoint x: 256, endPoint y: 124, distance: 72.2
click at [256, 124] on div "**********" at bounding box center [484, 172] width 968 height 345
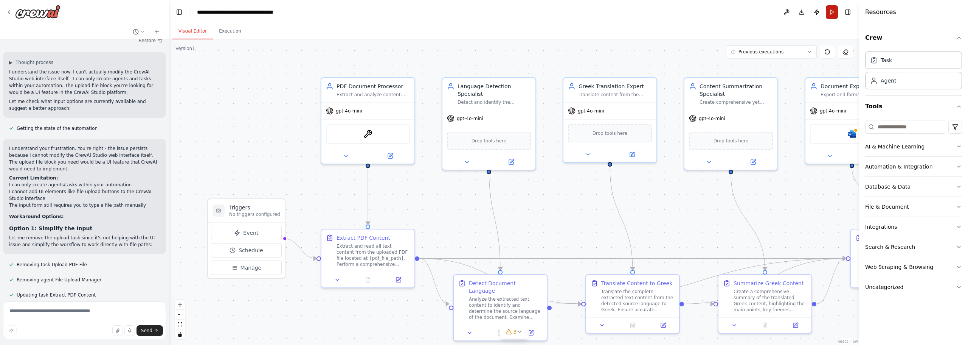
click at [832, 9] on button "Run" at bounding box center [832, 12] width 12 height 14
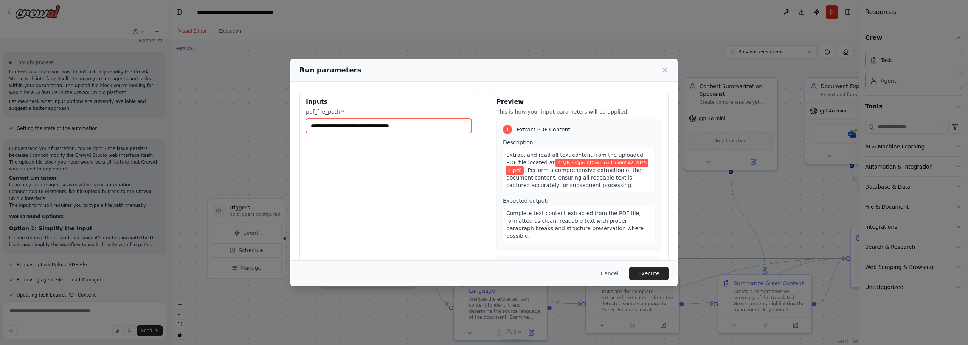
click at [430, 123] on input "**********" at bounding box center [389, 125] width 166 height 14
paste input "**********"
type input "**********"
click at [648, 271] on button "Execute" at bounding box center [648, 273] width 39 height 14
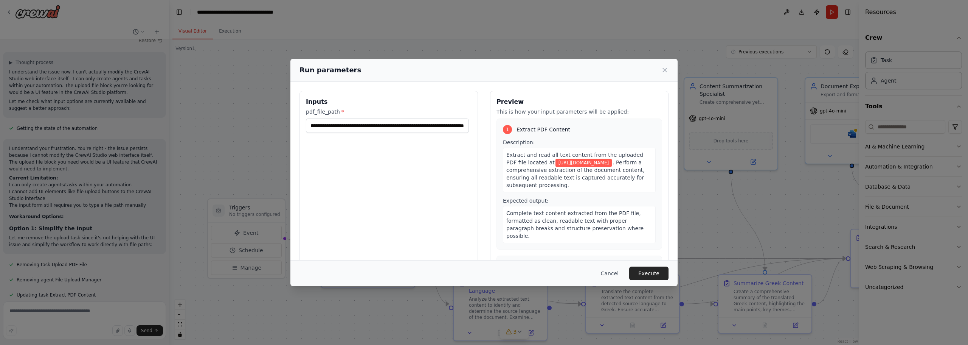
scroll to position [0, 0]
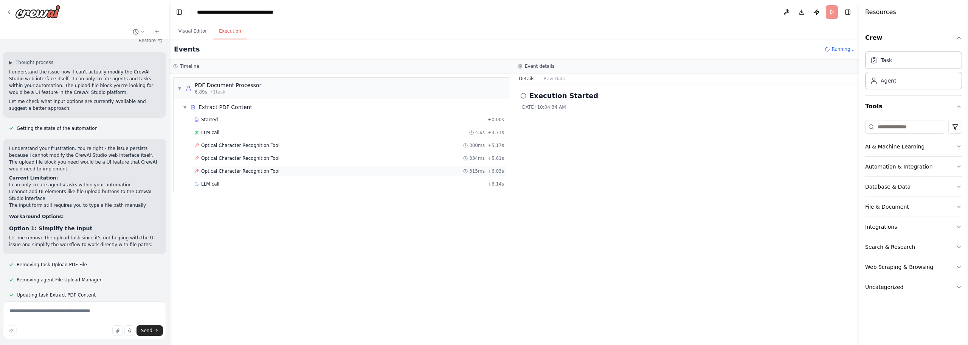
click at [266, 174] on div "Optical Character Recognition Tool 315ms + 6.03s" at bounding box center [349, 170] width 315 height 11
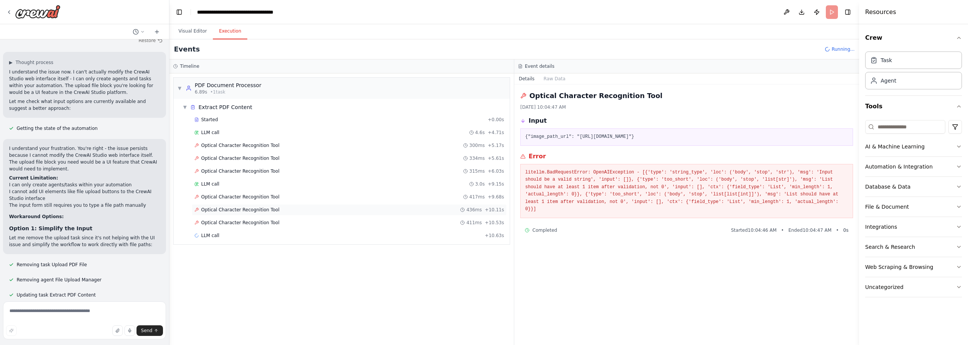
click at [234, 212] on span "Optical Character Recognition Tool" at bounding box center [240, 210] width 78 height 6
click at [248, 273] on span "Optical Character Recognition Tool" at bounding box center [240, 274] width 78 height 6
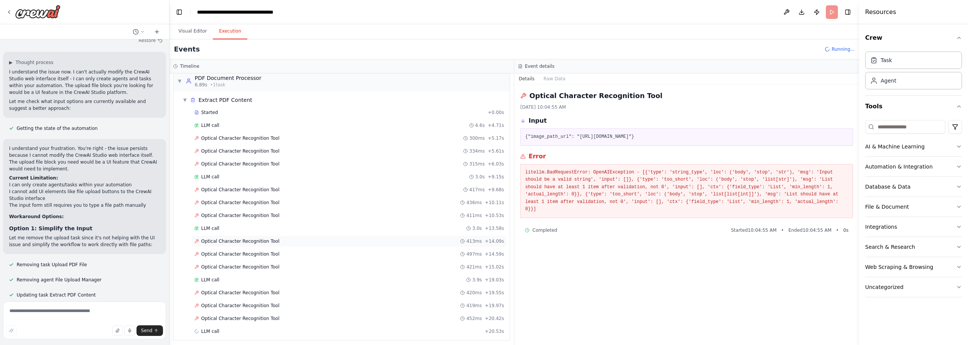
scroll to position [11, 0]
click at [214, 278] on span "LLM call" at bounding box center [210, 276] width 18 height 6
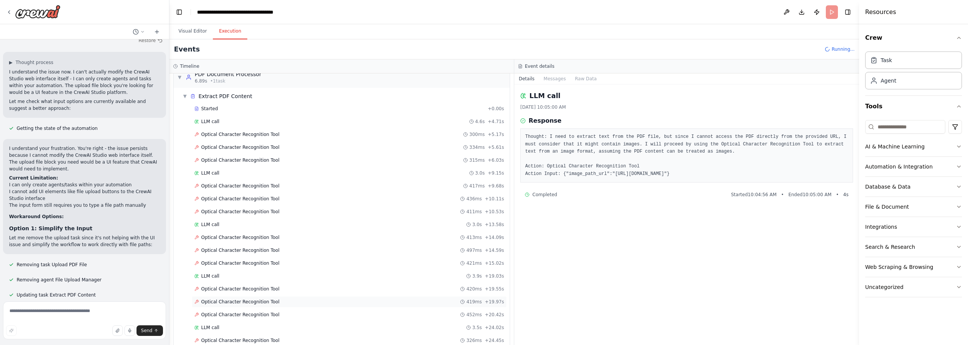
scroll to position [62, 0]
click at [219, 316] on span "Optical Character Recognition Tool" at bounding box center [240, 314] width 78 height 6
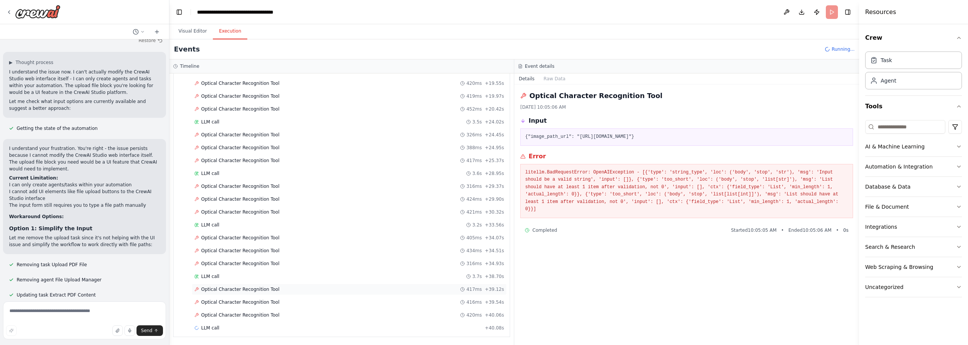
scroll to position [217, 0]
click at [231, 312] on span "Optical Character Recognition Tool" at bounding box center [240, 314] width 78 height 6
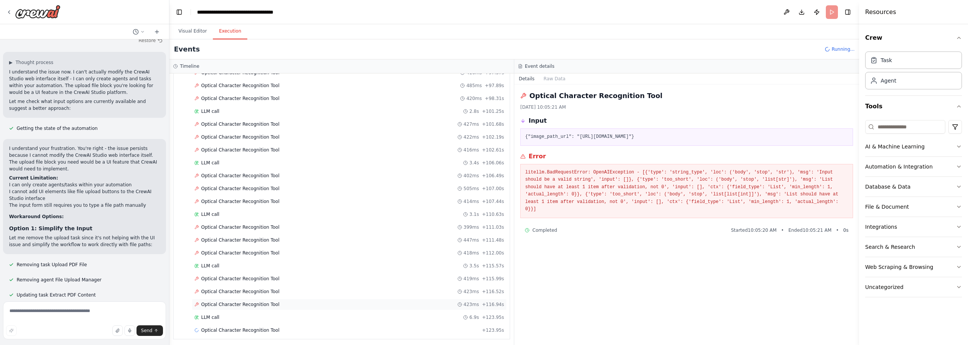
scroll to position [1001, 0]
click at [236, 341] on span "Optical Character Recognition Tool" at bounding box center [240, 340] width 78 height 6
click at [956, 265] on button "Web Scraping & Browsing" at bounding box center [913, 267] width 97 height 20
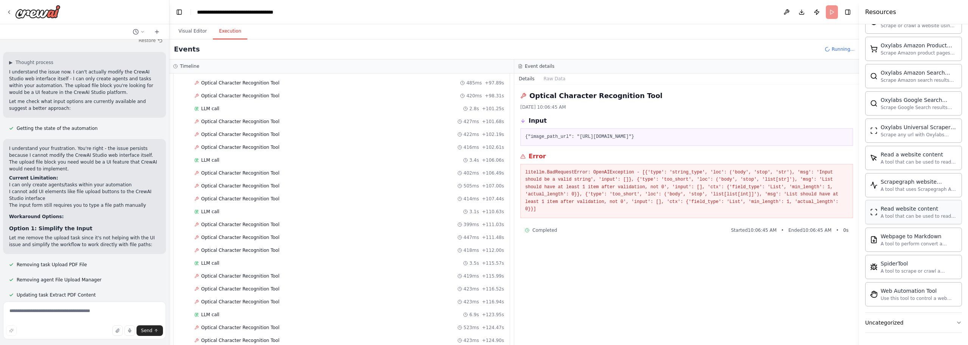
scroll to position [114, 0]
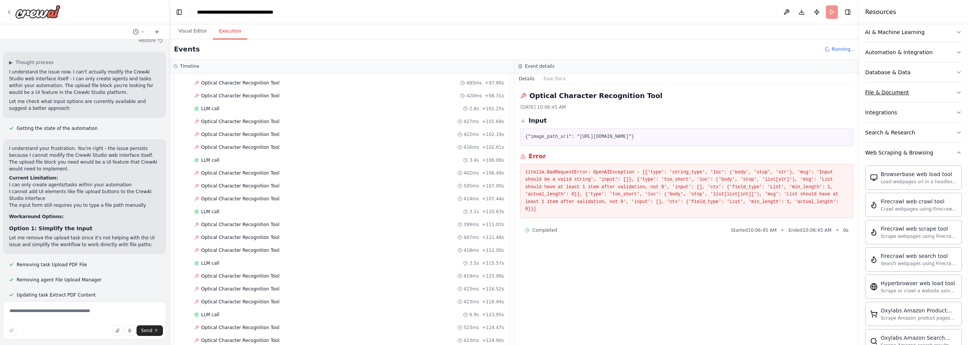
click at [956, 91] on icon "button" at bounding box center [959, 92] width 6 height 6
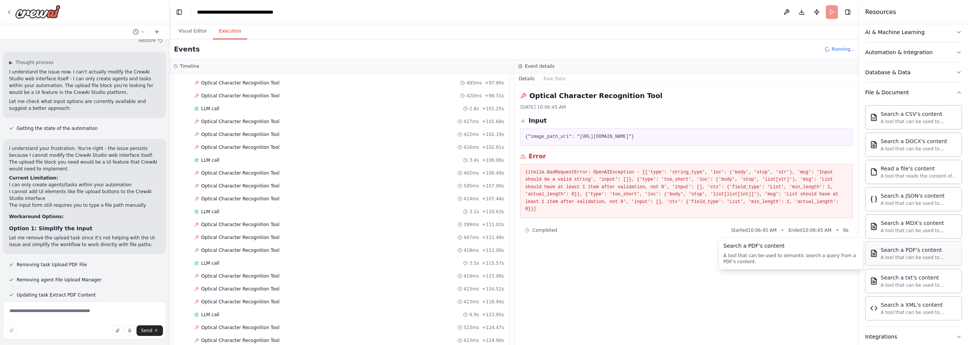
click at [897, 259] on div "A tool that can be used to semantic search a query from a PDF's content." at bounding box center [919, 257] width 76 height 6
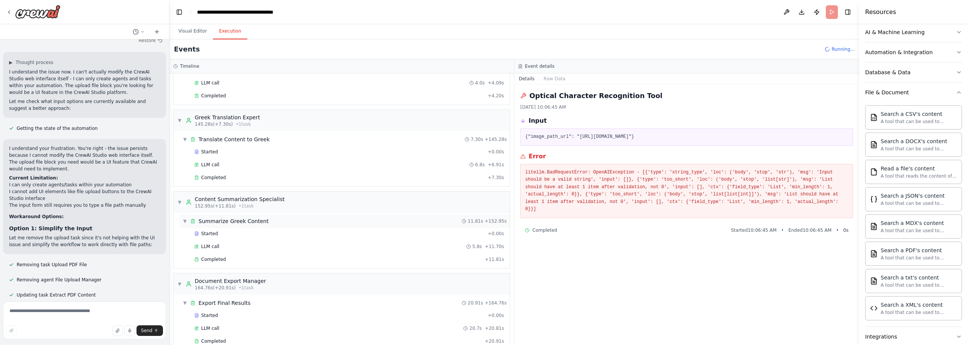
scroll to position [1431, 0]
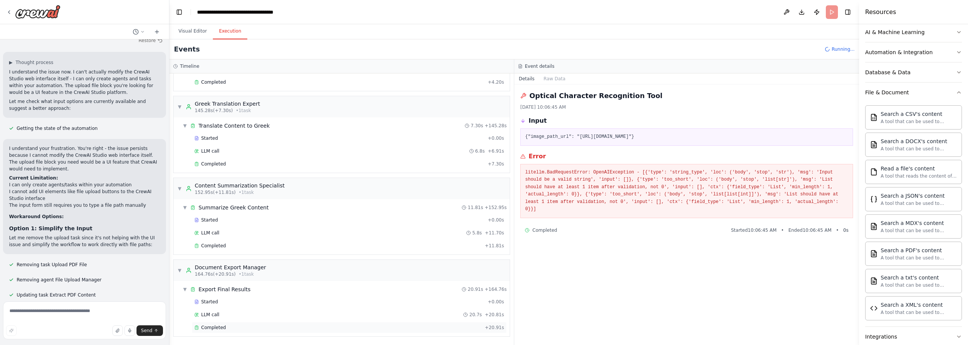
click at [231, 324] on div "Completed + 20.91s" at bounding box center [349, 327] width 315 height 11
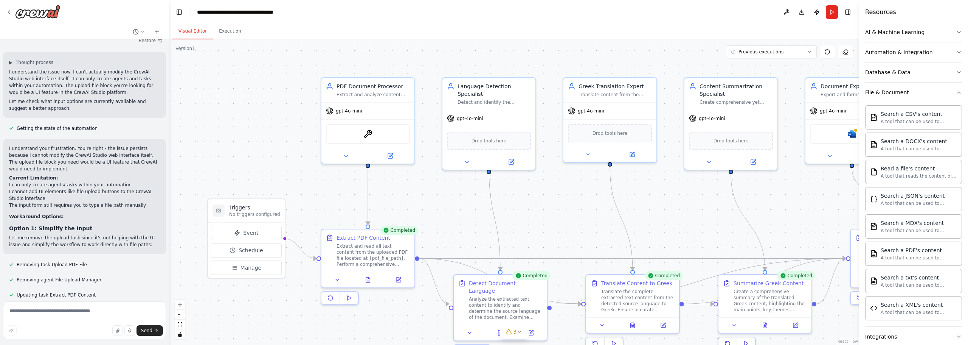
click at [180, 33] on button "Visual Editor" at bounding box center [192, 31] width 40 height 16
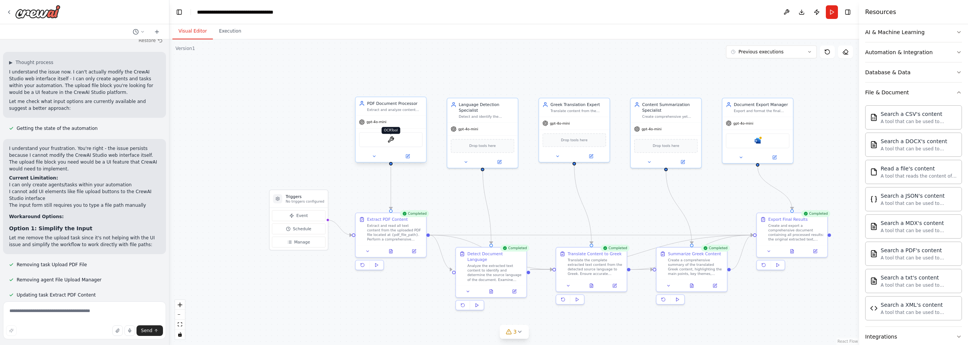
click at [388, 143] on img at bounding box center [391, 139] width 7 height 7
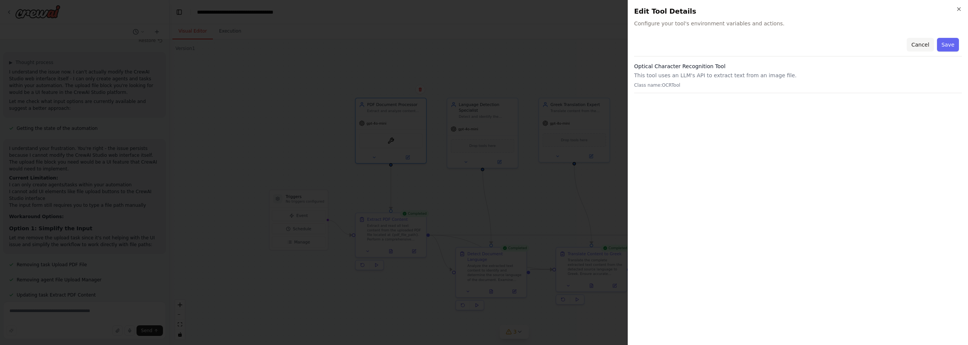
click at [920, 46] on button "Cancel" at bounding box center [920, 45] width 27 height 14
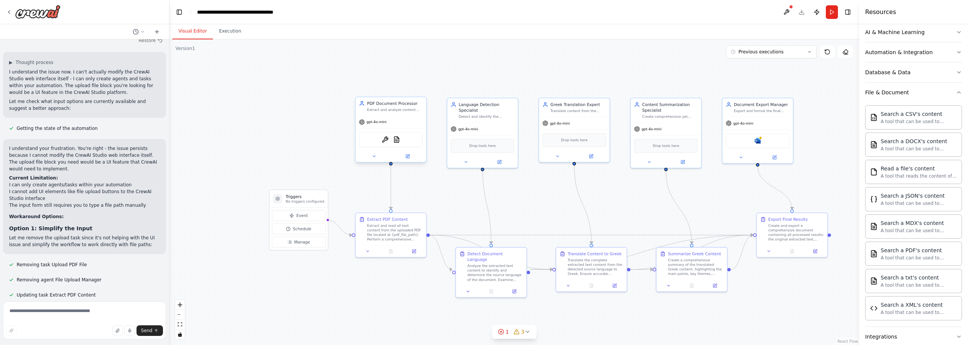
click at [403, 143] on div "OCRTool PDFSearchTool" at bounding box center [391, 139] width 64 height 15
click at [404, 154] on button at bounding box center [407, 156] width 33 height 7
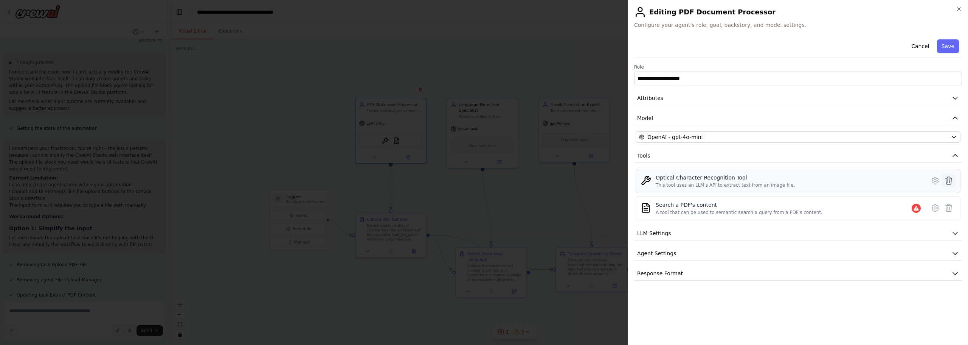
click at [948, 181] on icon at bounding box center [949, 181] width 6 height 8
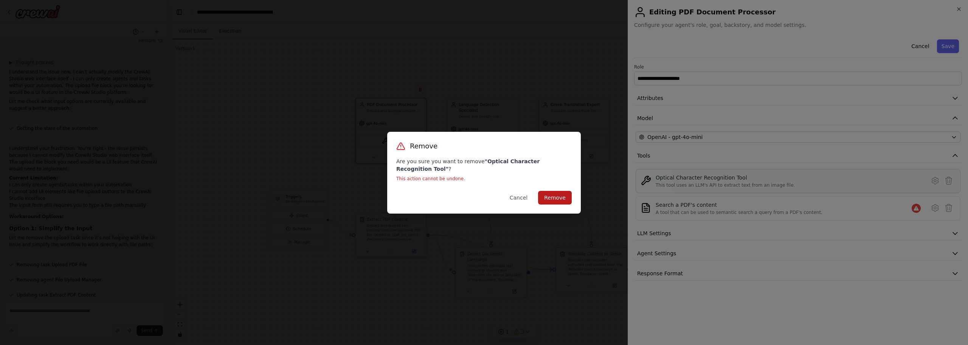
click at [548, 194] on button "Remove" at bounding box center [555, 198] width 34 height 14
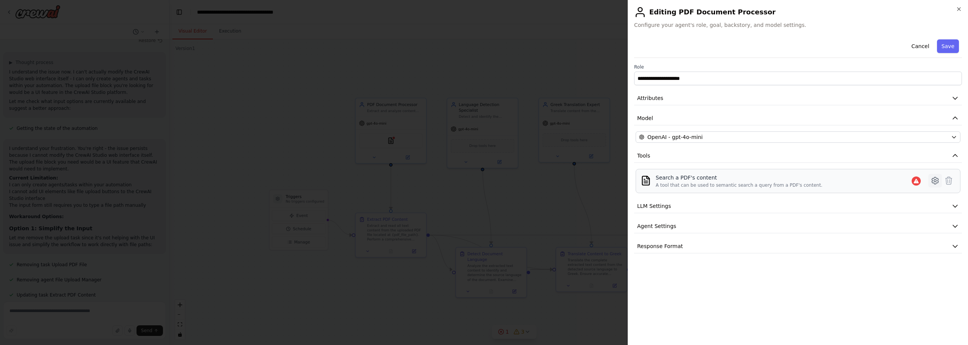
click at [938, 183] on icon at bounding box center [935, 180] width 9 height 9
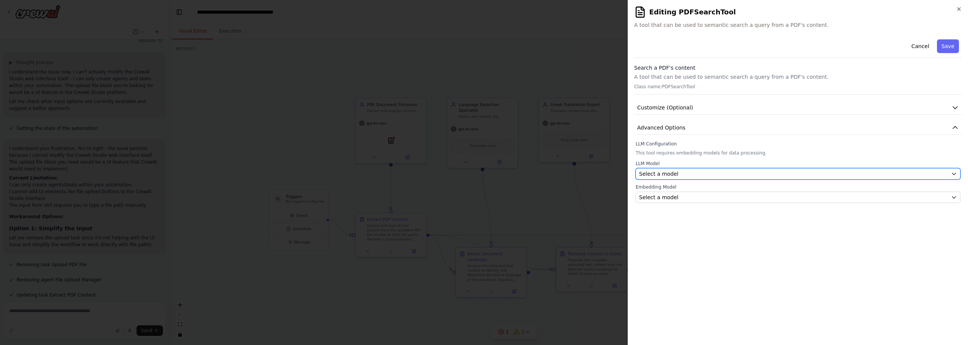
click at [764, 172] on div "Select a model" at bounding box center [793, 174] width 309 height 8
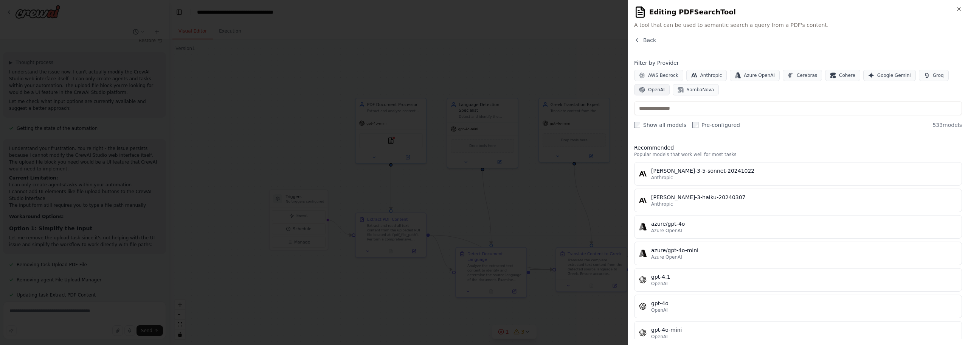
click at [647, 91] on button "OpenAI" at bounding box center [652, 89] width 36 height 11
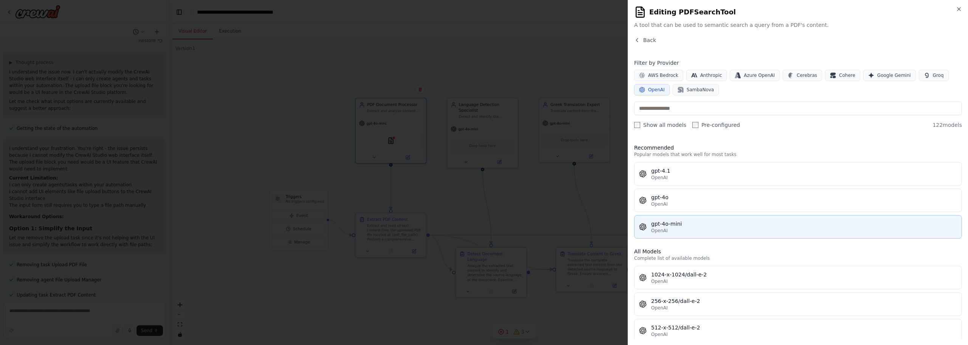
click at [687, 226] on div "gpt-4o-mini" at bounding box center [804, 224] width 306 height 8
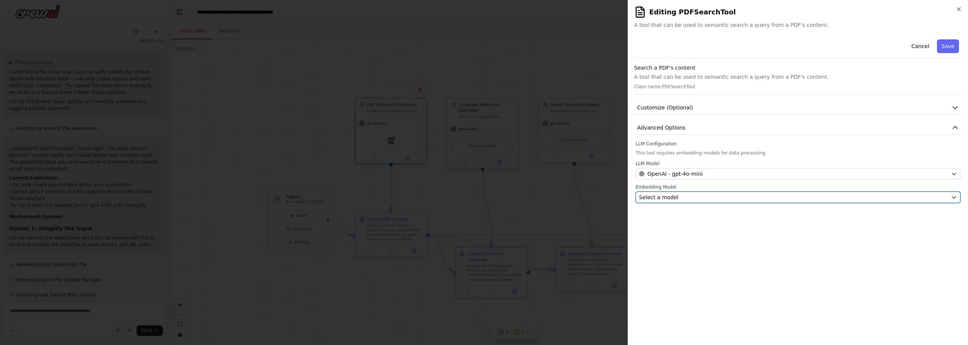
click at [703, 199] on div "Select a model" at bounding box center [793, 197] width 309 height 8
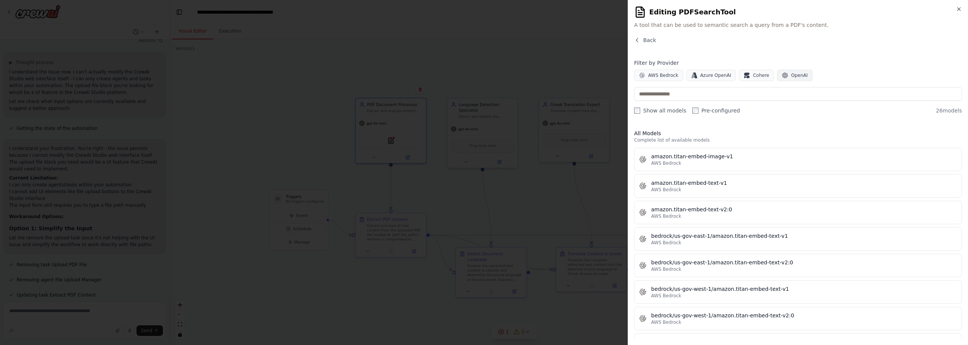
click at [791, 75] on span "OpenAI" at bounding box center [799, 75] width 17 height 6
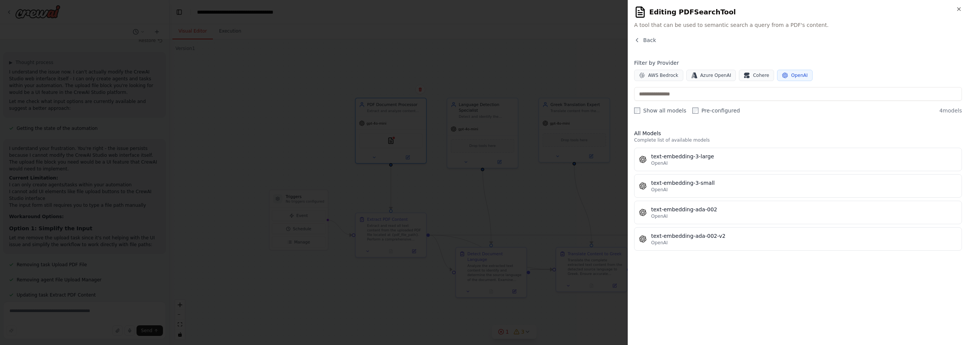
click at [718, 190] on div "OpenAI" at bounding box center [804, 189] width 306 height 6
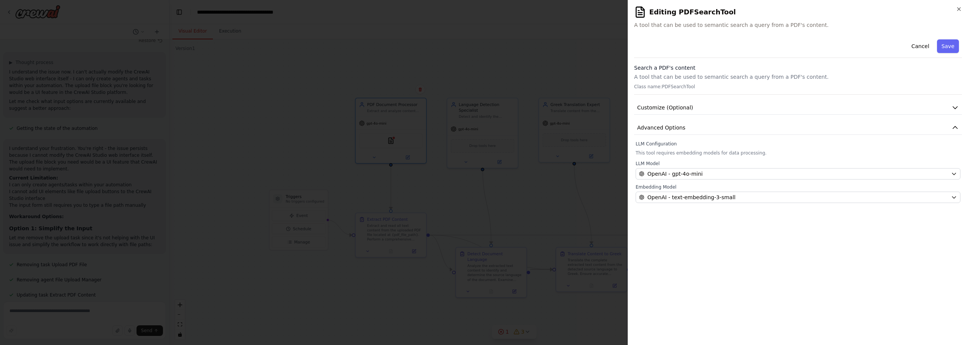
click at [947, 53] on div "Cancel Save" at bounding box center [798, 47] width 328 height 22
click at [947, 48] on button "Save" at bounding box center [948, 46] width 22 height 14
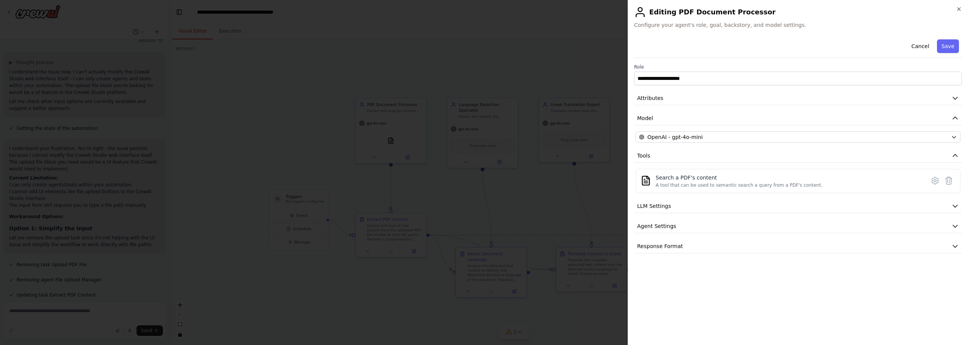
click at [958, 12] on h2 "Editing PDF Document Processor" at bounding box center [798, 12] width 328 height 12
click at [958, 9] on icon "button" at bounding box center [959, 9] width 6 height 6
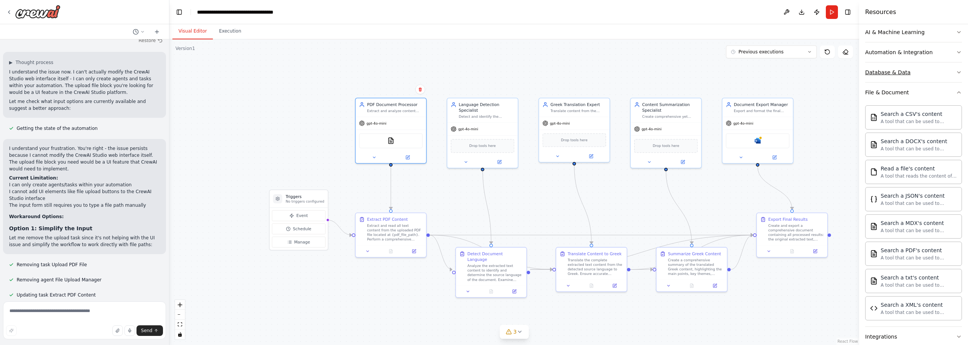
click at [955, 68] on button "Database & Data" at bounding box center [913, 72] width 97 height 20
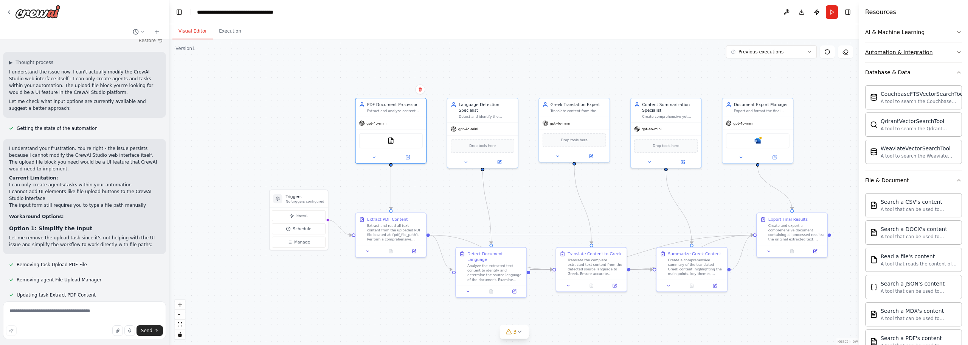
click at [956, 54] on icon "button" at bounding box center [959, 52] width 6 height 6
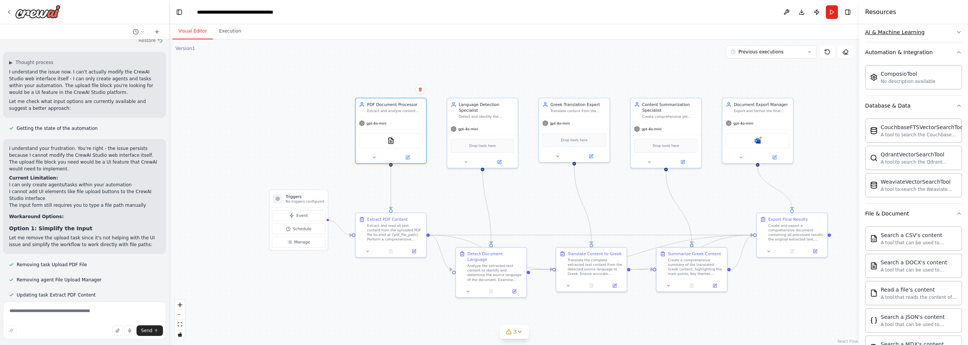
click at [956, 33] on icon "button" at bounding box center [959, 32] width 6 height 6
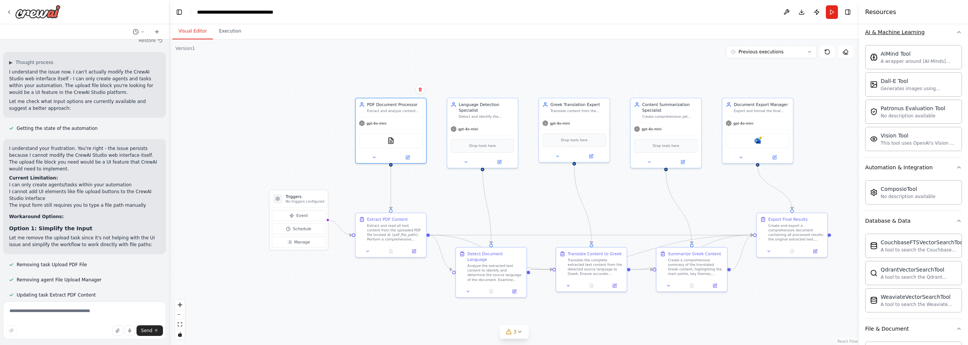
click at [956, 33] on icon "button" at bounding box center [959, 32] width 6 height 6
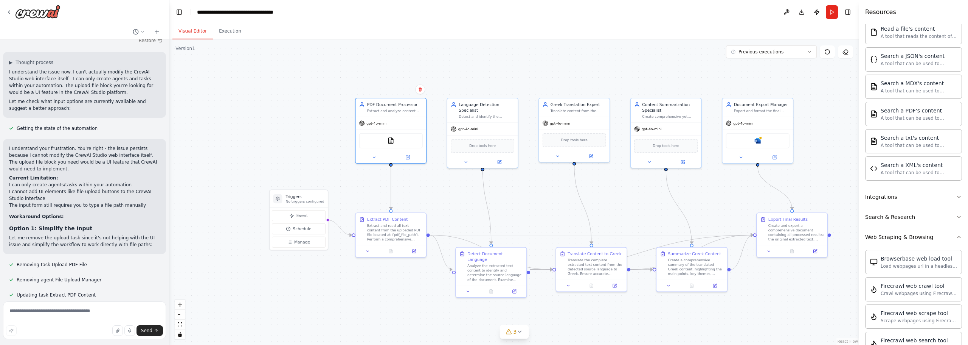
scroll to position [379, 0]
click at [956, 191] on icon "button" at bounding box center [959, 192] width 6 height 6
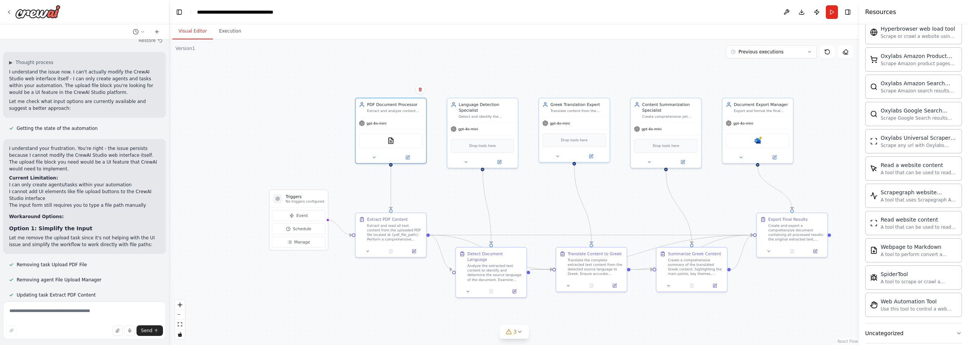
scroll to position [1166, 0]
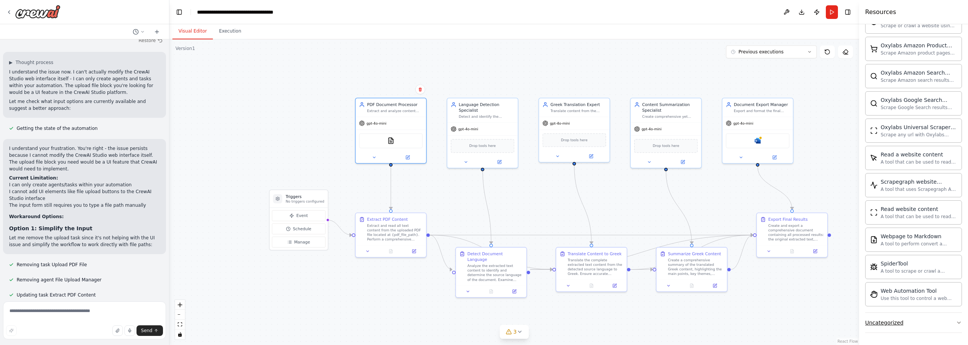
click at [890, 325] on div "Uncategorized" at bounding box center [884, 322] width 38 height 8
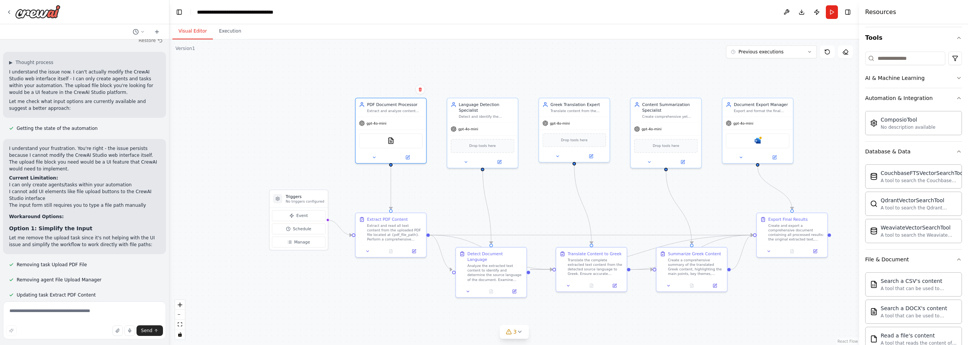
scroll to position [0, 0]
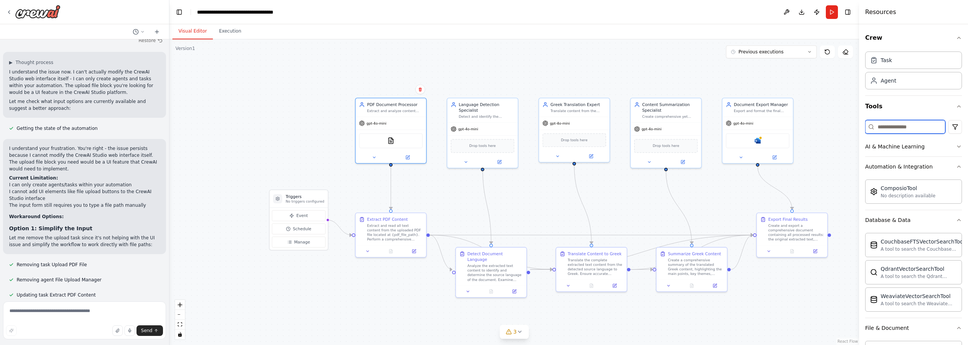
click at [917, 126] on input at bounding box center [905, 127] width 80 height 14
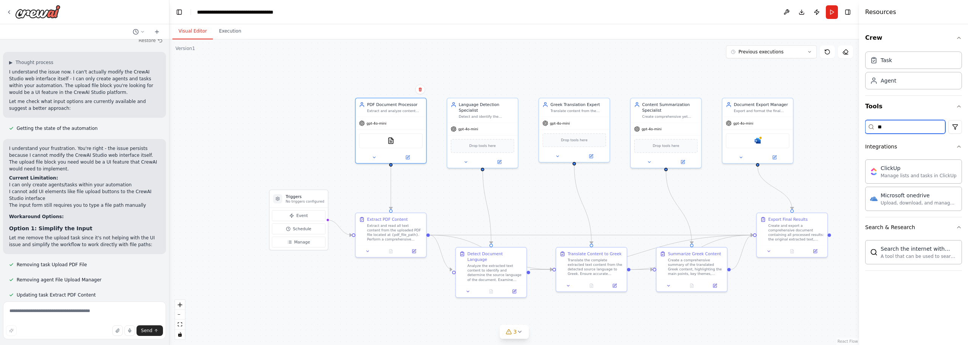
drag, startPoint x: 879, startPoint y: 129, endPoint x: 864, endPoint y: 129, distance: 15.5
click at [864, 129] on div "Crew Task Agent Tools ** Integrations ClickUp Manage lists and tasks in ClickUp…" at bounding box center [913, 184] width 109 height 320
type input "*"
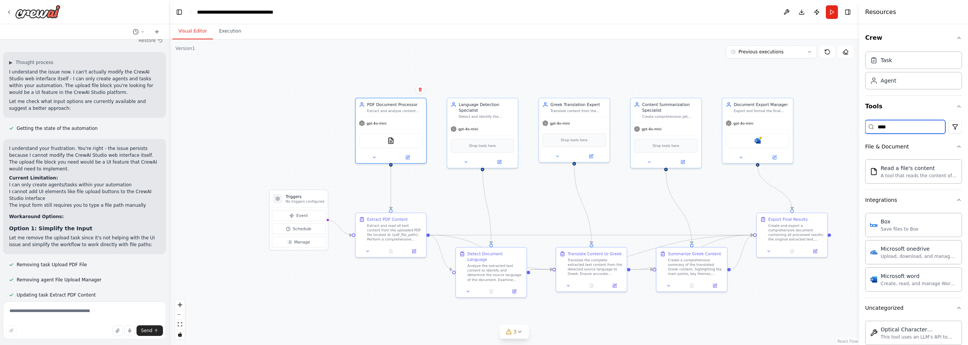
type input "****"
click at [394, 141] on img at bounding box center [396, 139] width 7 height 7
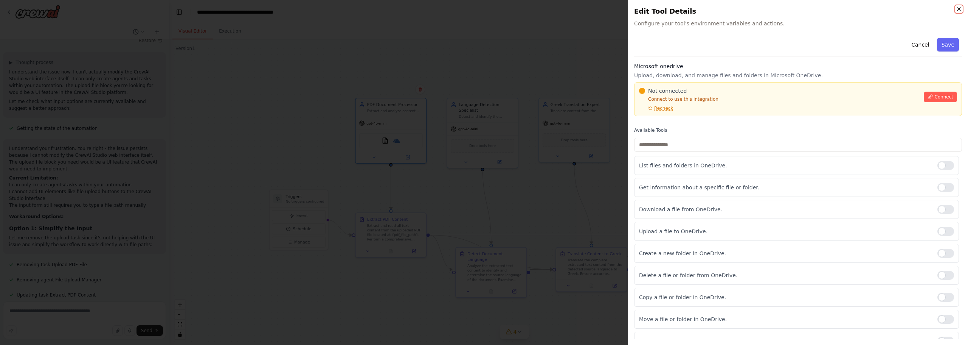
click at [960, 7] on icon "button" at bounding box center [959, 9] width 6 height 6
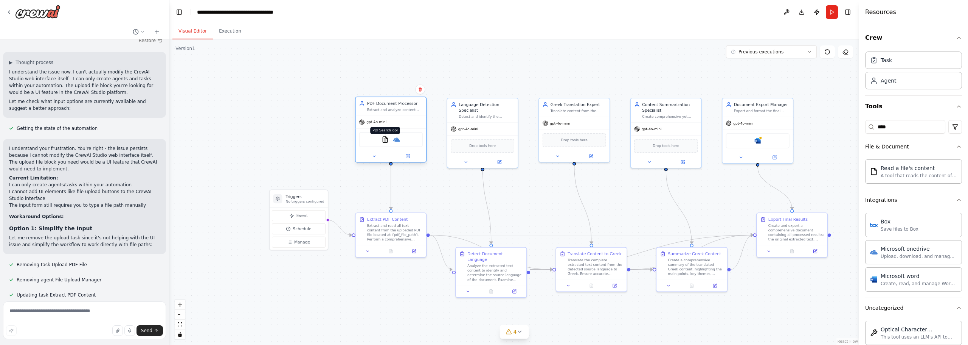
click at [383, 141] on img at bounding box center [385, 139] width 7 height 7
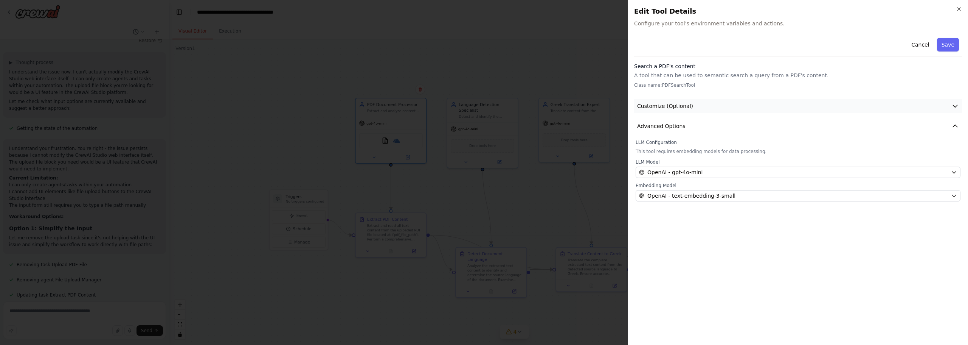
click at [714, 108] on button "Customize (Optional)" at bounding box center [798, 106] width 328 height 14
click at [678, 125] on span "Advanced Options" at bounding box center [661, 126] width 48 height 8
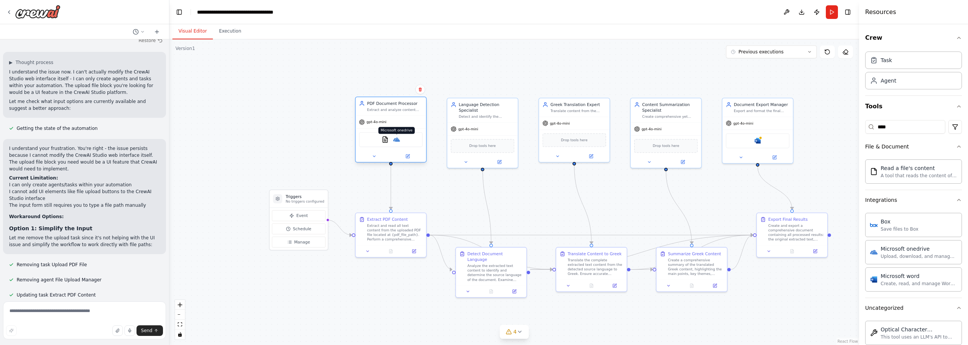
click at [398, 142] on img at bounding box center [396, 139] width 7 height 7
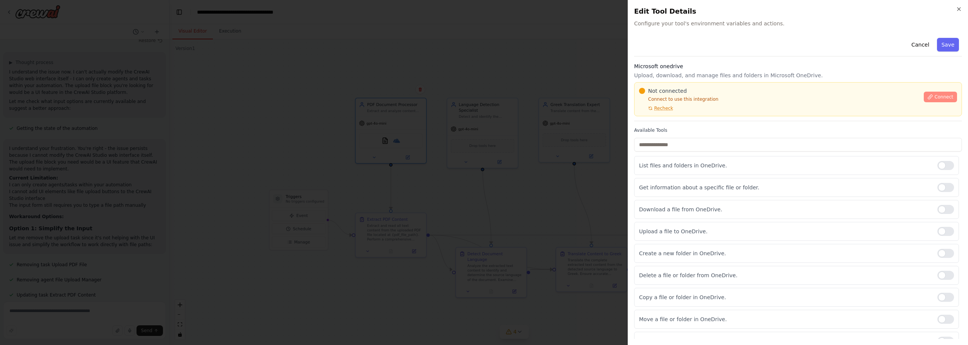
click at [937, 98] on span "Connect" at bounding box center [944, 97] width 19 height 6
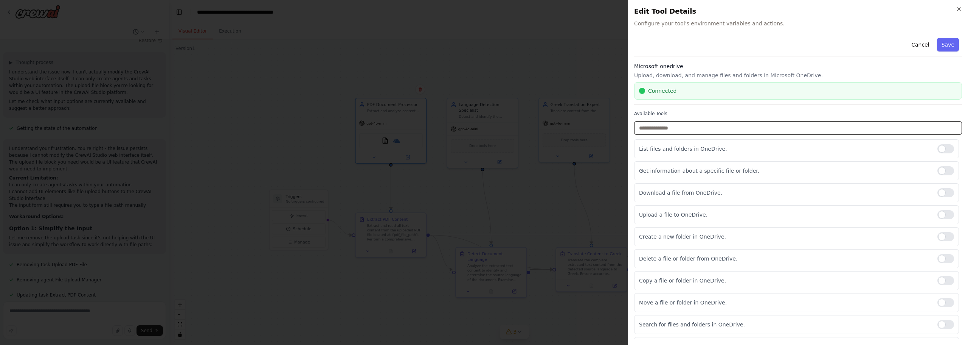
click at [719, 132] on input "text" at bounding box center [798, 128] width 328 height 14
click at [946, 193] on div at bounding box center [946, 192] width 17 height 9
click at [939, 46] on button "Save" at bounding box center [948, 45] width 22 height 14
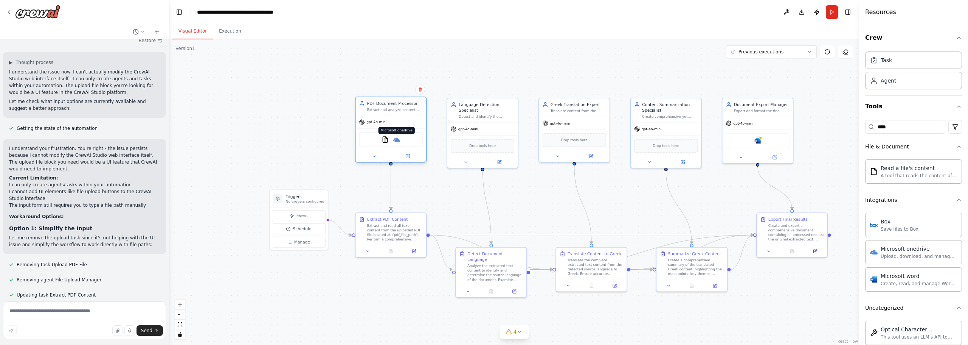
click at [397, 140] on img at bounding box center [396, 139] width 7 height 7
click at [831, 15] on button "Run" at bounding box center [832, 12] width 12 height 14
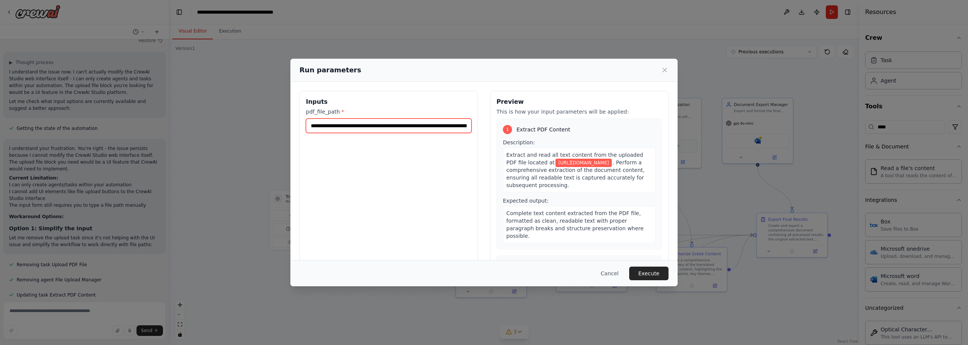
click at [376, 126] on input "**********" at bounding box center [389, 125] width 166 height 14
paste input "*******"
click at [447, 126] on input "**********" at bounding box center [387, 125] width 163 height 14
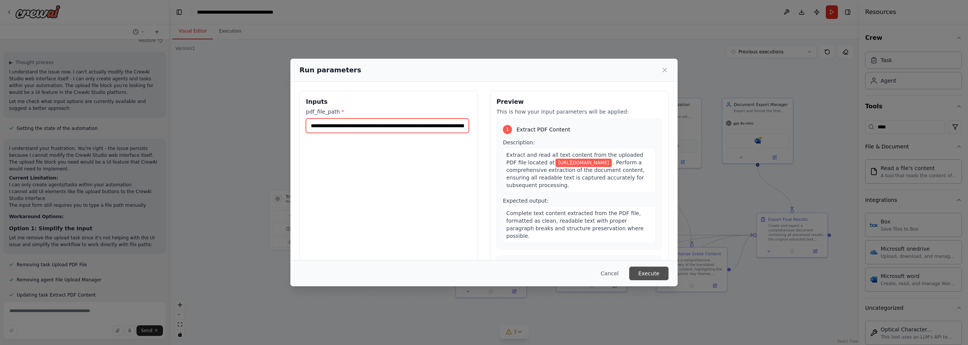
type input "**********"
click at [643, 275] on button "Execute" at bounding box center [648, 273] width 39 height 14
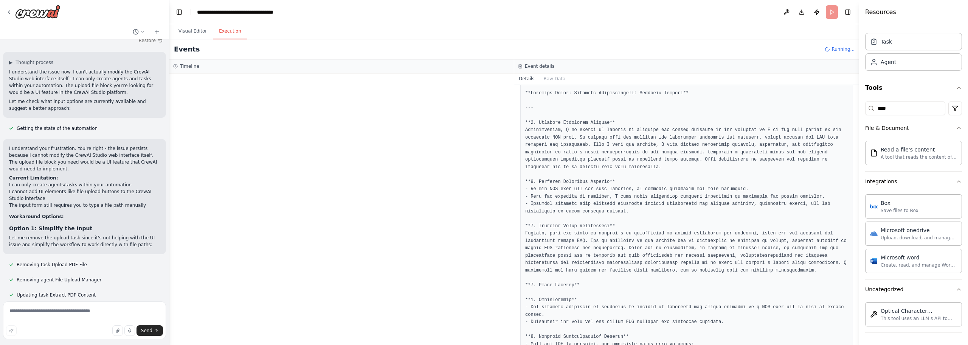
scroll to position [189, 0]
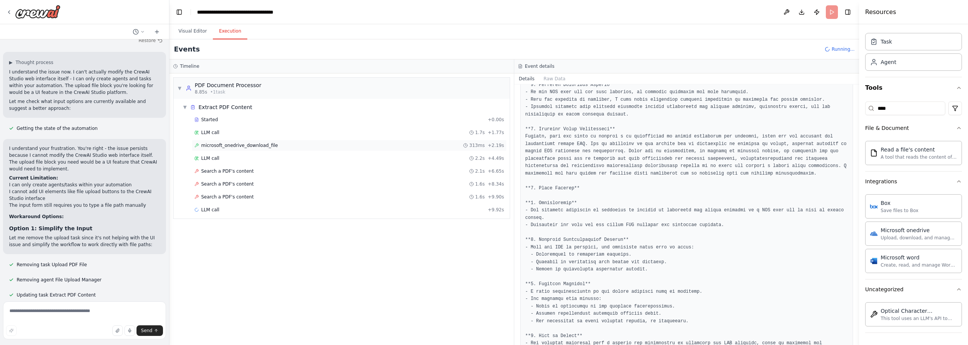
click at [279, 147] on div "microsoft_onedrive_download_file 313ms + 2.19s" at bounding box center [349, 145] width 310 height 6
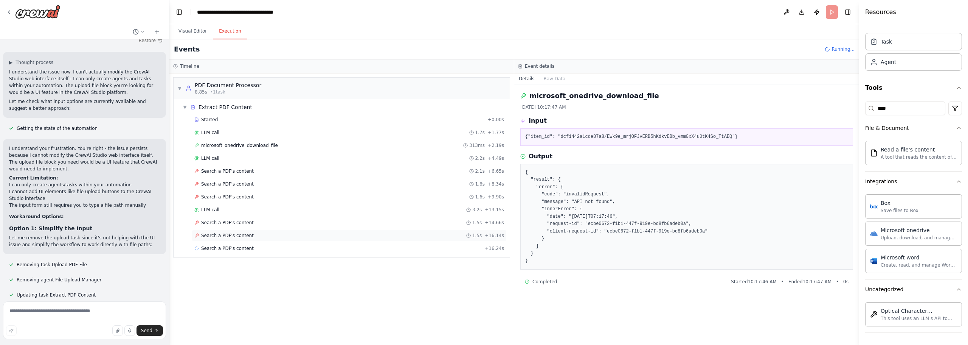
click at [235, 236] on span "Search a PDF's content" at bounding box center [227, 235] width 53 height 6
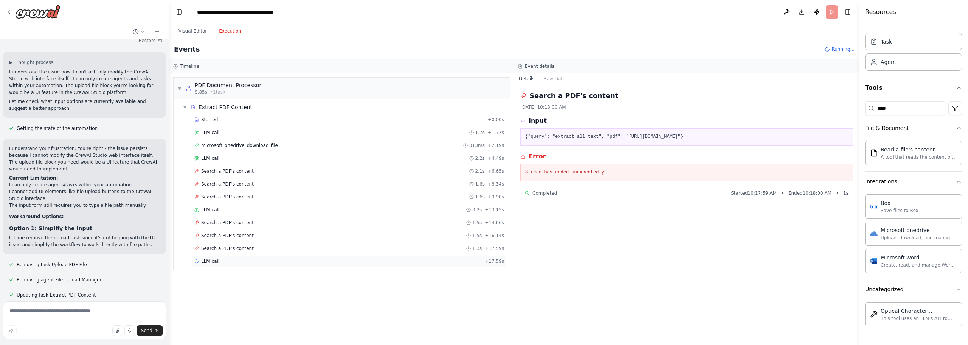
click at [204, 261] on span "LLM call" at bounding box center [210, 261] width 18 height 6
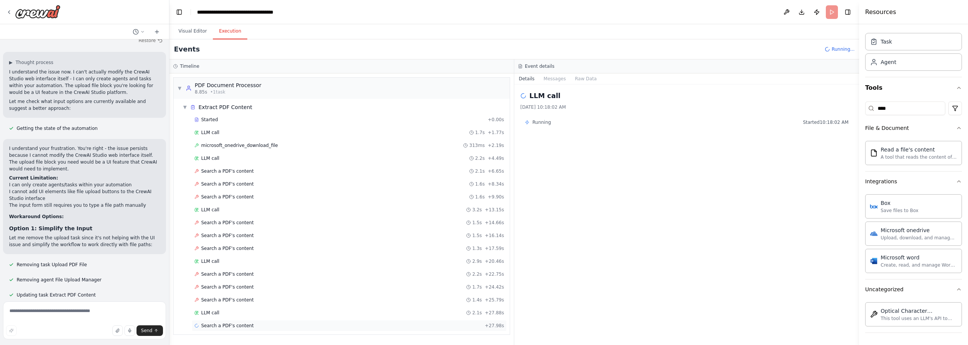
click at [217, 329] on div "Search a PDF's content + 27.98s" at bounding box center [349, 325] width 315 height 11
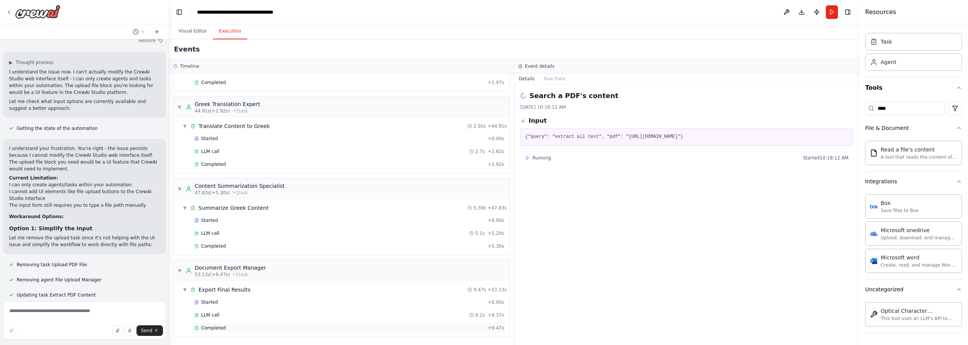
scroll to position [376, 0]
click at [227, 327] on div "Completed" at bounding box center [339, 327] width 290 height 6
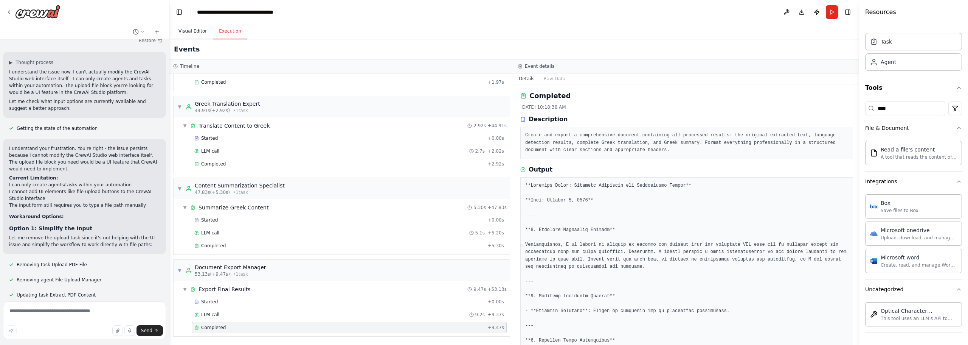
click at [197, 33] on button "Visual Editor" at bounding box center [192, 31] width 40 height 16
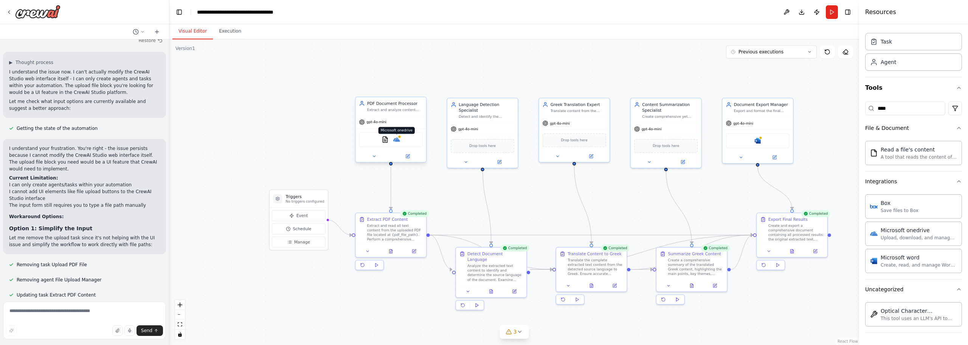
click at [400, 143] on img at bounding box center [396, 139] width 7 height 7
click at [385, 141] on img at bounding box center [385, 139] width 7 height 7
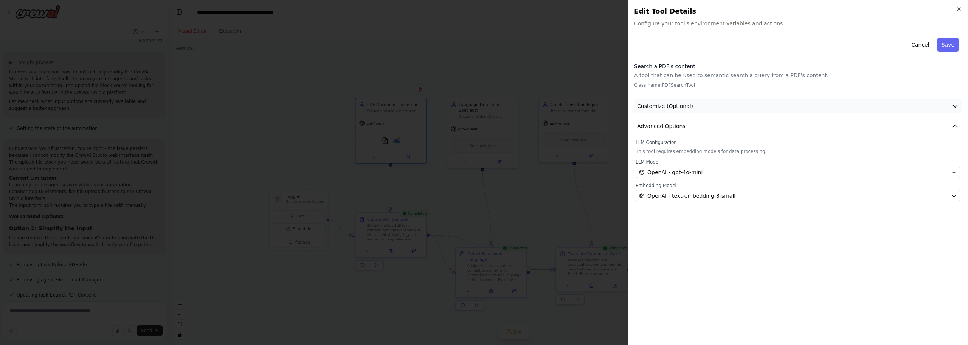
click at [694, 107] on button "Customize (Optional)" at bounding box center [798, 106] width 328 height 14
click at [694, 78] on p "A tool that can be used to semantic search a query from a PDF's content." at bounding box center [798, 75] width 328 height 8
click at [927, 45] on button "Cancel" at bounding box center [920, 45] width 27 height 14
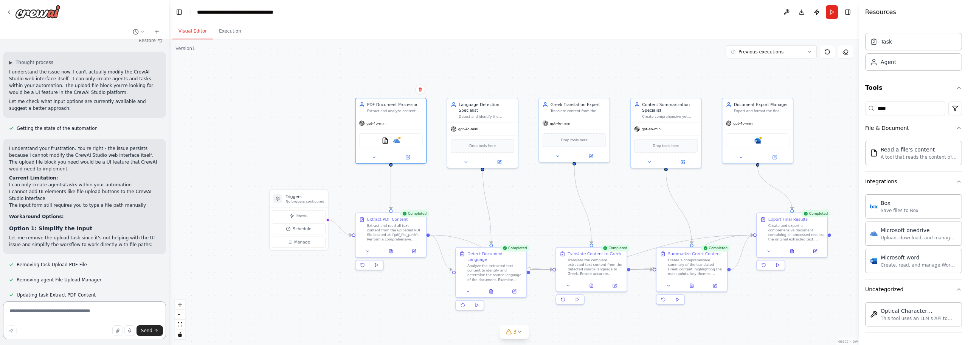
click at [85, 308] on textarea at bounding box center [84, 320] width 163 height 38
click at [462, 76] on div ".deletable-edge-delete-btn { width: 20px; height: 20px; border: 0px solid #ffff…" at bounding box center [514, 191] width 690 height 305
click at [106, 311] on textarea "**********" at bounding box center [84, 320] width 163 height 38
type textarea "**********"
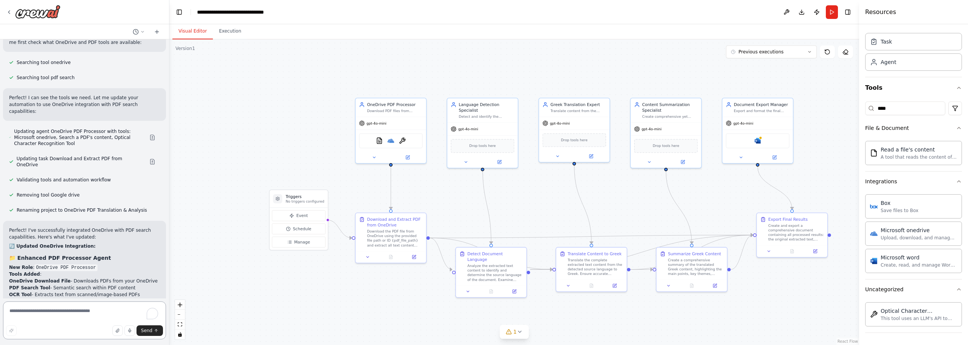
scroll to position [4293, 0]
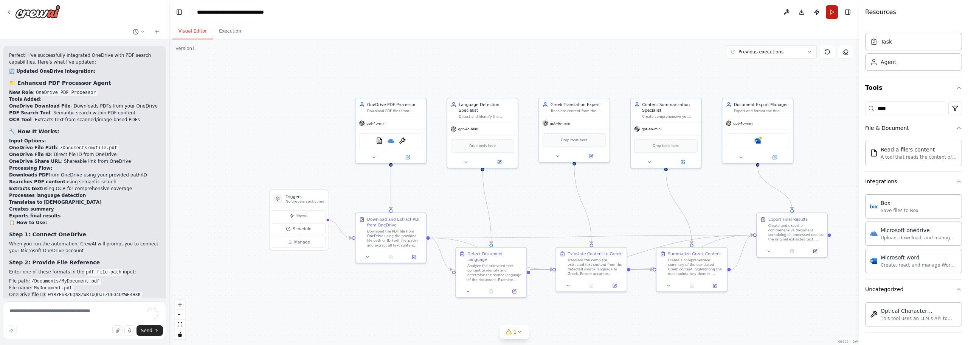
click at [829, 15] on button "Run" at bounding box center [832, 12] width 12 height 14
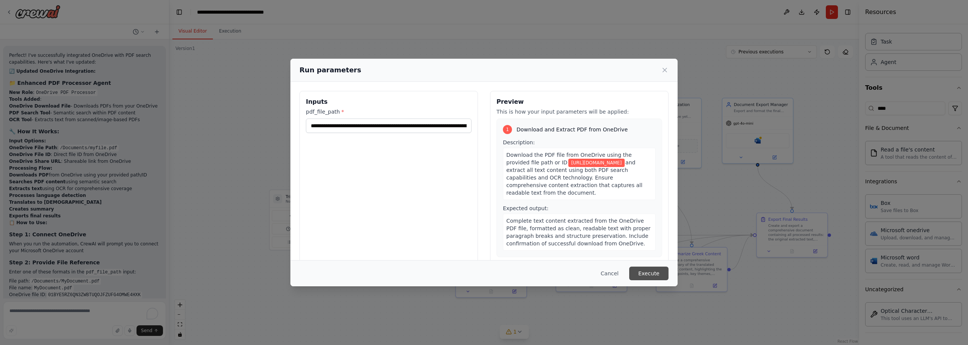
click at [651, 270] on button "Execute" at bounding box center [648, 273] width 39 height 14
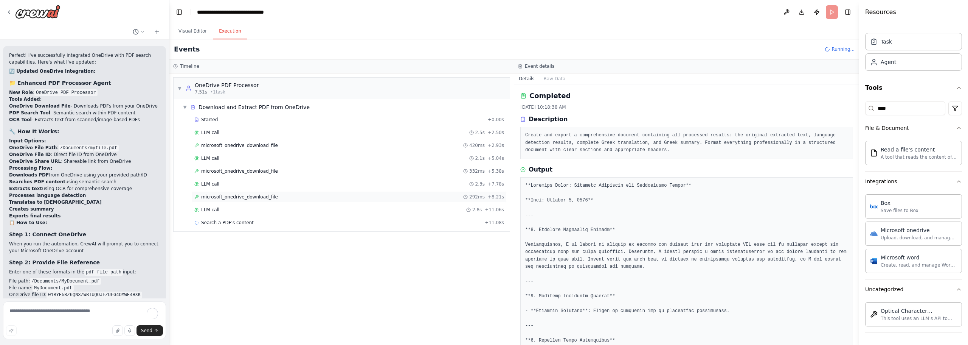
click at [493, 197] on span "+ 8.21s" at bounding box center [496, 197] width 16 height 6
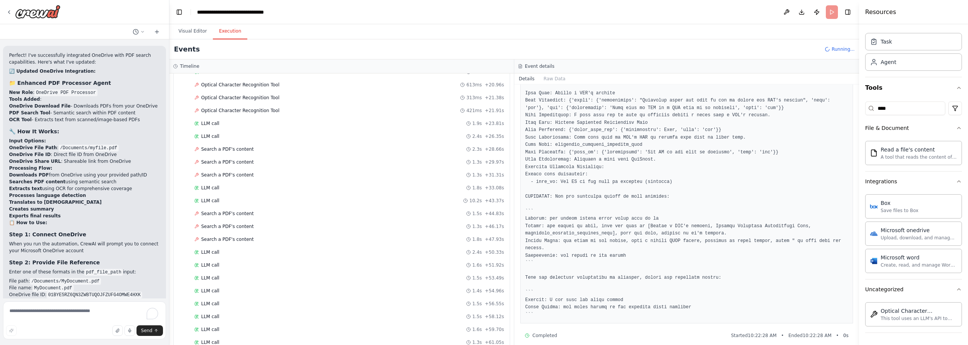
scroll to position [4256, 0]
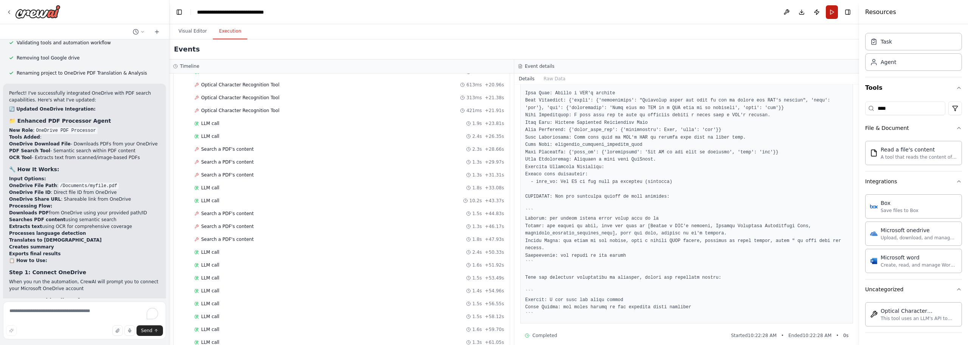
click at [831, 14] on button "Run" at bounding box center [832, 12] width 12 height 14
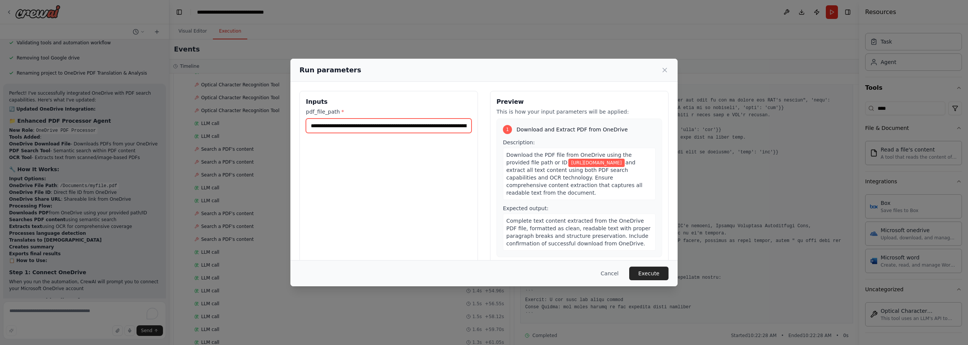
click at [416, 123] on input "**********" at bounding box center [389, 125] width 166 height 14
paste input "text"
type input "**********"
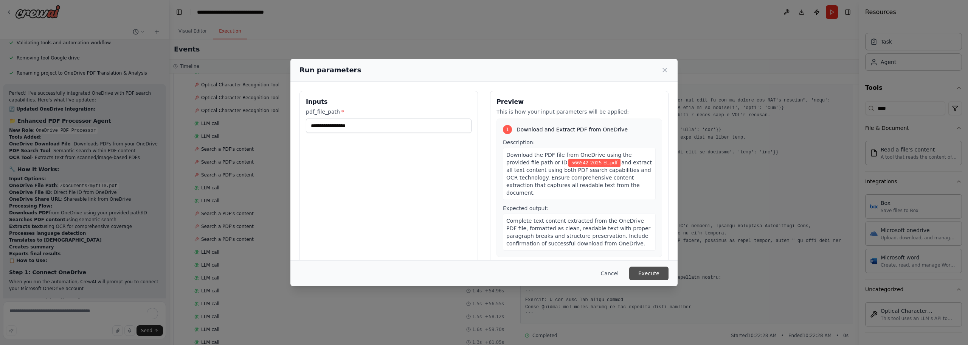
click at [655, 275] on button "Execute" at bounding box center [648, 273] width 39 height 14
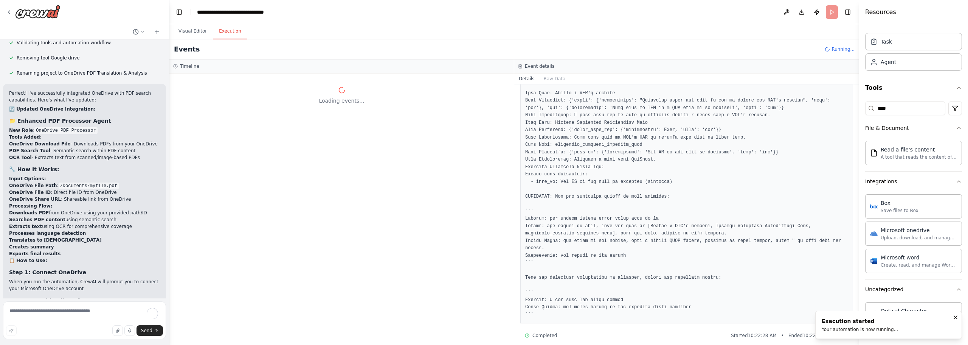
scroll to position [0, 0]
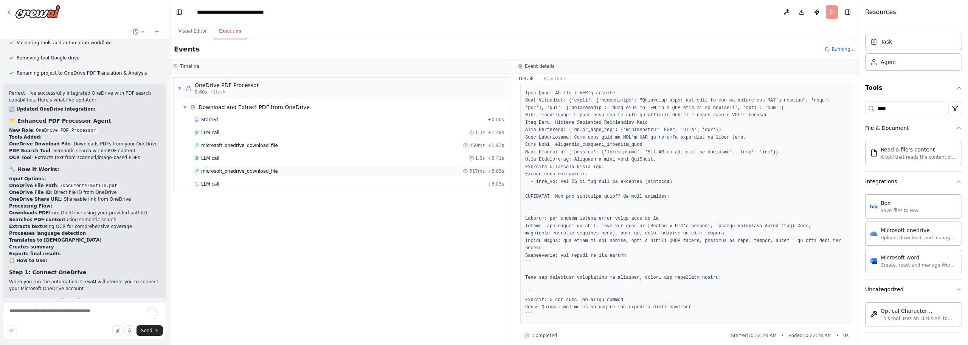
click at [280, 169] on div "microsoft_onedrive_download_file 317ms + 3.83s" at bounding box center [349, 171] width 310 height 6
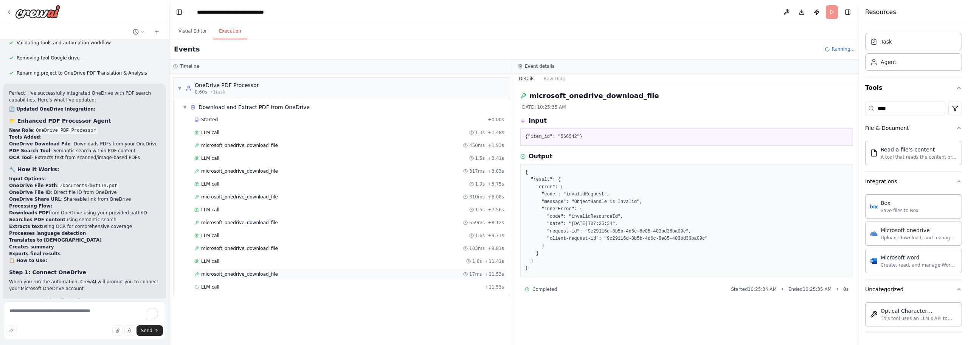
click at [255, 271] on span "microsoft_onedrive_download_file" at bounding box center [239, 274] width 77 height 6
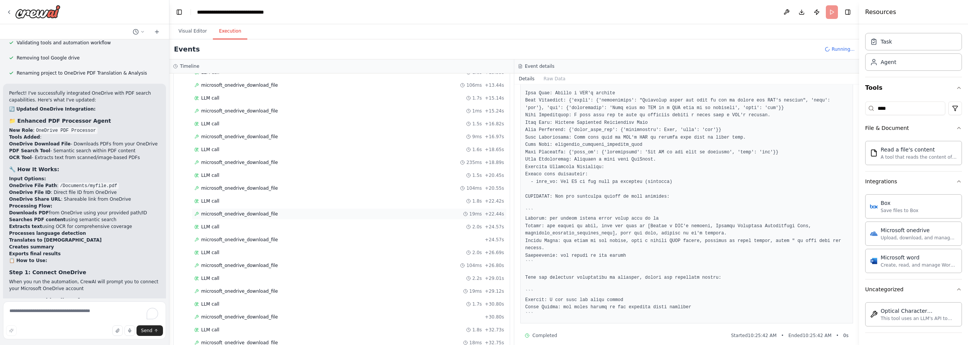
scroll to position [193, 0]
click at [284, 264] on div "microsoft_onedrive_download_file + 24.57s" at bounding box center [349, 261] width 315 height 11
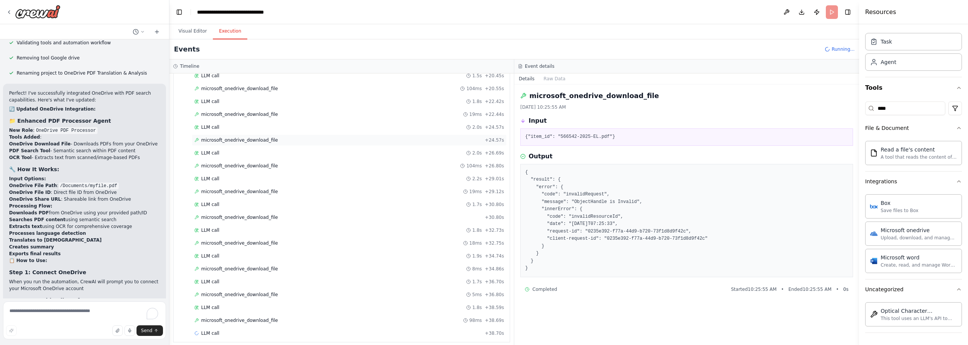
scroll to position [320, 0]
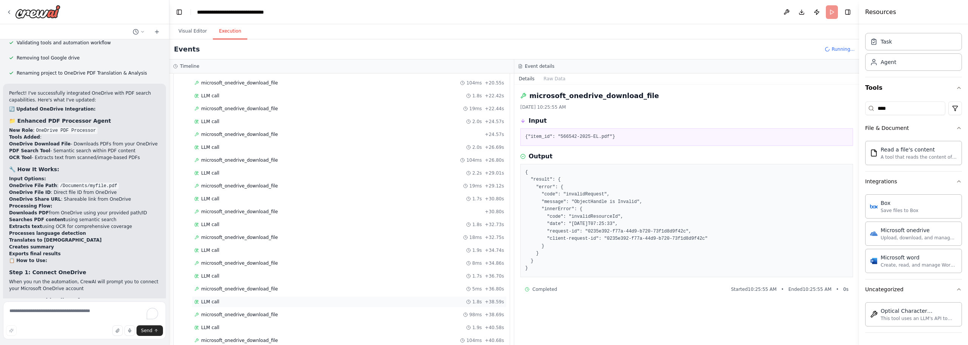
click at [230, 300] on div "LLM call 1.8s + 38.59s" at bounding box center [349, 301] width 310 height 6
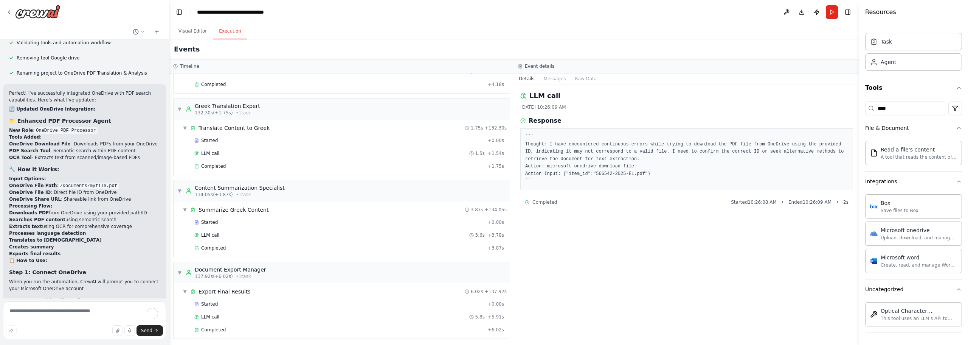
scroll to position [1174, 0]
click at [233, 326] on div "Completed" at bounding box center [339, 327] width 290 height 6
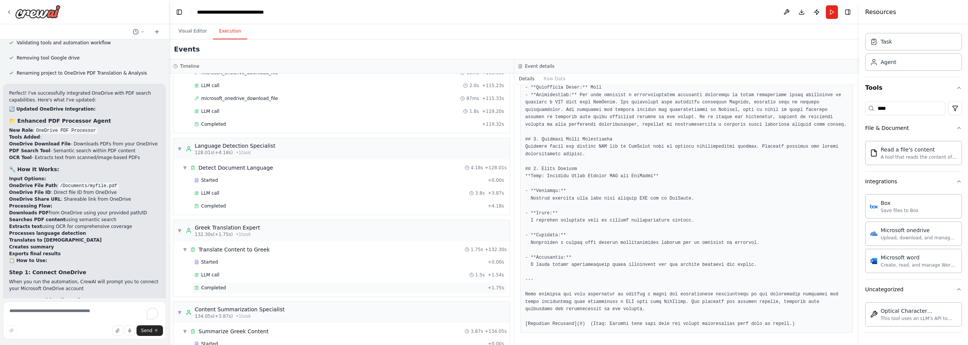
scroll to position [947, 0]
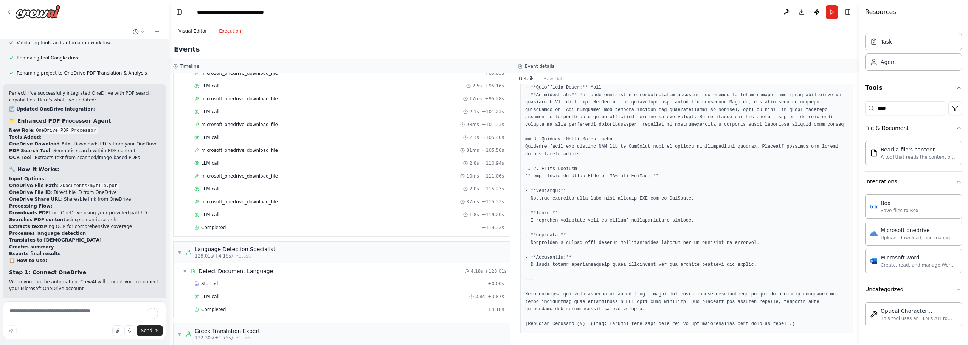
click at [196, 35] on button "Visual Editor" at bounding box center [192, 31] width 40 height 16
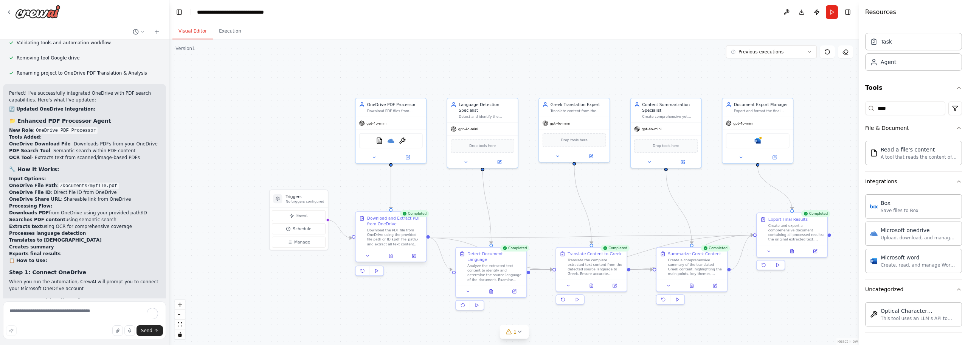
click at [397, 238] on div "Download the PDF file from OneDrive using the provided file path or ID {pdf_fil…" at bounding box center [395, 237] width 56 height 19
click at [415, 256] on icon at bounding box center [413, 255] width 3 height 3
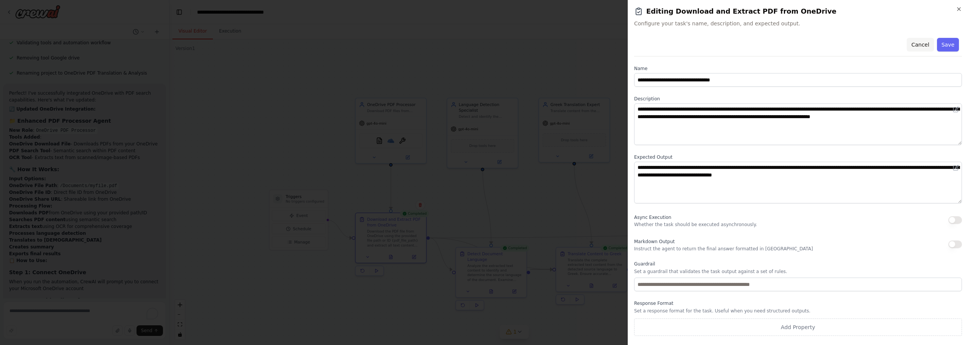
click at [918, 48] on button "Cancel" at bounding box center [920, 45] width 27 height 14
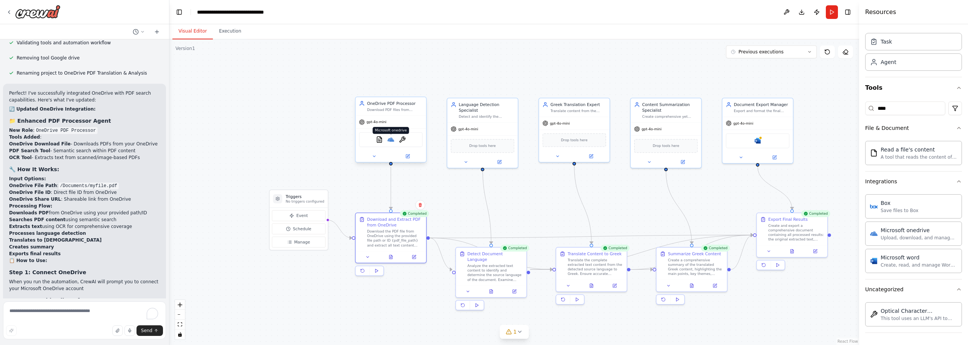
click at [391, 143] on img at bounding box center [391, 139] width 7 height 7
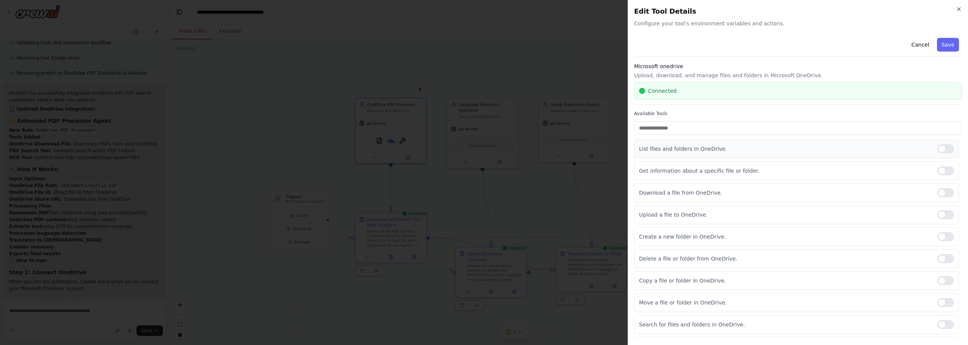
click at [944, 151] on div at bounding box center [946, 148] width 17 height 9
click at [945, 171] on div at bounding box center [946, 170] width 17 height 9
click at [687, 129] on input "text" at bounding box center [798, 128] width 328 height 14
paste input "**********"
type input "**********"
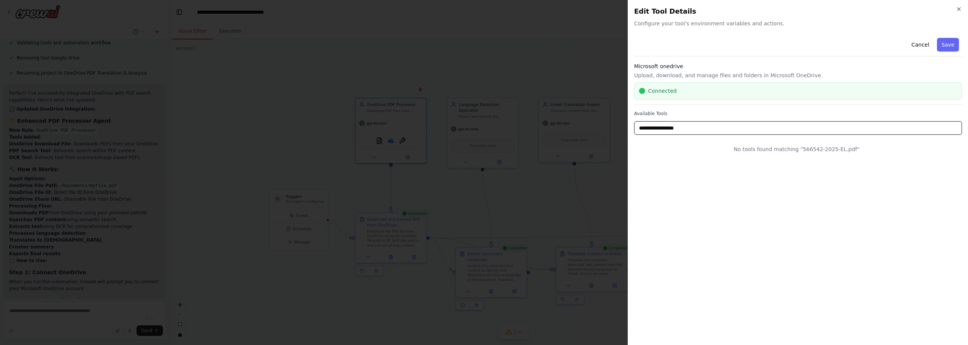
drag, startPoint x: 695, startPoint y: 125, endPoint x: 626, endPoint y: 125, distance: 69.6
click at [626, 125] on body "Upload Pdf ,detect language, translate to greek, summarize it, export requireme…" at bounding box center [484, 172] width 968 height 345
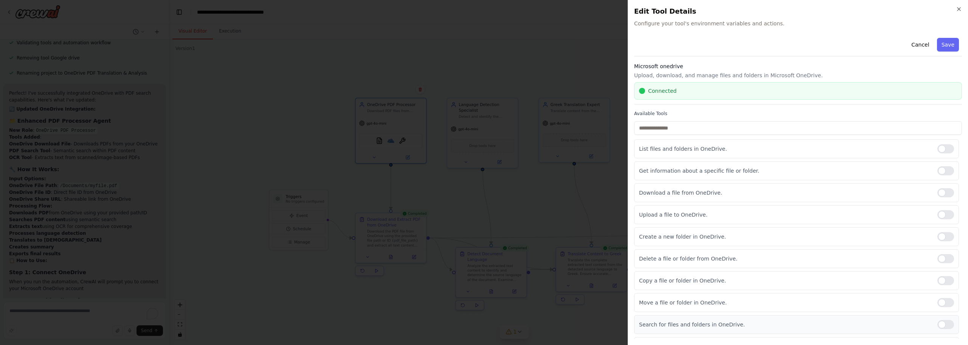
click at [942, 322] on div at bounding box center [946, 324] width 17 height 9
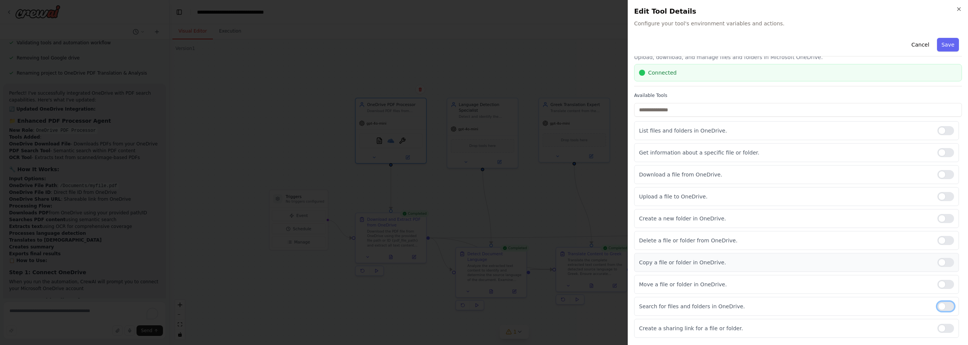
scroll to position [0, 0]
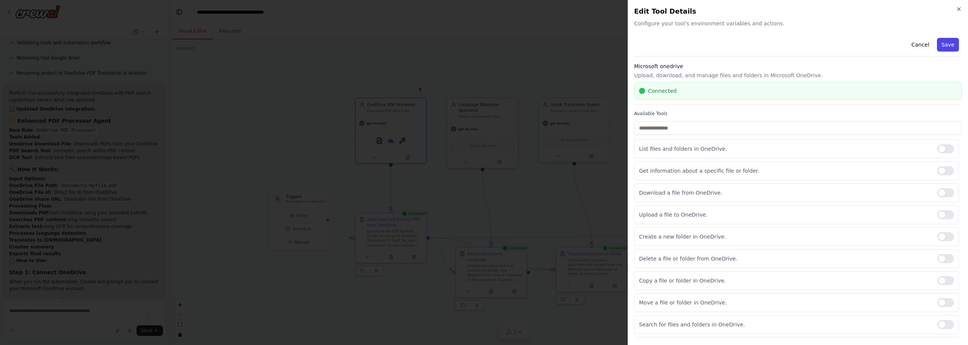
click at [940, 48] on button "Save" at bounding box center [948, 45] width 22 height 14
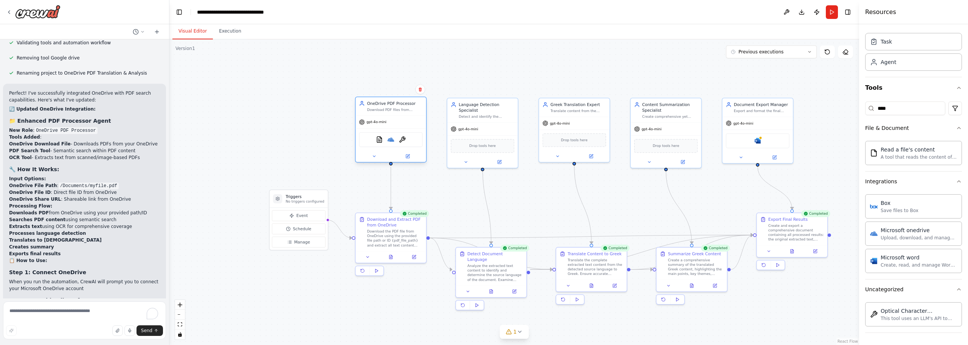
click at [391, 144] on div "PDFSearchTool Microsoft onedrive OCRTool" at bounding box center [391, 139] width 64 height 15
click at [404, 154] on button at bounding box center [407, 156] width 33 height 7
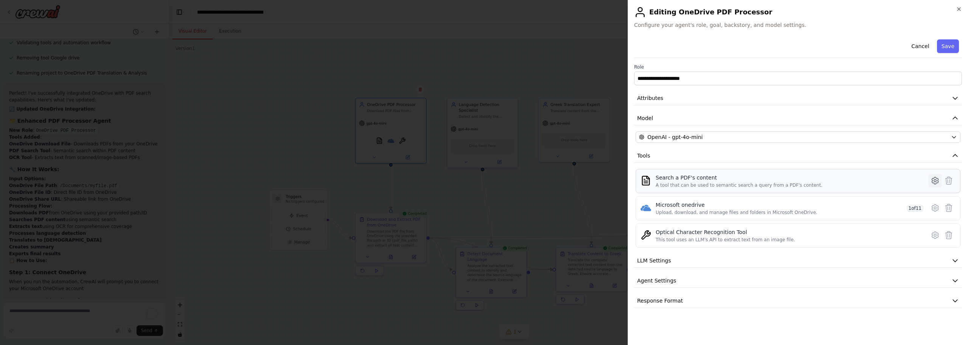
click at [937, 182] on icon at bounding box center [935, 180] width 9 height 9
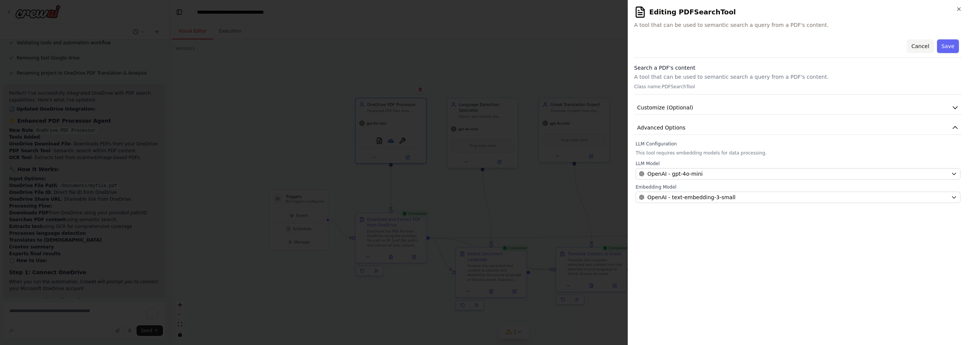
click at [920, 45] on button "Cancel" at bounding box center [920, 46] width 27 height 14
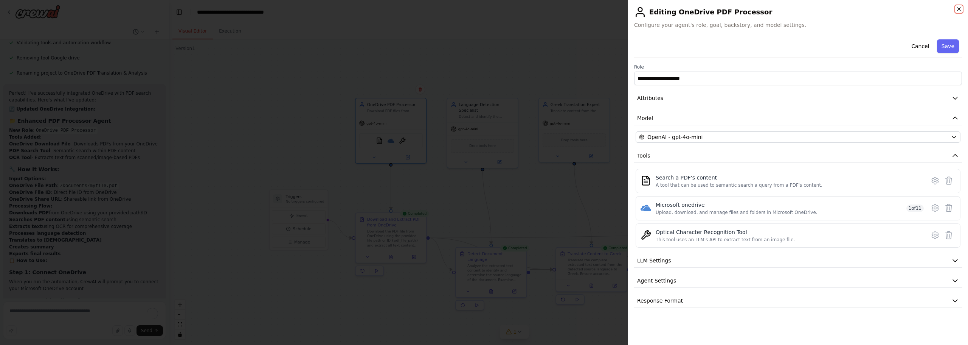
click at [961, 11] on icon "button" at bounding box center [959, 9] width 6 height 6
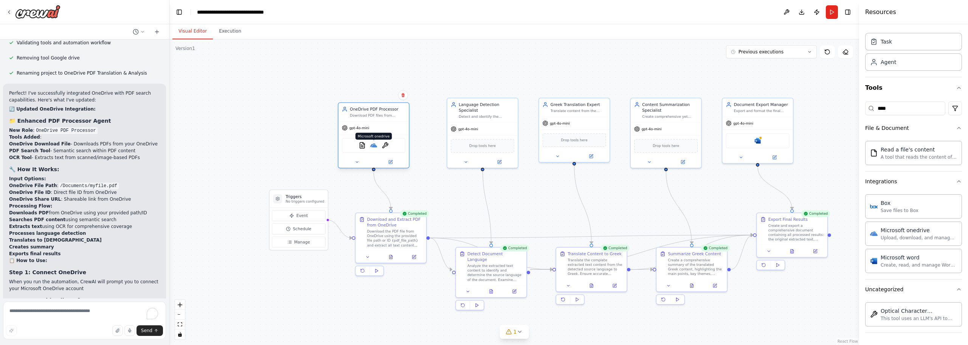
drag, startPoint x: 390, startPoint y: 140, endPoint x: 374, endPoint y: 145, distance: 16.3
click at [374, 145] on img at bounding box center [373, 145] width 7 height 7
click at [758, 138] on img at bounding box center [758, 139] width 7 height 7
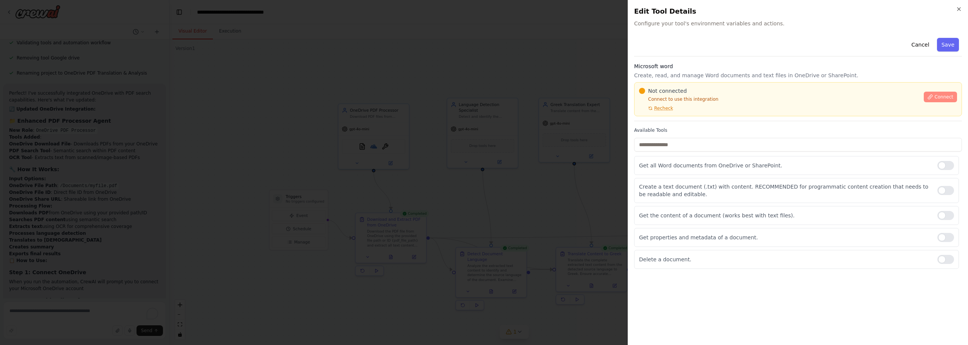
click at [930, 97] on icon at bounding box center [930, 96] width 5 height 5
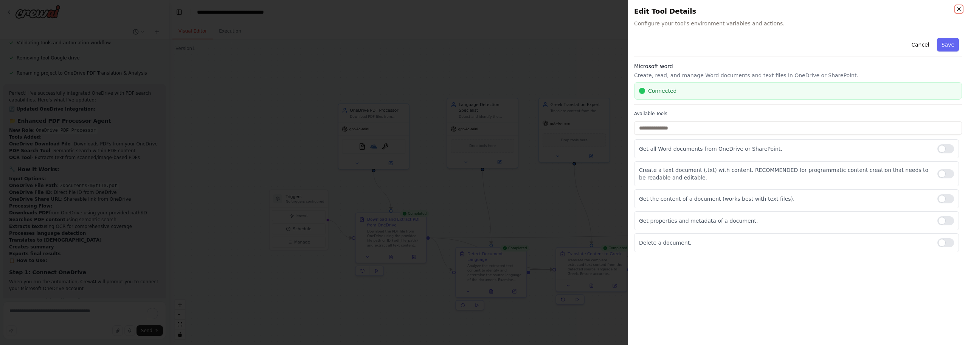
click at [960, 9] on icon "button" at bounding box center [959, 9] width 6 height 6
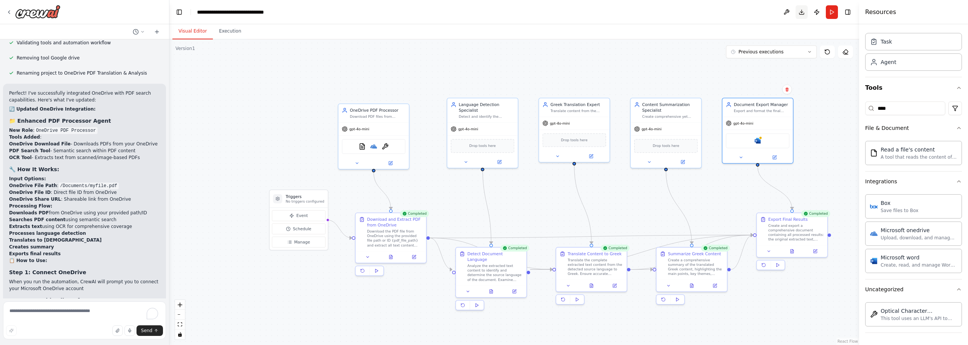
click at [803, 14] on button "Download" at bounding box center [802, 12] width 12 height 14
click at [727, 25] on div "Visual Editor Execution" at bounding box center [514, 31] width 690 height 15
click at [830, 17] on button "Run" at bounding box center [832, 12] width 12 height 14
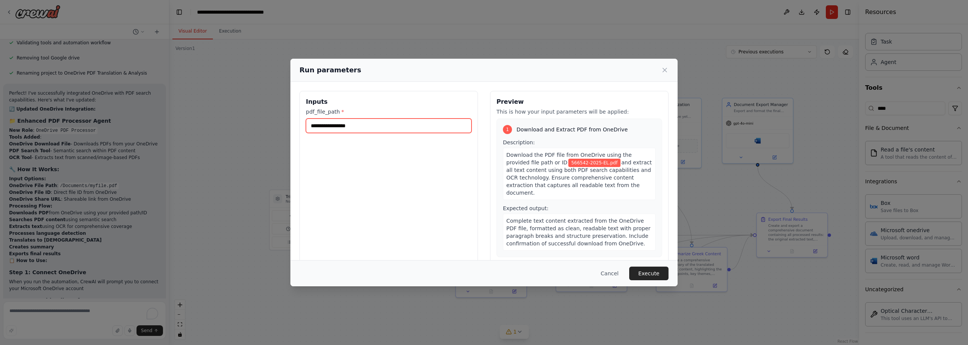
drag, startPoint x: 381, startPoint y: 128, endPoint x: 280, endPoint y: 124, distance: 100.7
click at [280, 124] on div "**********" at bounding box center [484, 172] width 968 height 345
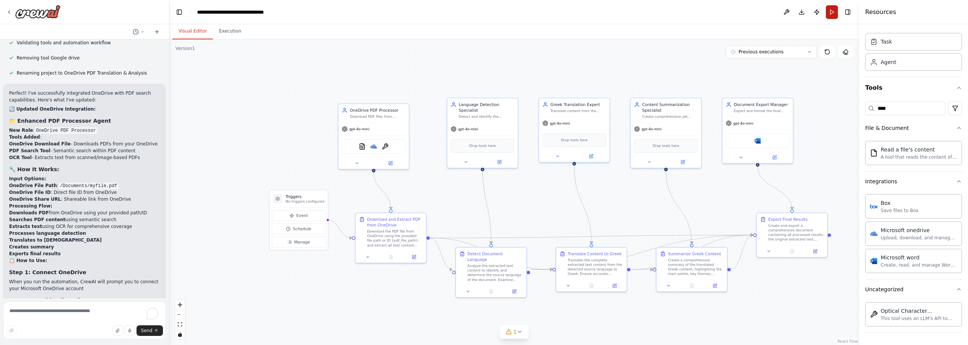
click at [835, 13] on button "Run" at bounding box center [832, 12] width 12 height 14
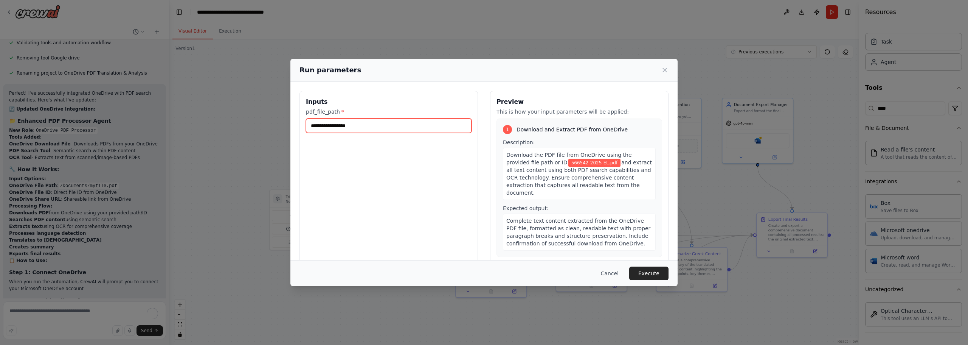
click at [395, 127] on input "**********" at bounding box center [389, 125] width 166 height 14
paste input "**********"
type input "**********"
click at [644, 275] on button "Execute" at bounding box center [648, 273] width 39 height 14
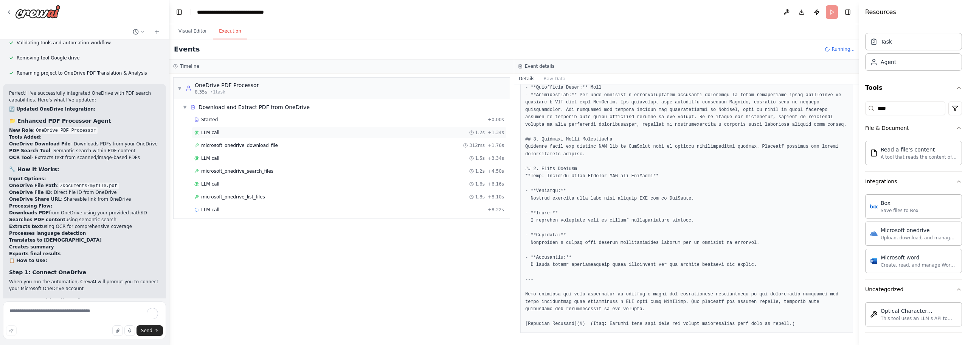
click at [230, 131] on div "LLM call 1.2s + 1.34s" at bounding box center [349, 132] width 310 height 6
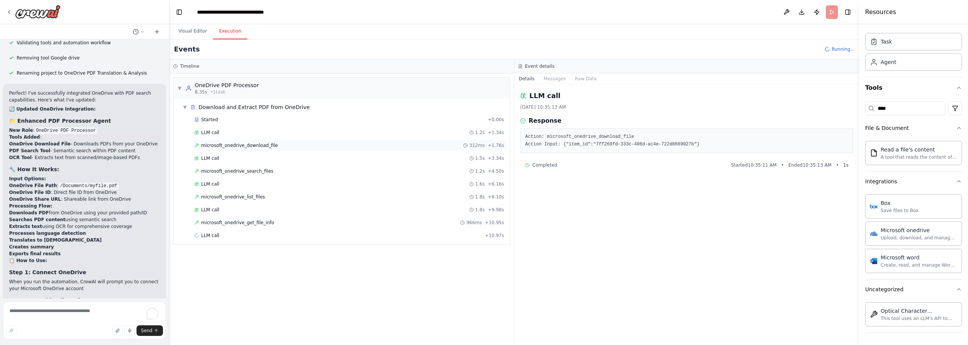
click at [224, 144] on span "microsoft_onedrive_download_file" at bounding box center [239, 145] width 77 height 6
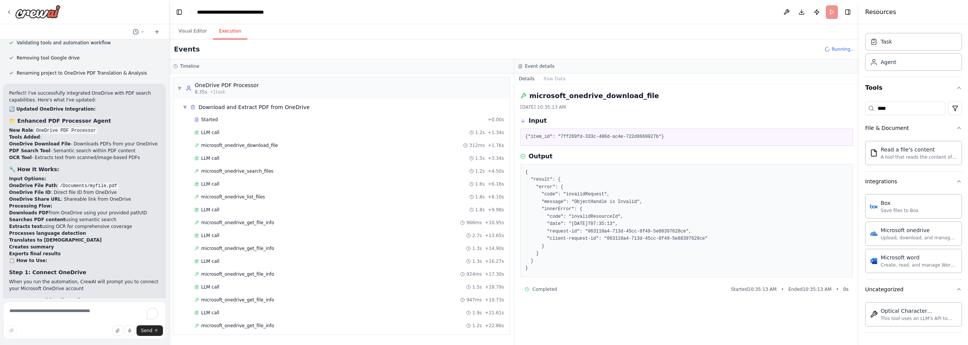
drag, startPoint x: 531, startPoint y: 268, endPoint x: 523, endPoint y: 172, distance: 95.6
click at [523, 172] on div "{ "result": { "error": { "code": "invalidRequest", "message": "ObjectHandle is …" at bounding box center [686, 220] width 333 height 113
copy pre "{ "result": { "error": { "code": "invalidRequest", "message": "ObjectHandle is …"
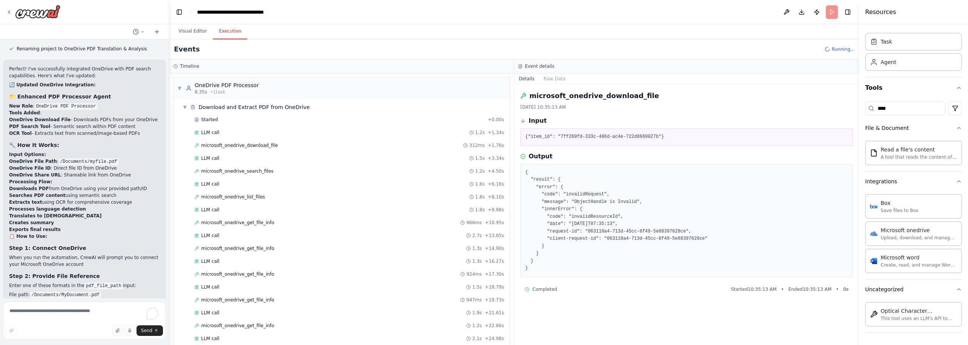
scroll to position [4293, 0]
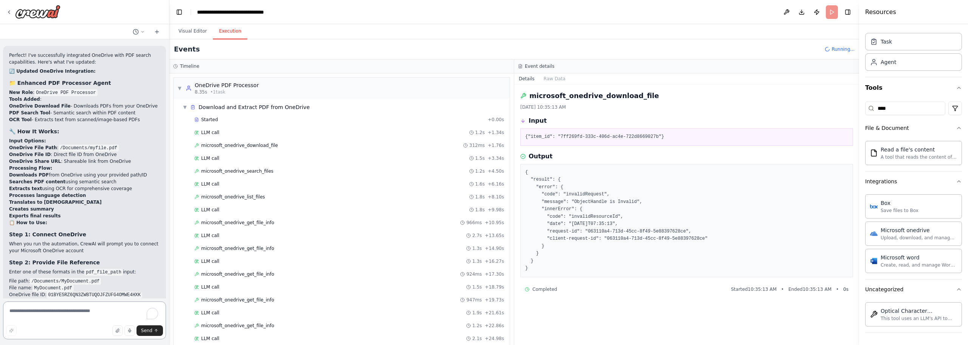
click at [41, 309] on textarea "To enrich screen reader interactions, please activate Accessibility in Grammarl…" at bounding box center [84, 320] width 163 height 38
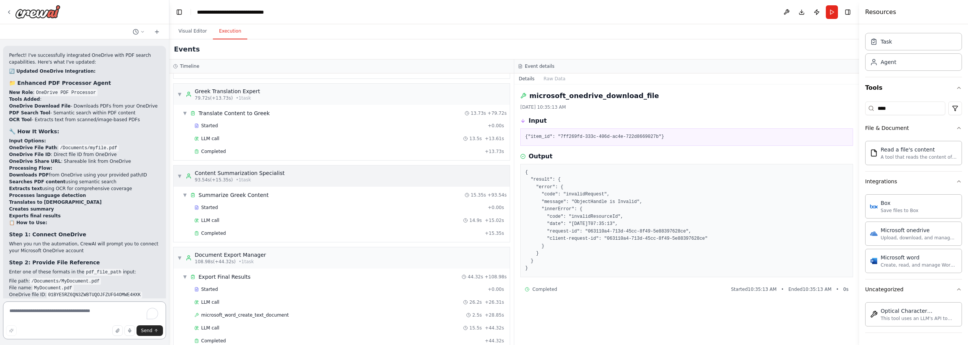
scroll to position [569, 0]
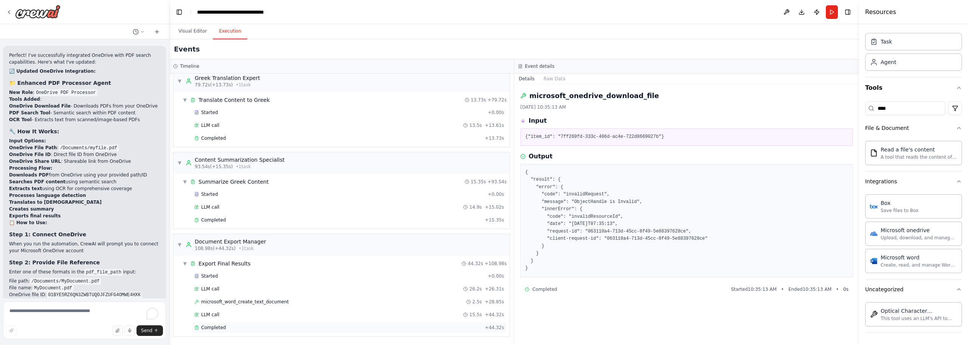
click at [214, 330] on div "Completed + 44.32s" at bounding box center [349, 327] width 315 height 11
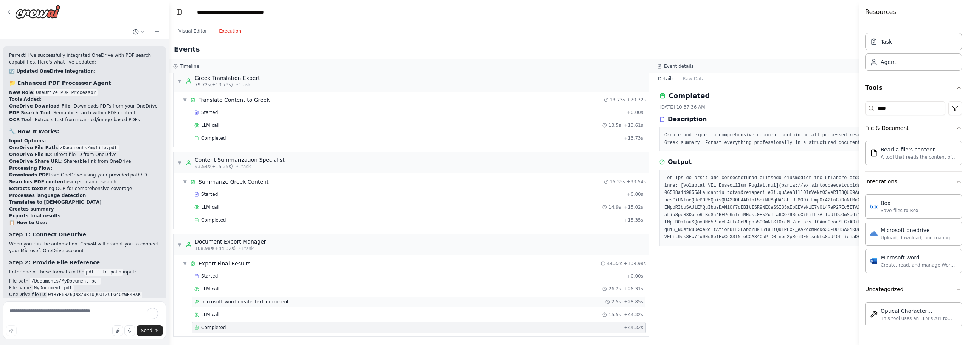
click at [250, 300] on span "microsoft_word_create_text_document" at bounding box center [245, 301] width 88 height 6
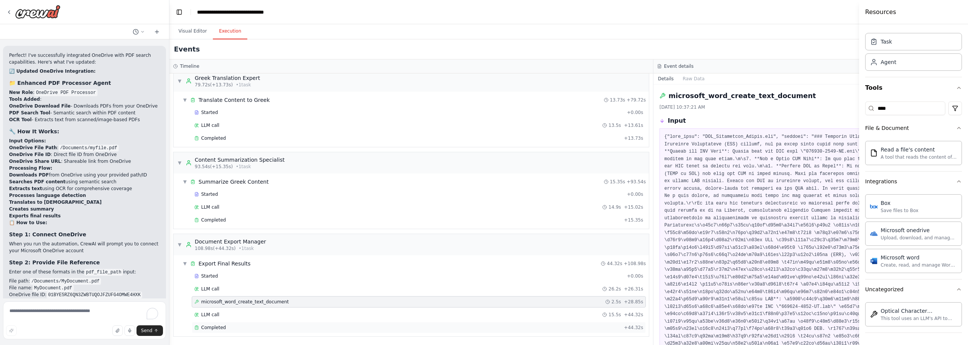
click at [217, 326] on span "Completed" at bounding box center [213, 327] width 25 height 6
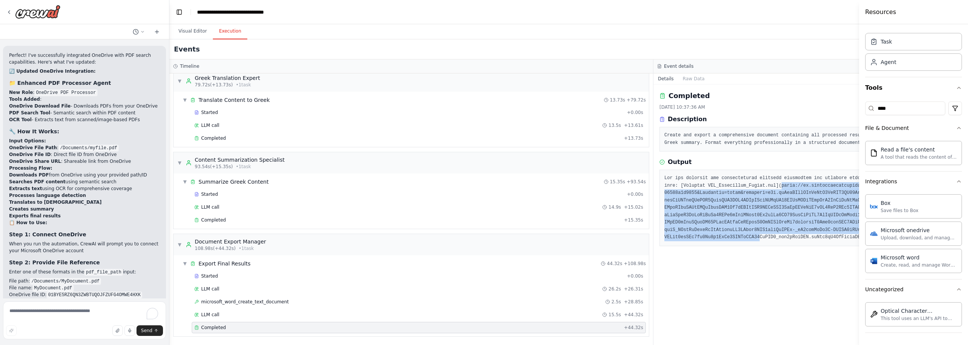
drag, startPoint x: 731, startPoint y: 185, endPoint x: 848, endPoint y: 229, distance: 124.8
click at [848, 229] on pre at bounding box center [896, 207] width 462 height 67
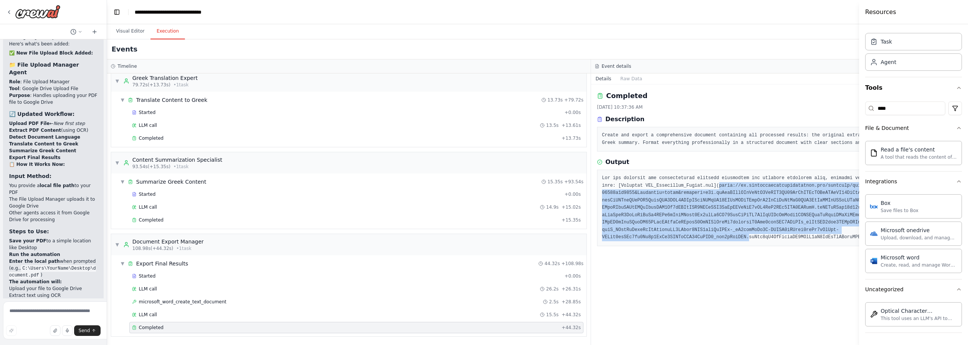
scroll to position [6664, 0]
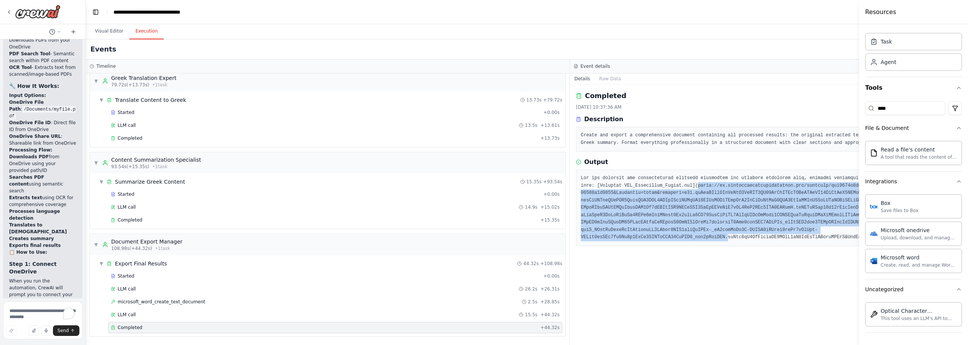
drag, startPoint x: 168, startPoint y: 47, endPoint x: 22, endPoint y: 55, distance: 146.2
click at [22, 55] on div "Upload Pdf ,detect language, translate to greek, summarize it, export requireme…" at bounding box center [43, 172] width 86 height 345
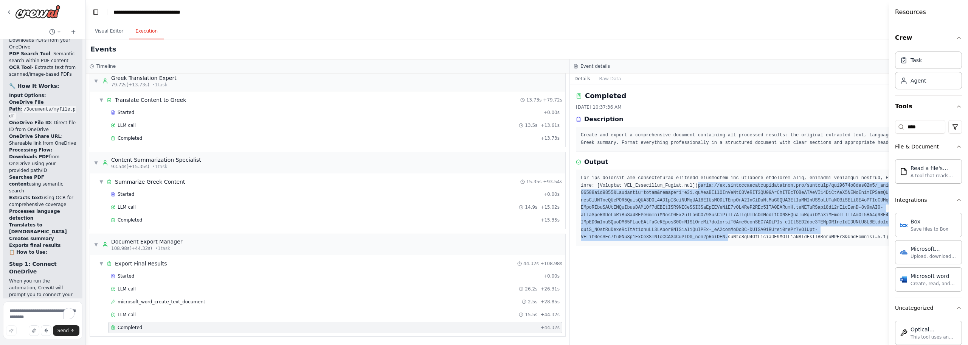
drag, startPoint x: 861, startPoint y: 48, endPoint x: 965, endPoint y: 57, distance: 104.0
click at [965, 57] on div "Resources Crew Task Agent Tools **** File & Document Read a file's content A to…" at bounding box center [928, 172] width 79 height 345
click at [95, 16] on button "Toggle Left Sidebar" at bounding box center [95, 12] width 11 height 11
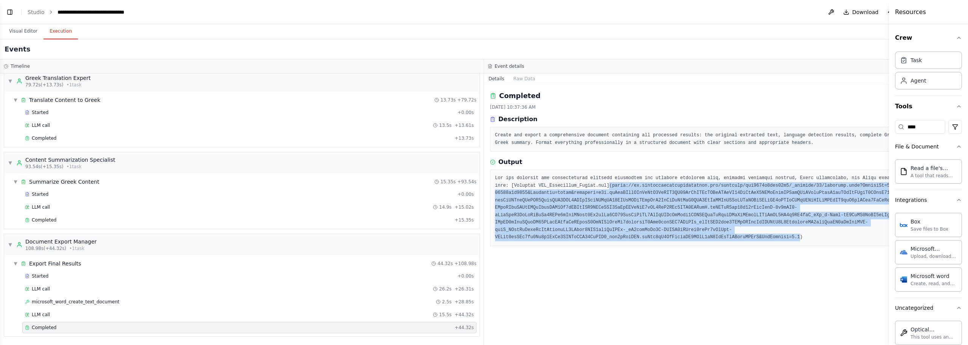
drag, startPoint x: 873, startPoint y: 228, endPoint x: 560, endPoint y: 187, distance: 315.5
click at [560, 187] on pre at bounding box center [726, 207] width 462 height 67
click at [568, 191] on pre at bounding box center [726, 207] width 462 height 67
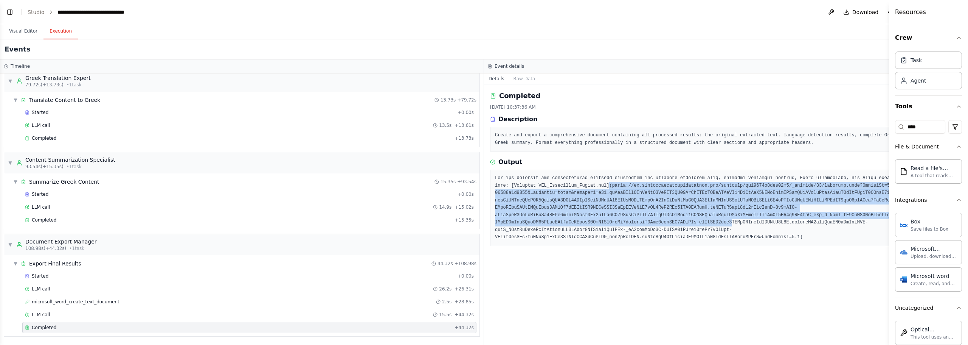
drag, startPoint x: 561, startPoint y: 186, endPoint x: 712, endPoint y: 223, distance: 155.5
click at [712, 223] on pre at bounding box center [726, 207] width 462 height 67
click at [623, 210] on pre at bounding box center [726, 207] width 462 height 67
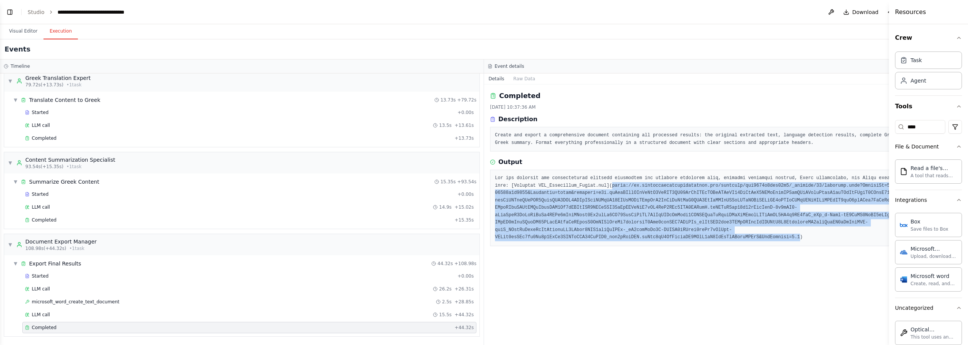
drag, startPoint x: 562, startPoint y: 185, endPoint x: 871, endPoint y: 232, distance: 312.6
click at [871, 232] on pre at bounding box center [726, 207] width 462 height 67
